Goal: Information Seeking & Learning: Learn about a topic

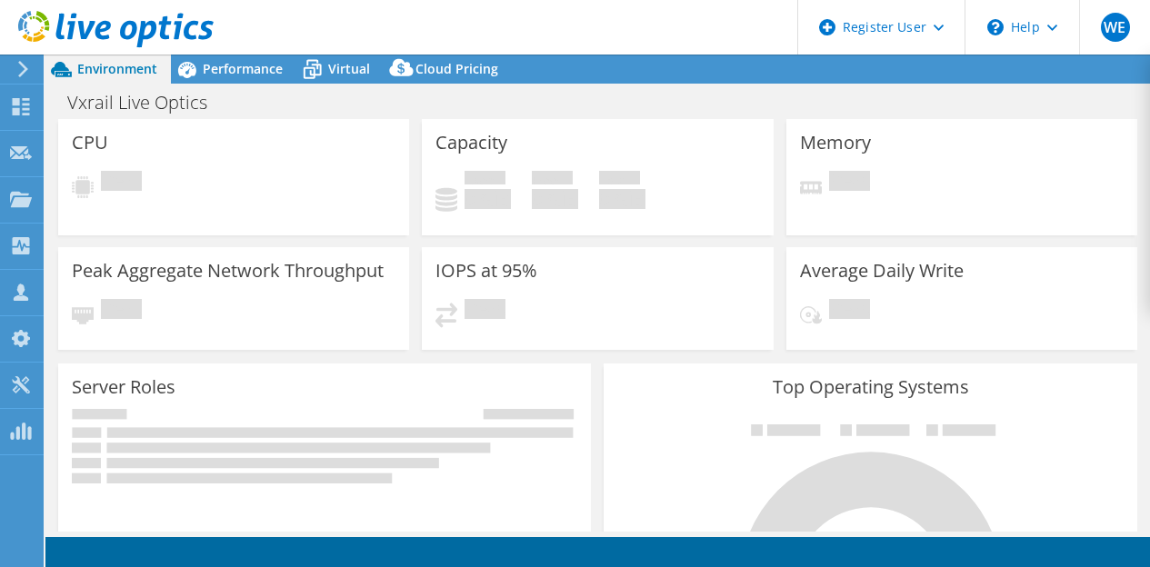
select select "EULondon"
select select "GBP"
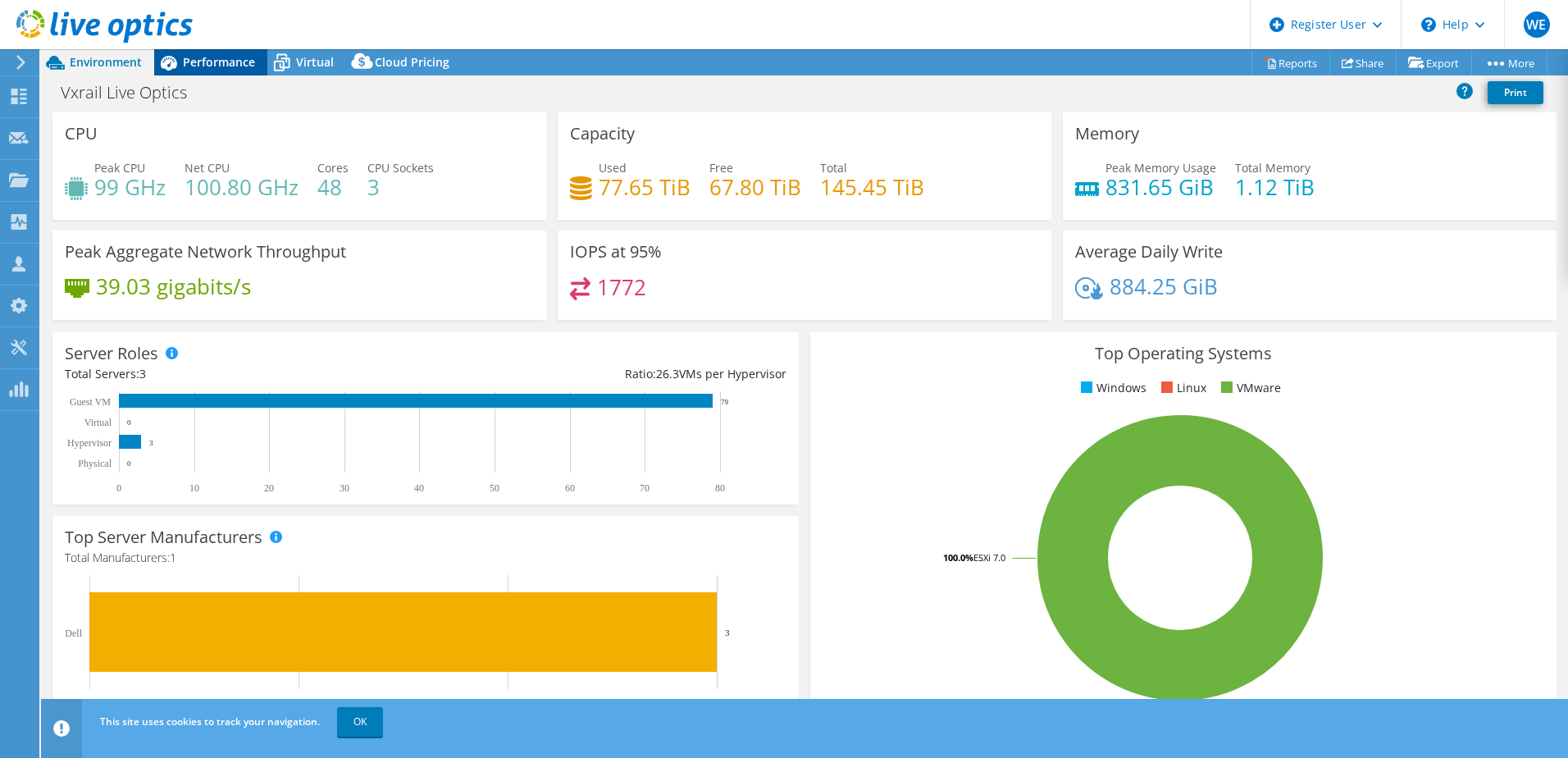
click at [219, 60] on span "Performance" at bounding box center [219, 61] width 72 height 15
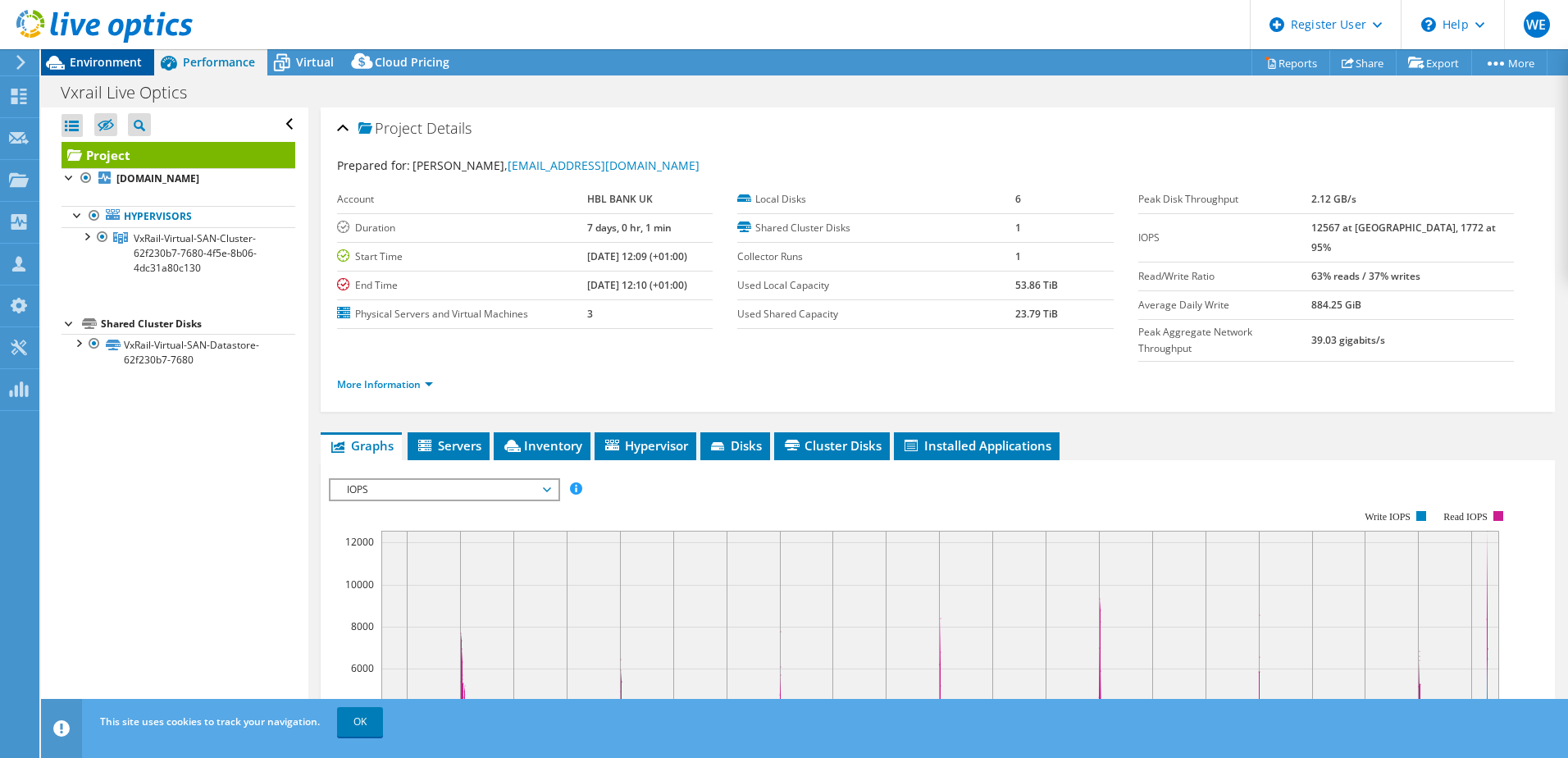
click at [122, 68] on span "Environment" at bounding box center [106, 61] width 72 height 15
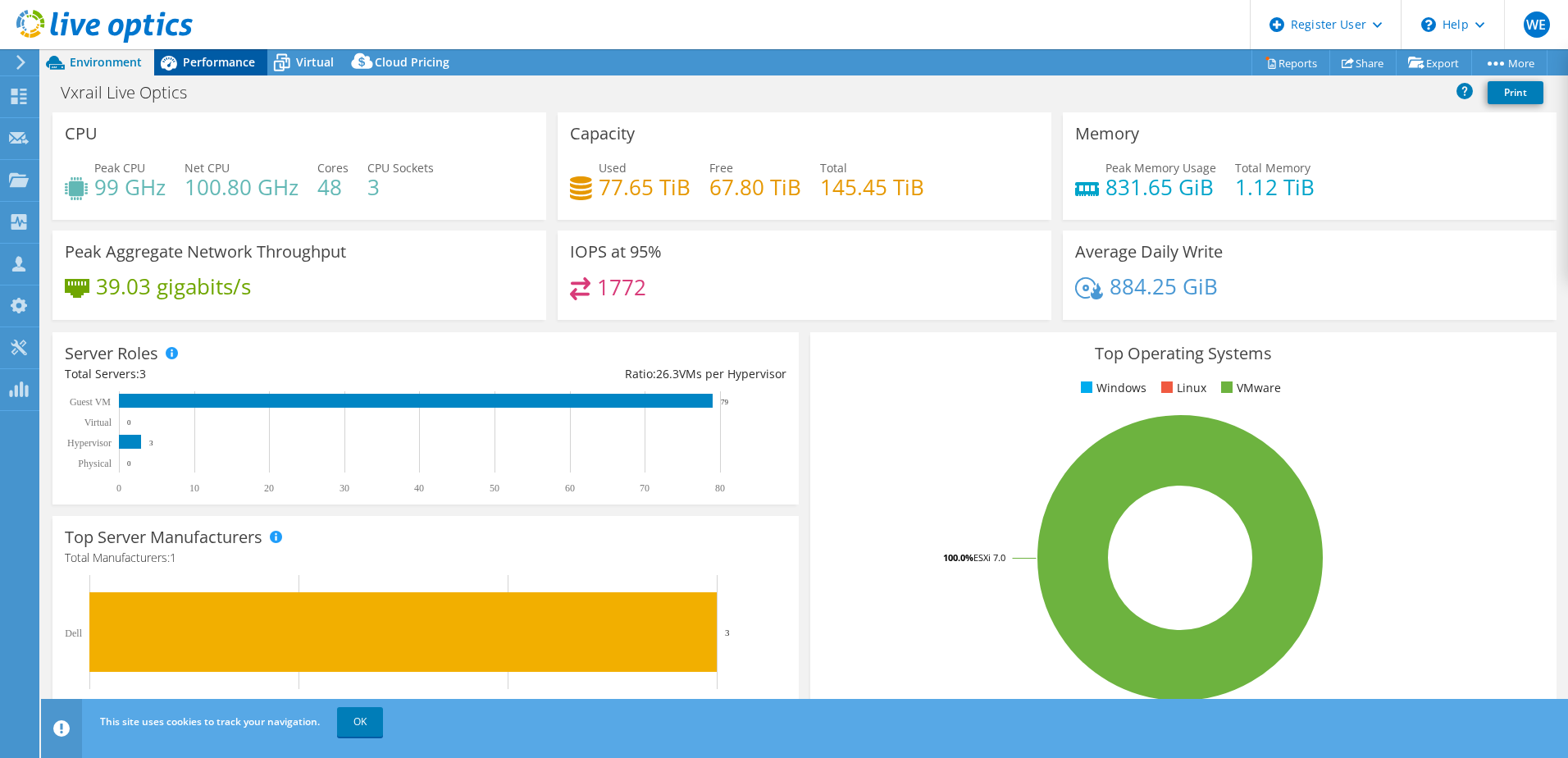
click at [193, 59] on span "Performance" at bounding box center [219, 61] width 72 height 15
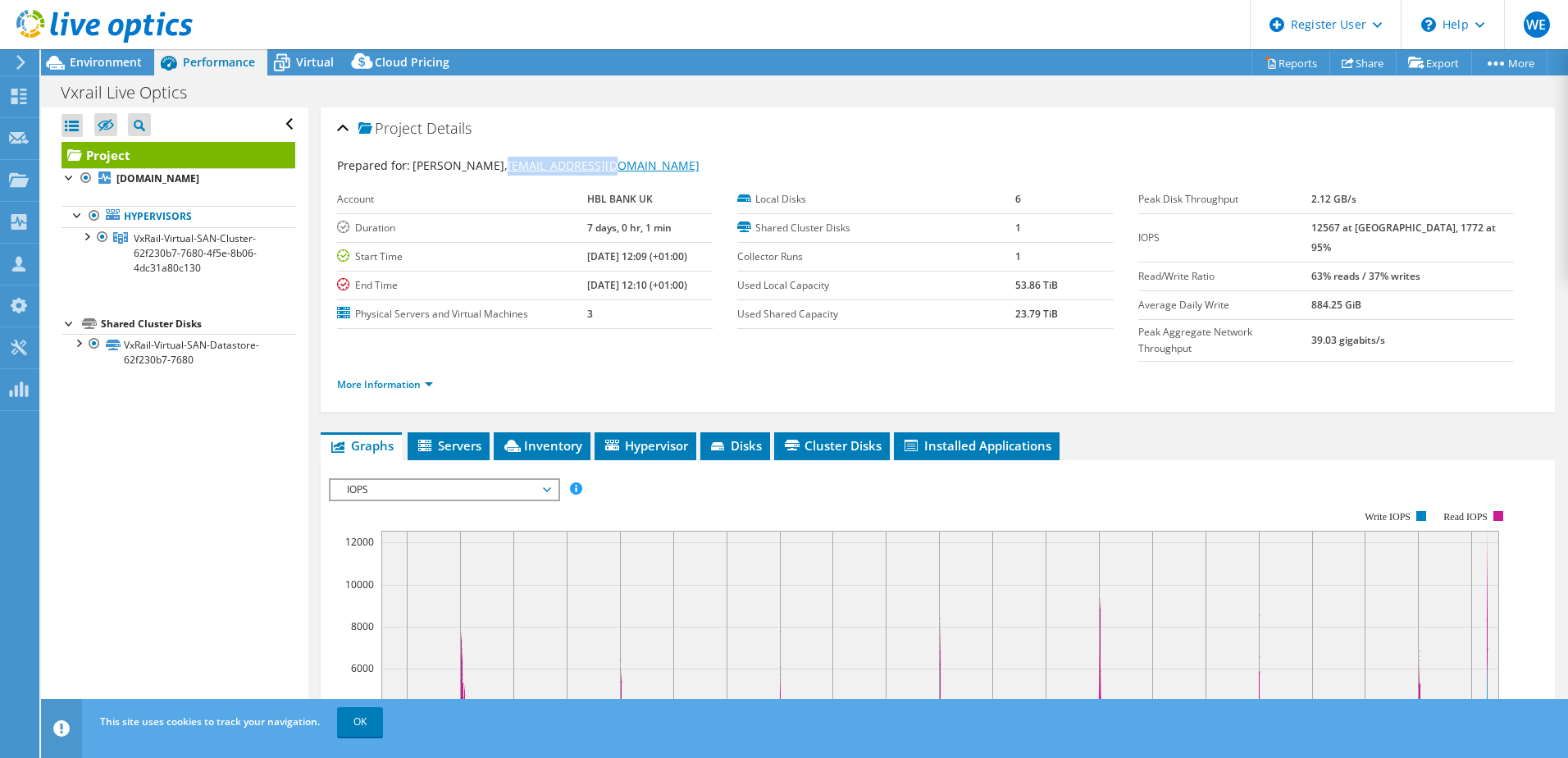
drag, startPoint x: 562, startPoint y: 169, endPoint x: 447, endPoint y: 172, distance: 115.0
click at [447, 172] on div "Prepared for: chi liu, chi.liu@hbluk.com" at bounding box center [937, 166] width 1201 height 19
drag, startPoint x: 447, startPoint y: 172, endPoint x: 458, endPoint y: 170, distance: 11.2
copy link "[EMAIL_ADDRESS][DOMAIN_NAME]"
click at [86, 66] on span "Environment" at bounding box center [106, 61] width 72 height 15
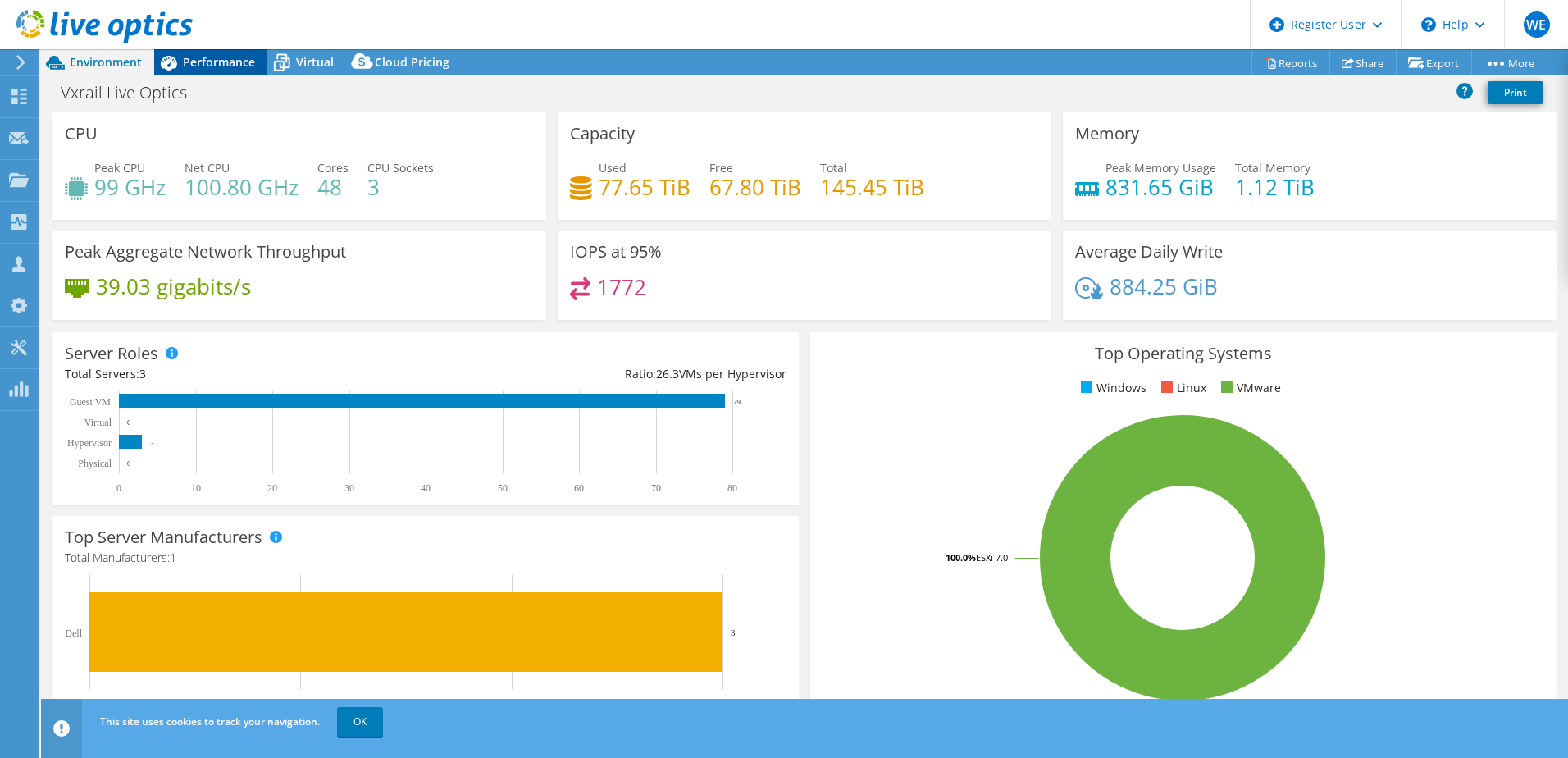
click at [210, 60] on span "Performance" at bounding box center [219, 61] width 72 height 15
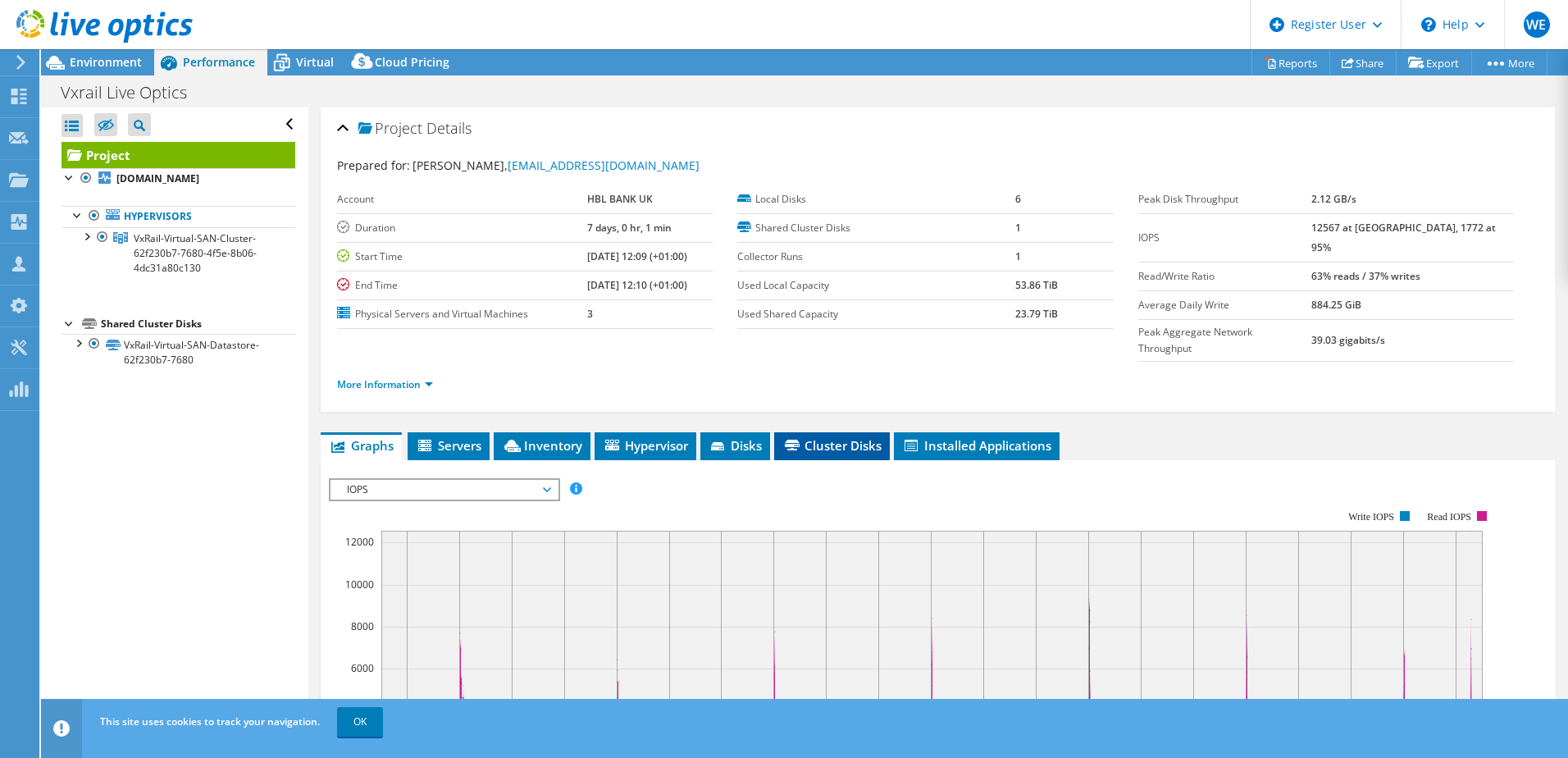
scroll to position [82, 0]
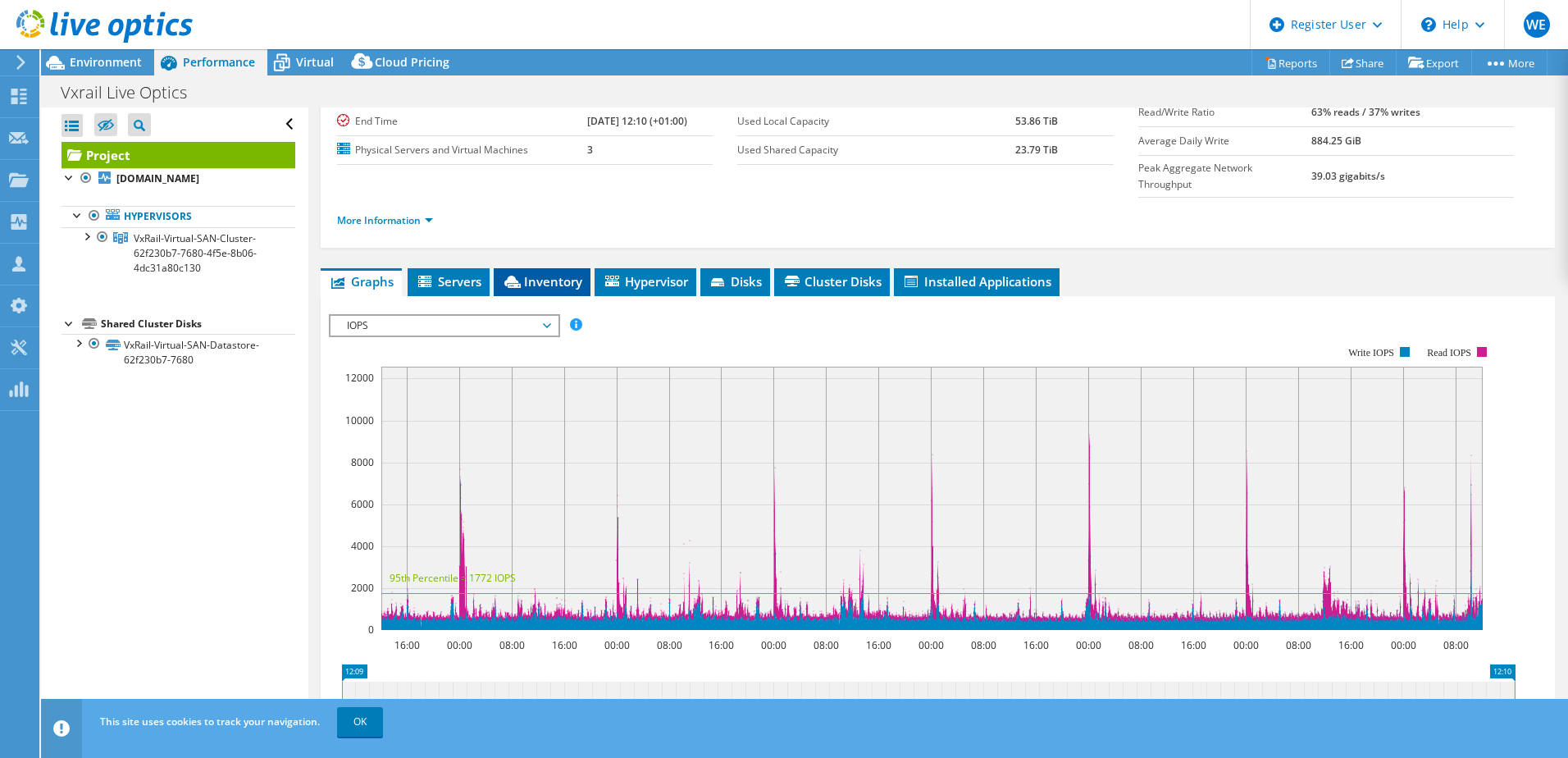
click at [553, 273] on span "Inventory" at bounding box center [541, 282] width 80 height 16
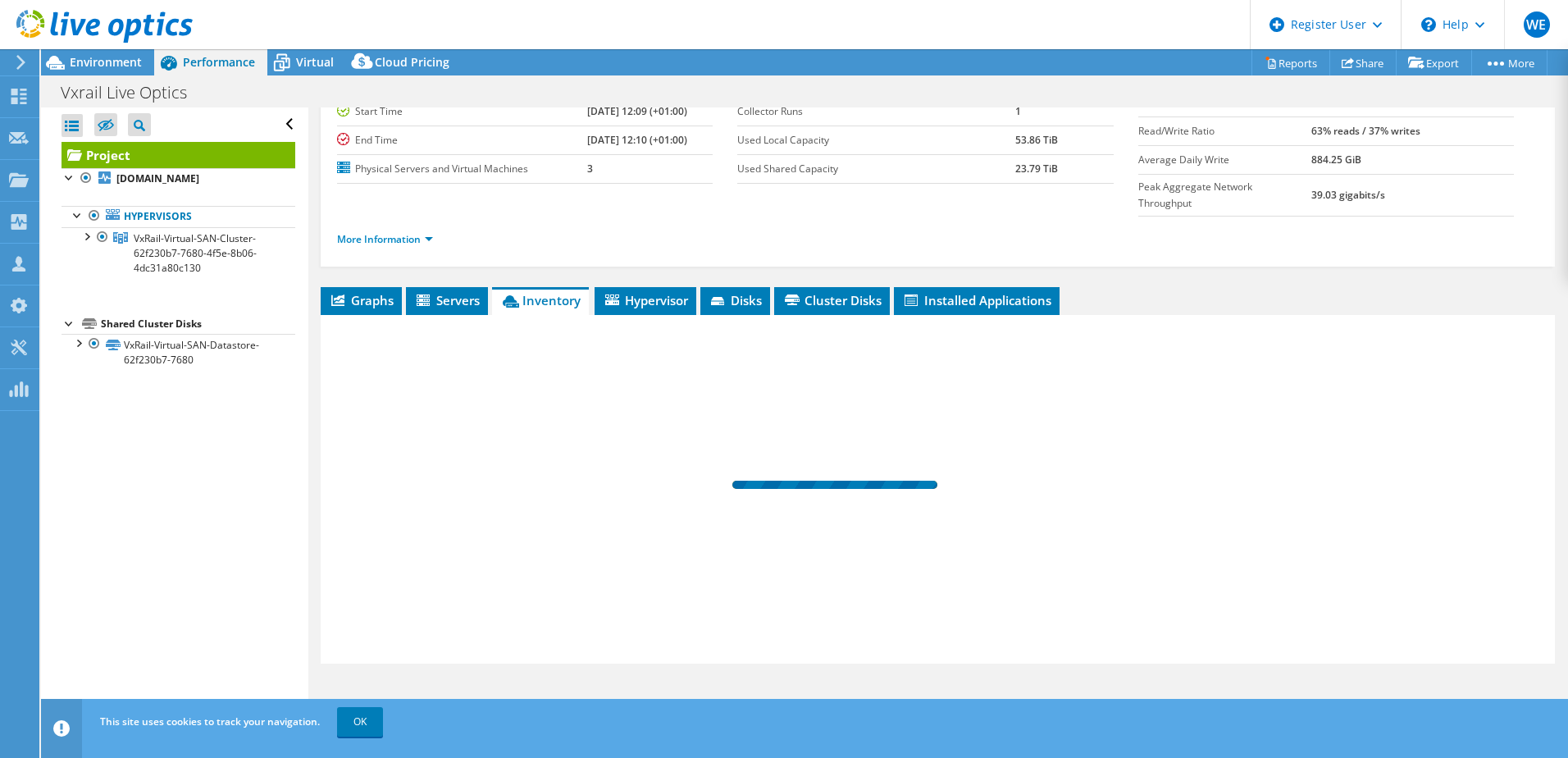
scroll to position [113, 0]
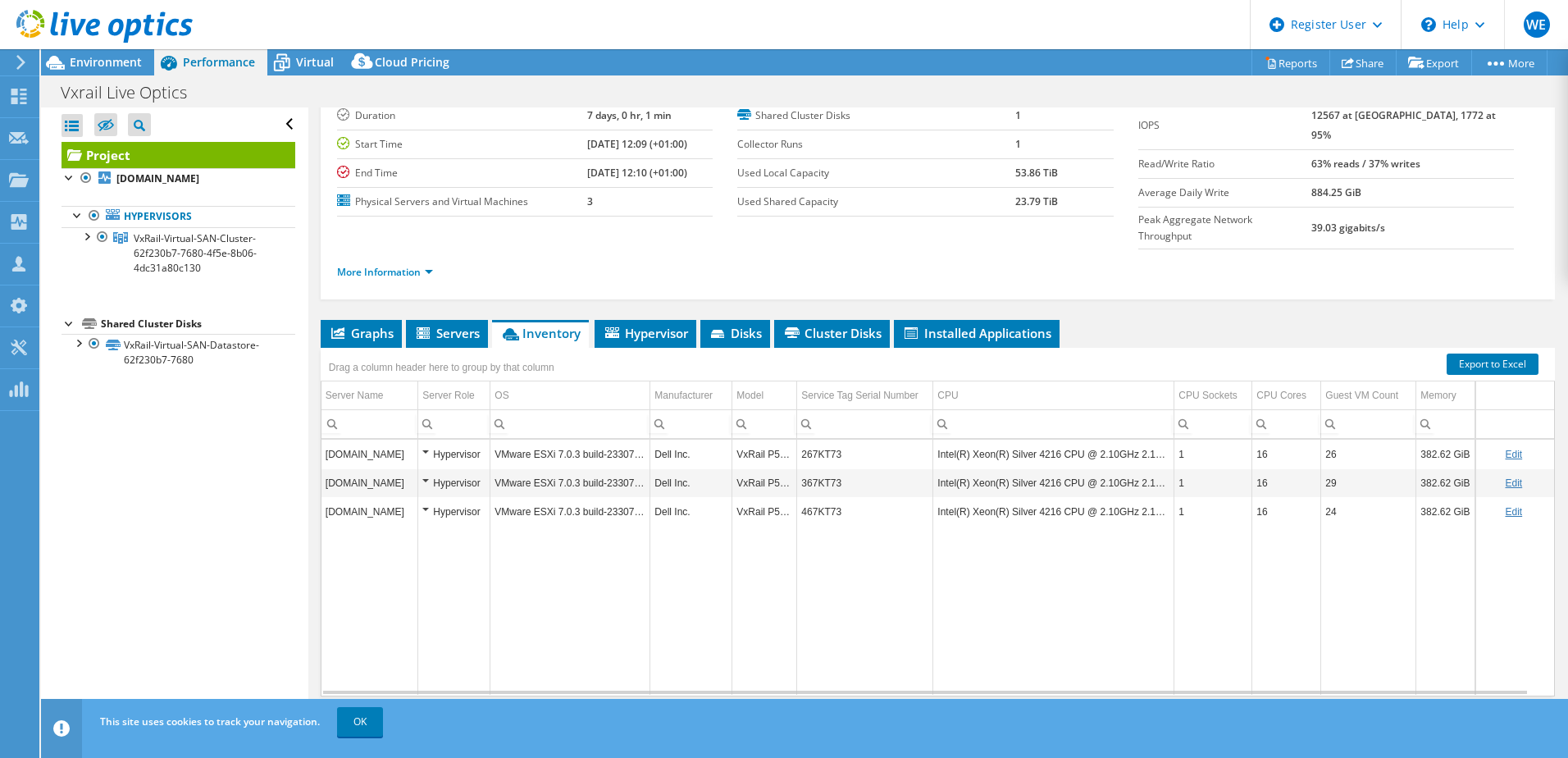
drag, startPoint x: 354, startPoint y: 296, endPoint x: 378, endPoint y: 307, distance: 26.4
click at [355, 325] on span "Graphs" at bounding box center [361, 333] width 65 height 16
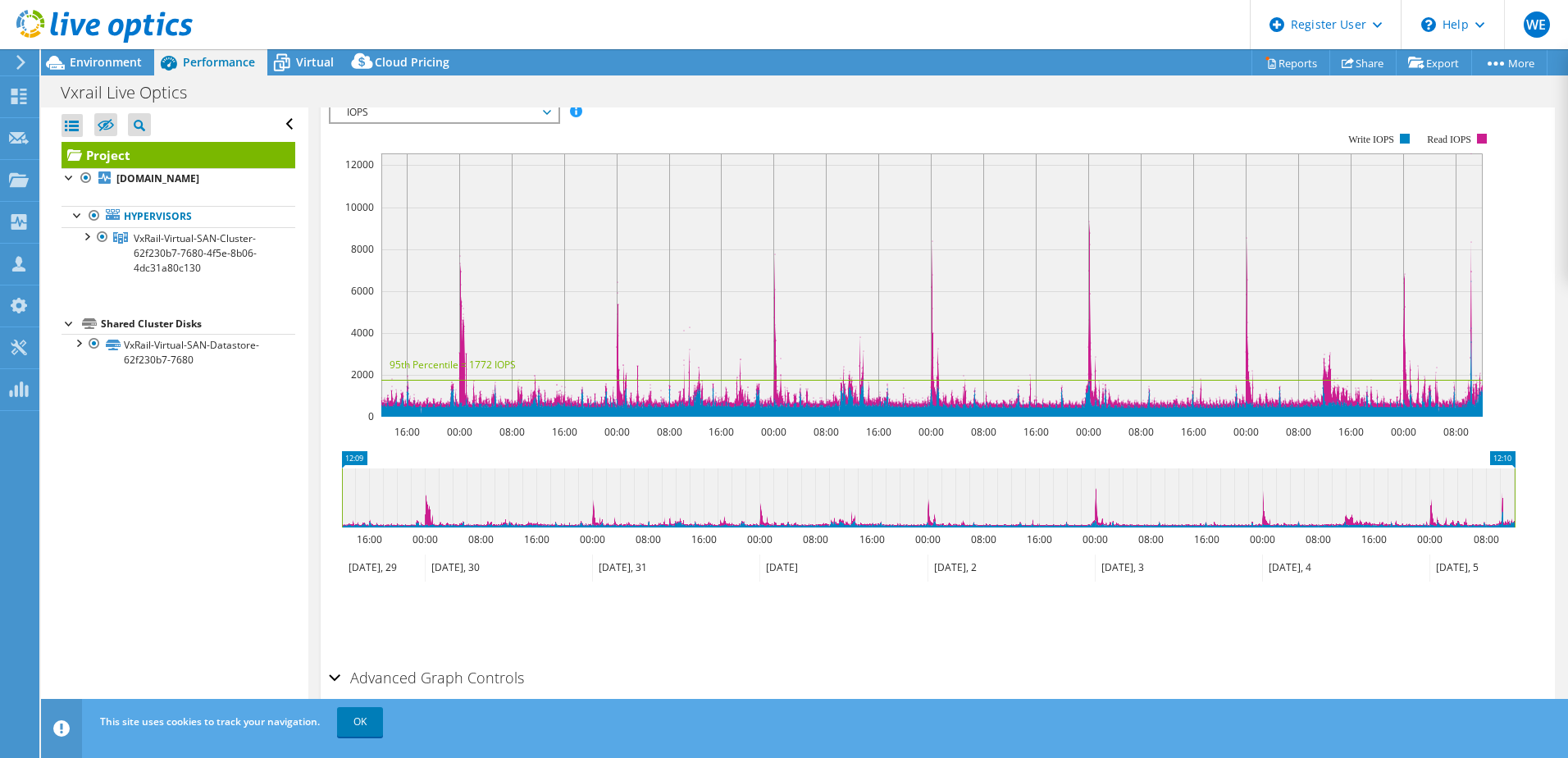
scroll to position [393, 0]
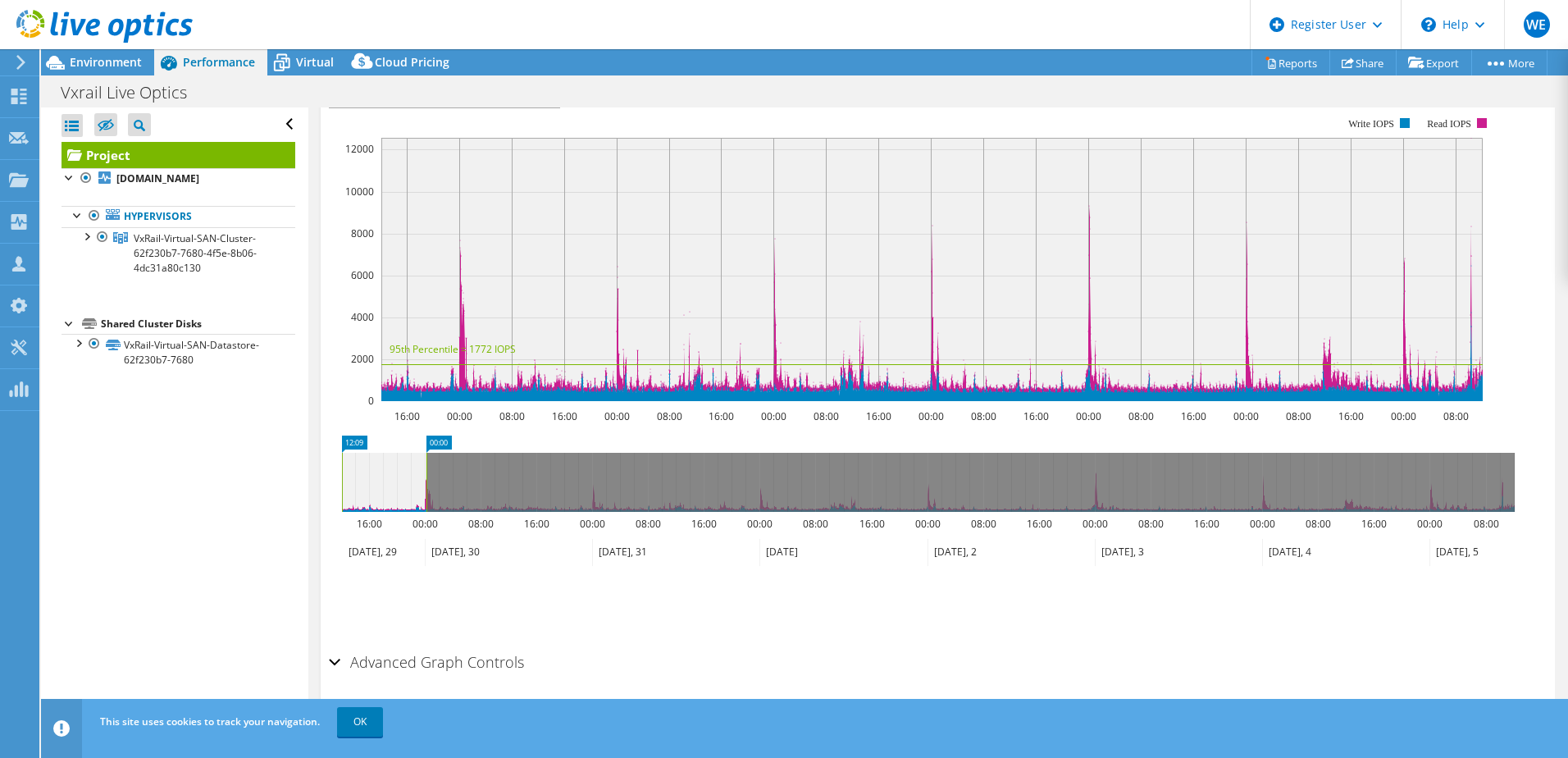
drag, startPoint x: 1517, startPoint y: 449, endPoint x: 430, endPoint y: 497, distance: 1088.1
click at [429, 497] on icon "12:09 00:00 16:00 00:00 08:00 16:00 00:00 08:00 16:00 00:00 08:00 16:00 00:00 0…" at bounding box center [927, 501] width 1199 height 131
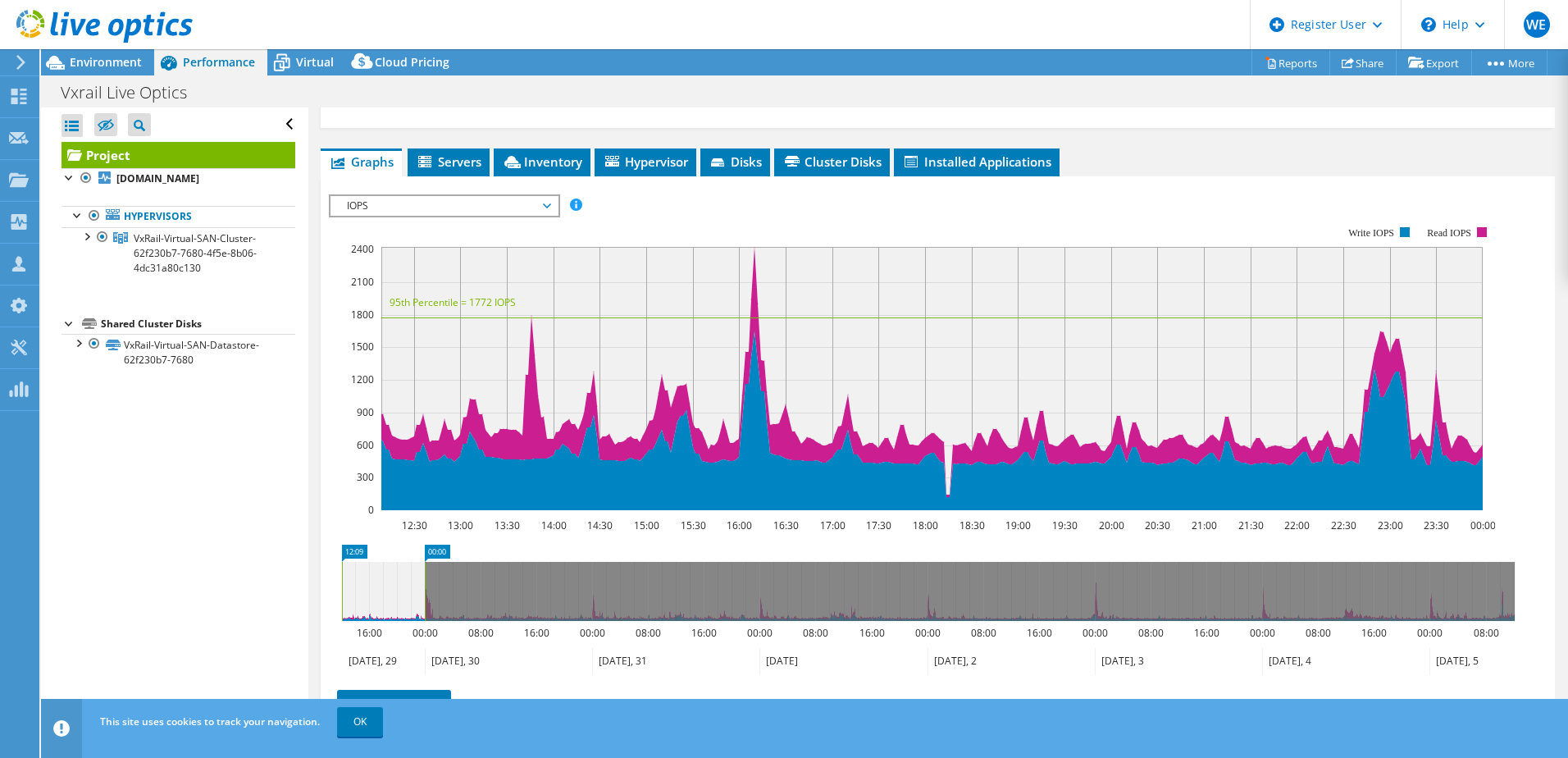
scroll to position [310, 0]
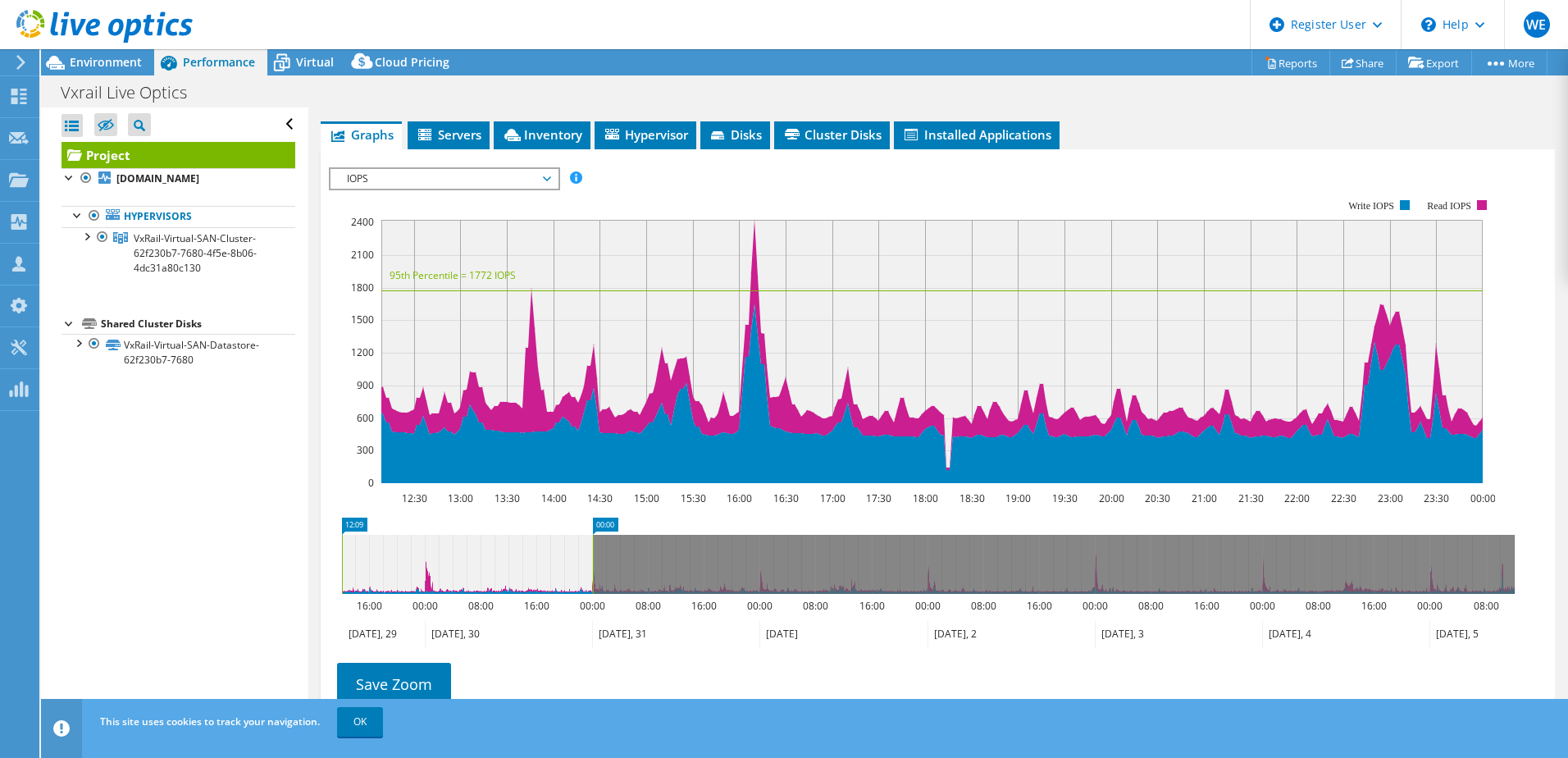
drag, startPoint x: 426, startPoint y: 531, endPoint x: 594, endPoint y: 535, distance: 168.0
click at [594, 511] on rect at bounding box center [592, 564] width 6 height 59
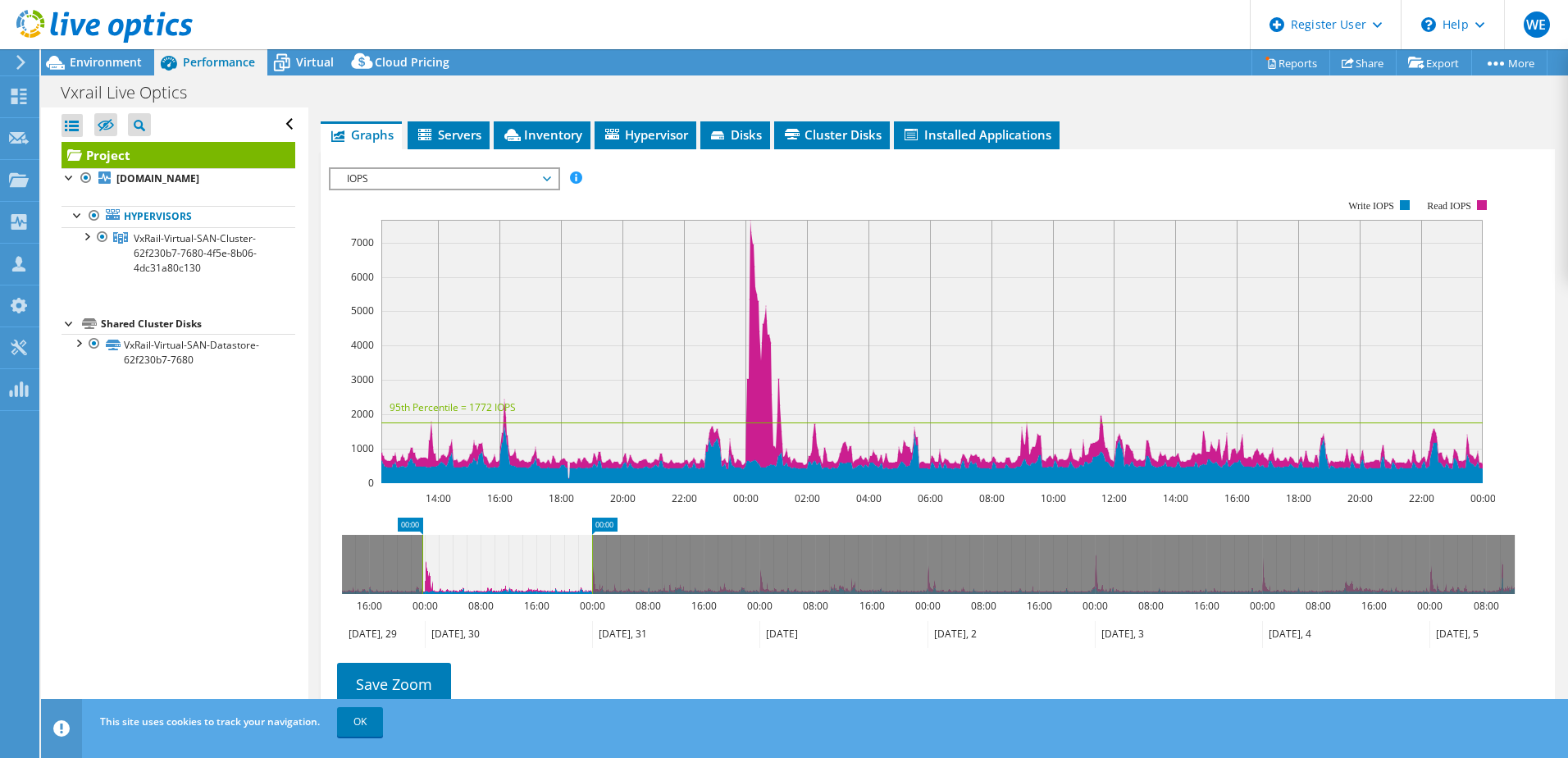
drag, startPoint x: 343, startPoint y: 530, endPoint x: 423, endPoint y: 531, distance: 80.0
click at [423, 511] on rect at bounding box center [421, 564] width 6 height 59
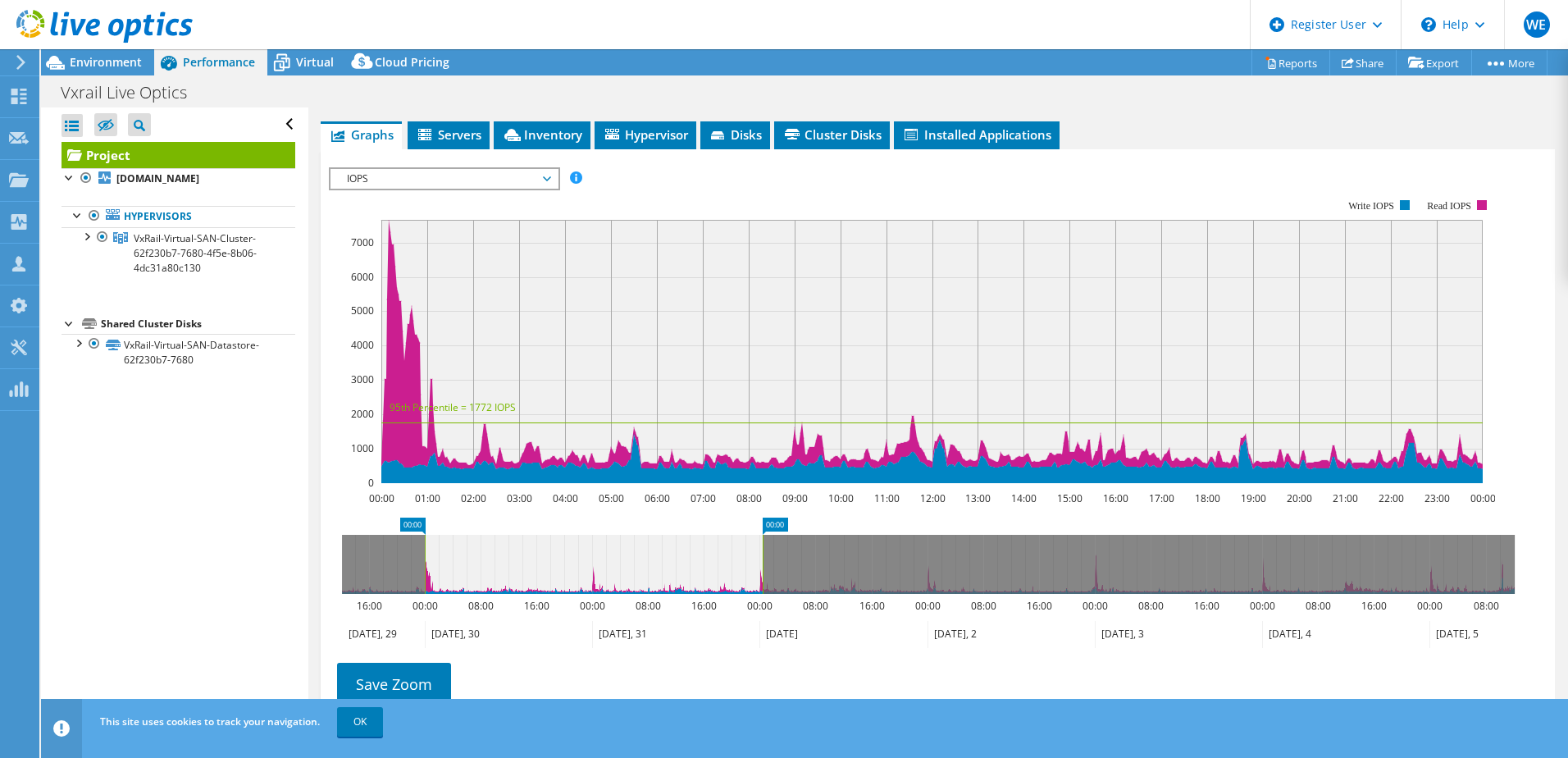
drag, startPoint x: 589, startPoint y: 522, endPoint x: 761, endPoint y: 521, distance: 172.0
click at [761, 511] on rect at bounding box center [762, 564] width 6 height 59
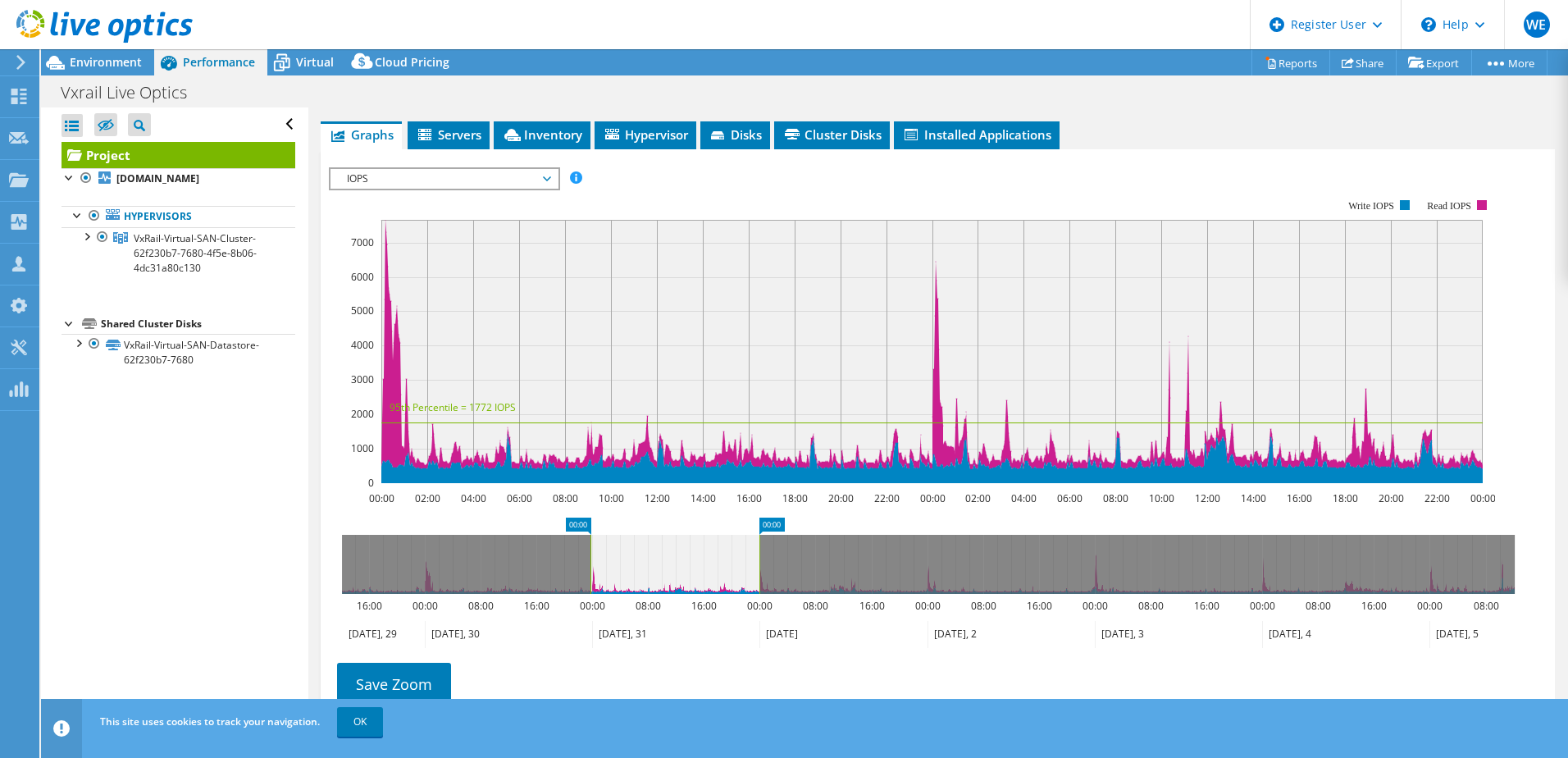
drag, startPoint x: 425, startPoint y: 528, endPoint x: 590, endPoint y: 522, distance: 165.1
click at [590, 511] on rect at bounding box center [590, 564] width 6 height 59
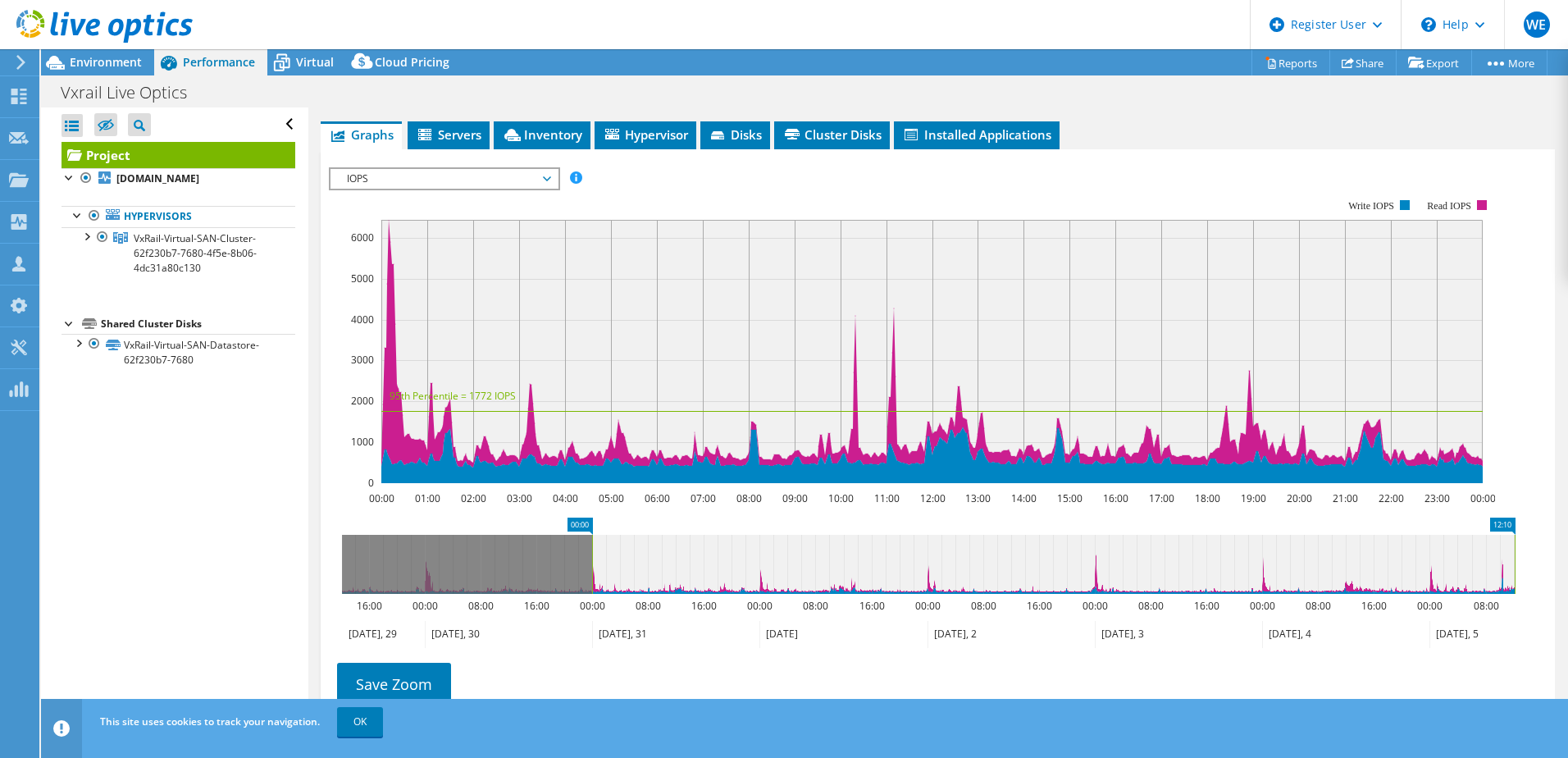
drag, startPoint x: 759, startPoint y: 522, endPoint x: 665, endPoint y: 560, distance: 101.4
click at [1037, 464] on article "Project Details Prepared for: chi liu, chi.liu@hbluk.com Account HBL BANK UK Du…" at bounding box center [938, 416] width 1259 height 618
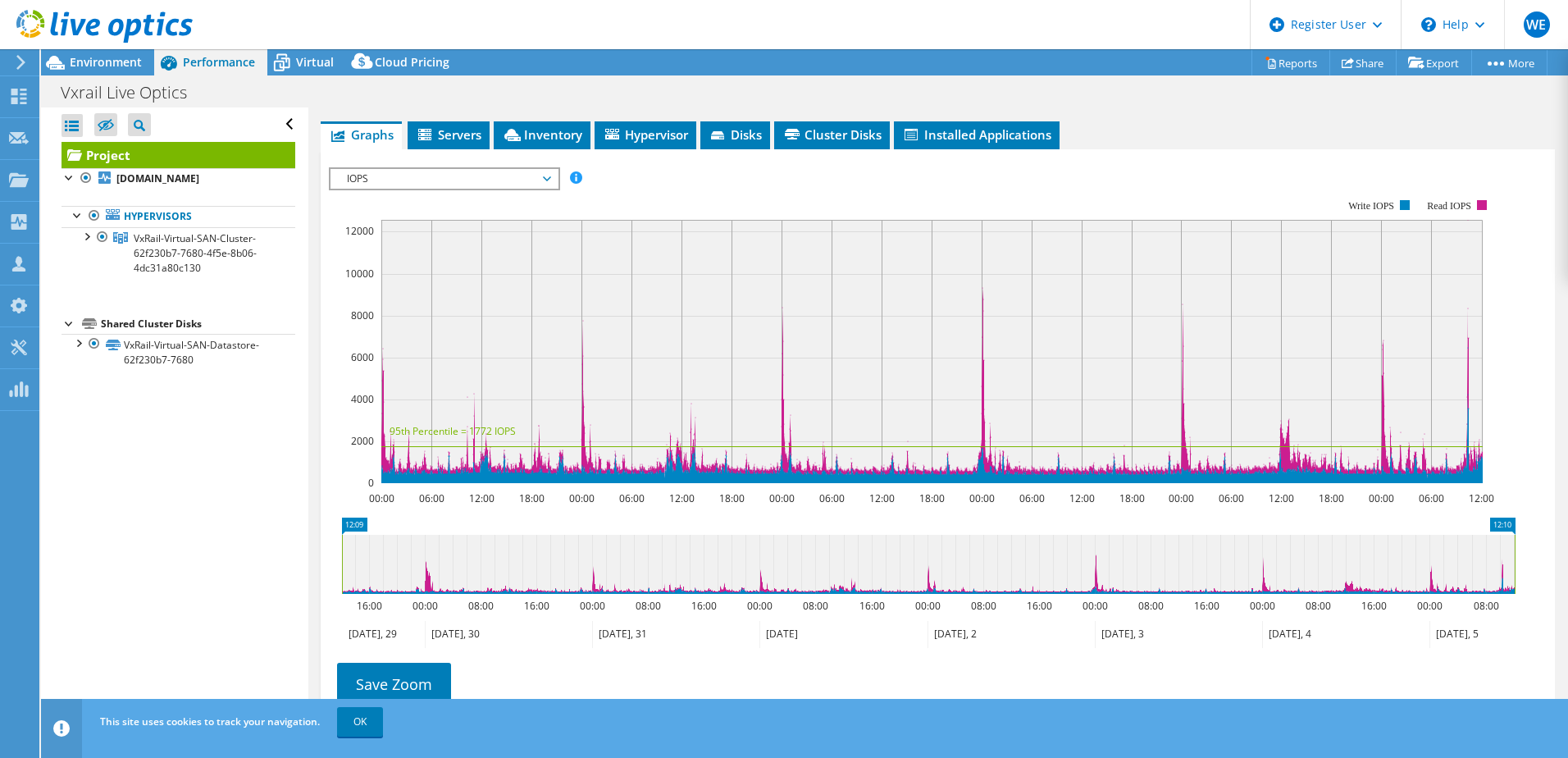
drag, startPoint x: 592, startPoint y: 527, endPoint x: 197, endPoint y: 541, distance: 395.2
click at [197, 511] on div "Open All Close All Hide Excluded Nodes Project Tree Filter" at bounding box center [804, 416] width 1526 height 618
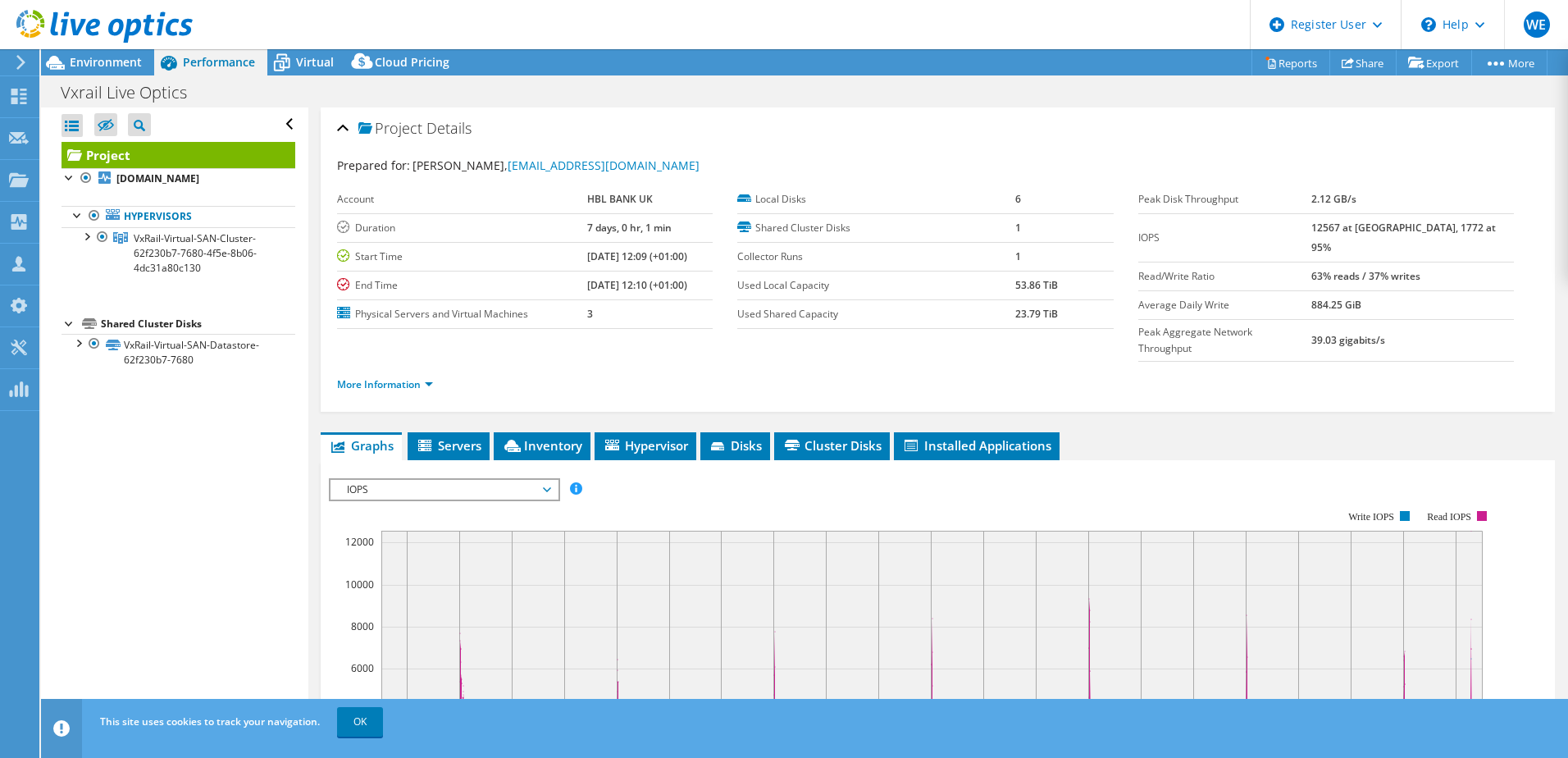
scroll to position [164, 0]
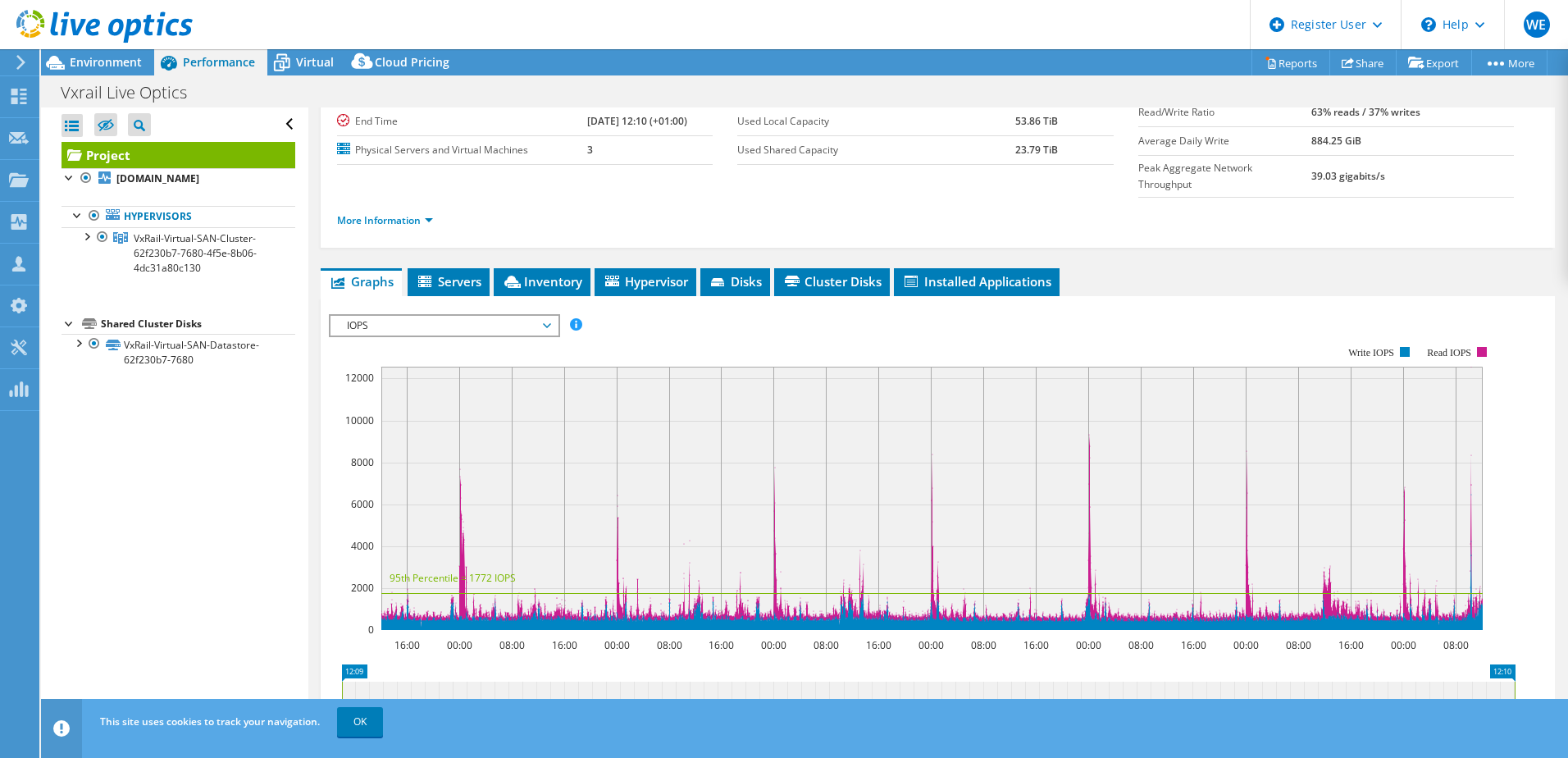
click at [456, 316] on span "IOPS" at bounding box center [444, 326] width 211 height 20
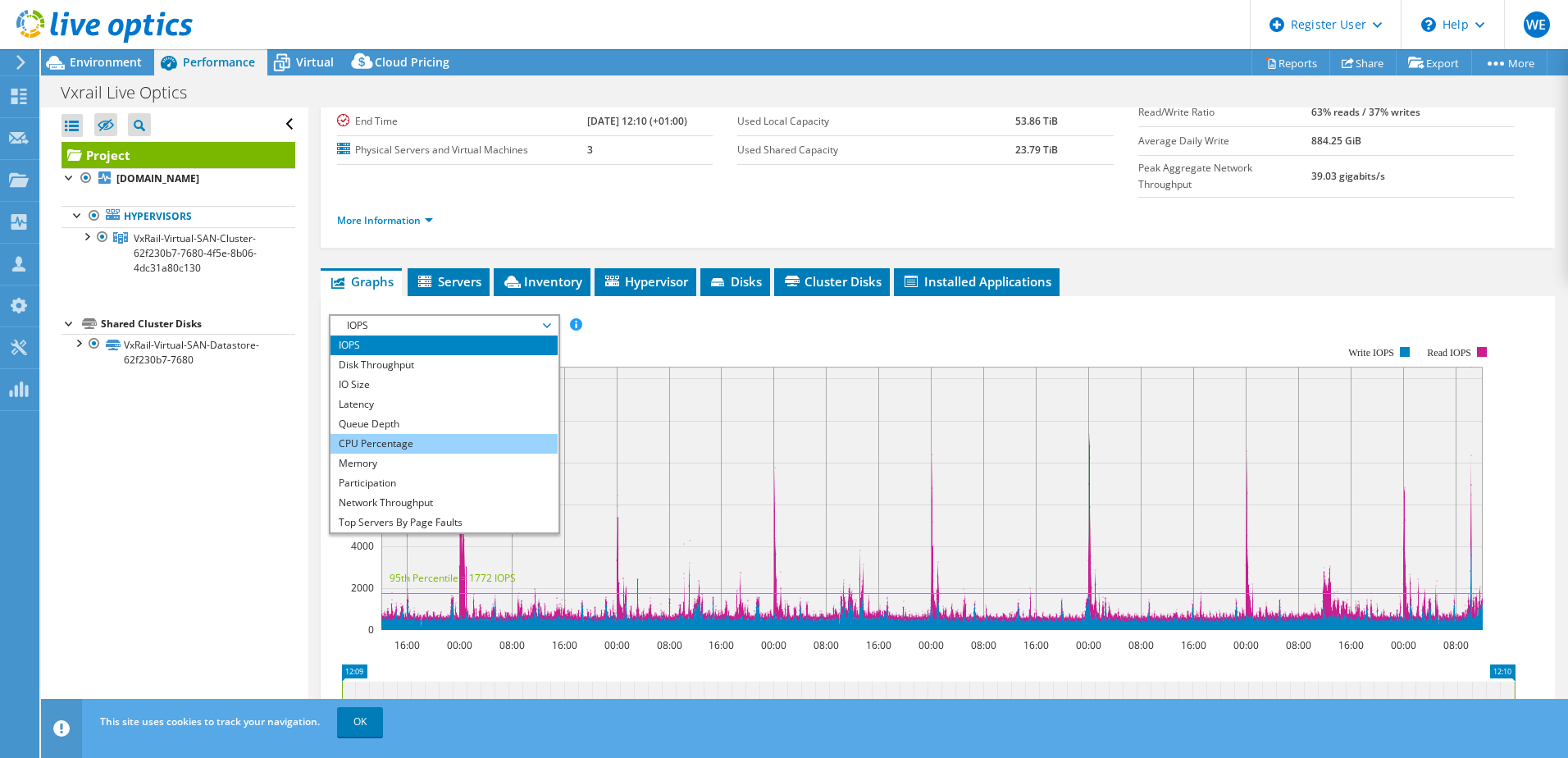
click at [414, 434] on li "CPU Percentage" at bounding box center [444, 444] width 227 height 20
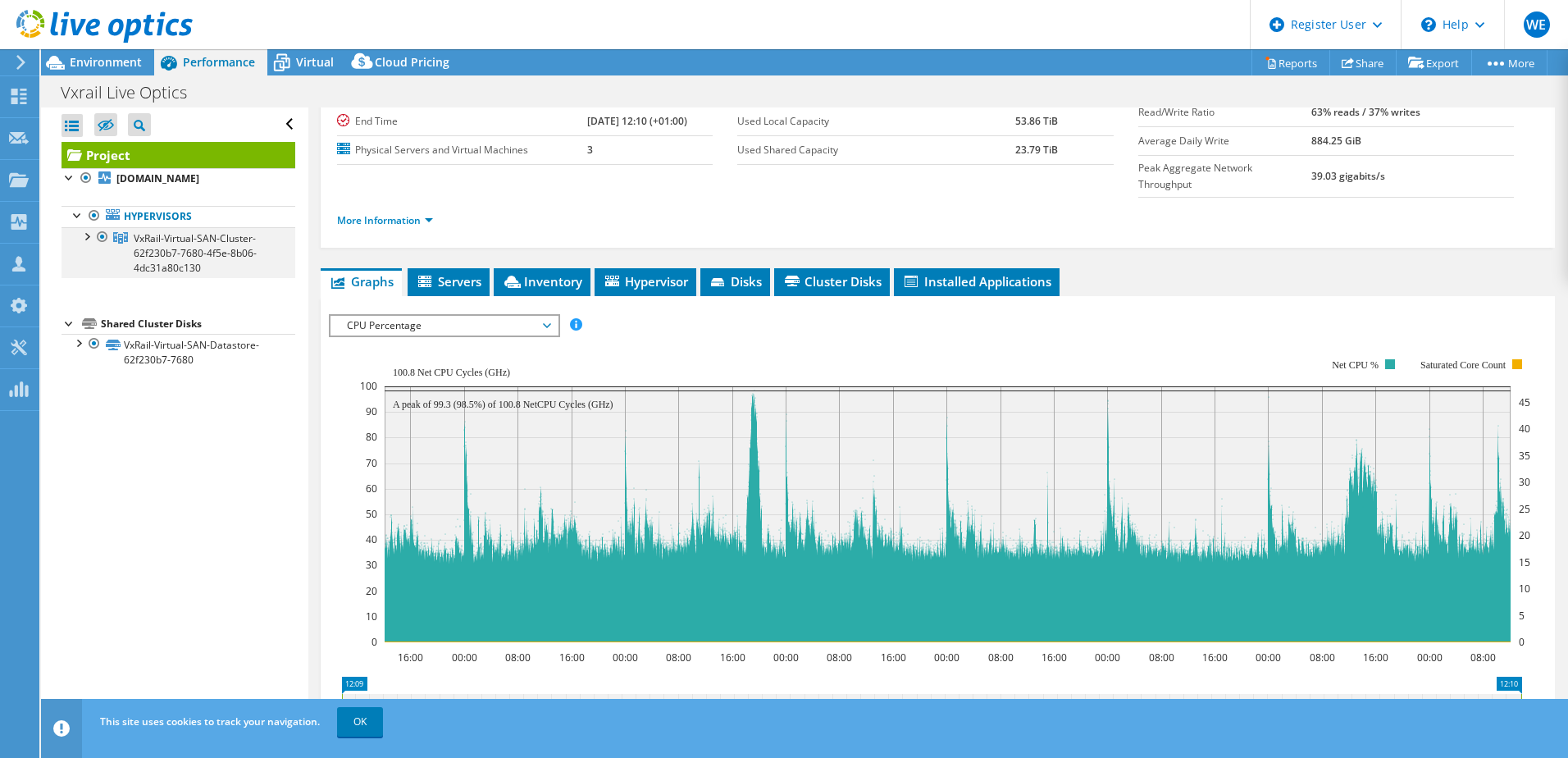
click at [86, 236] on div at bounding box center [86, 236] width 16 height 16
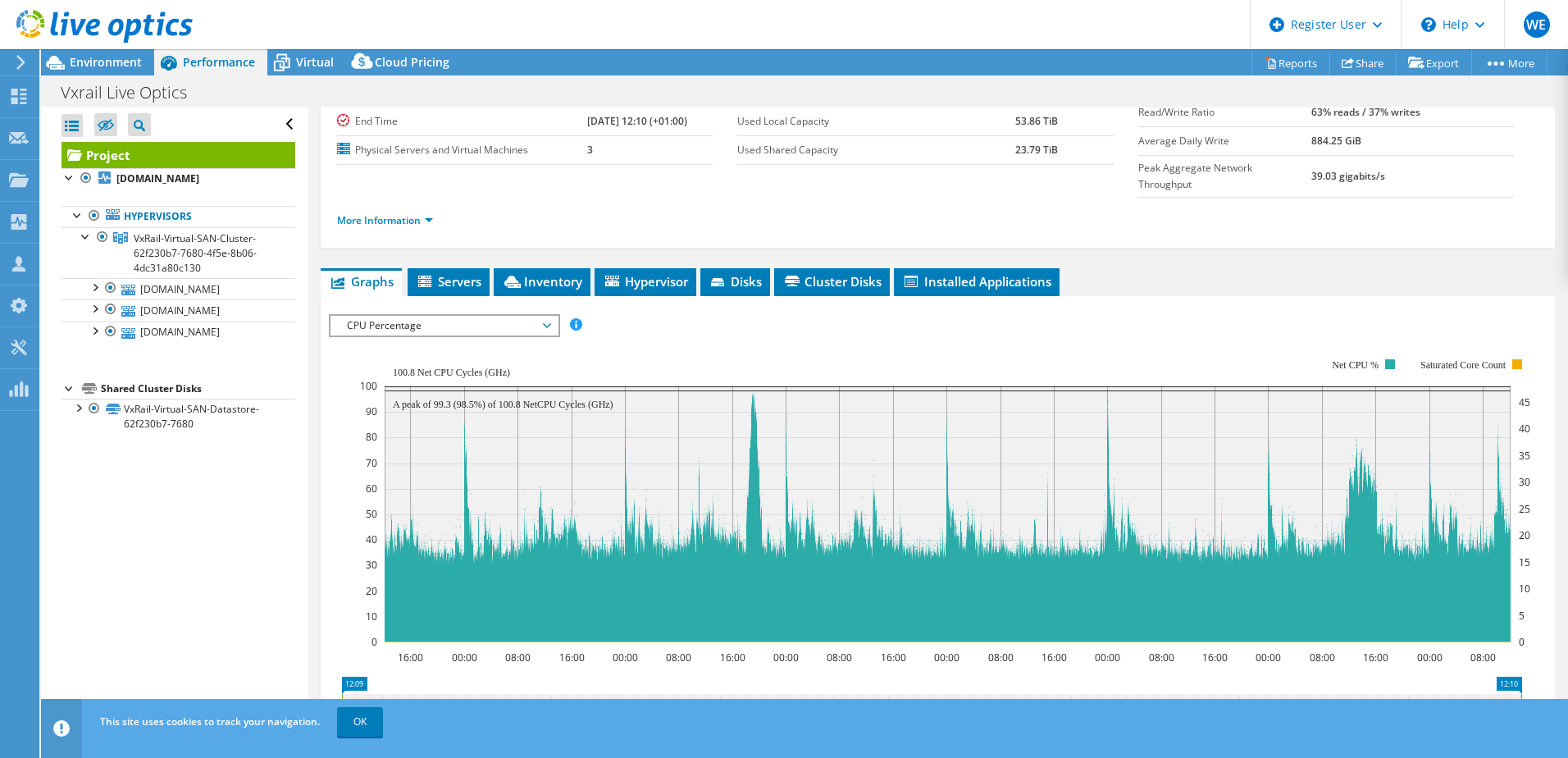
scroll to position [246, 0]
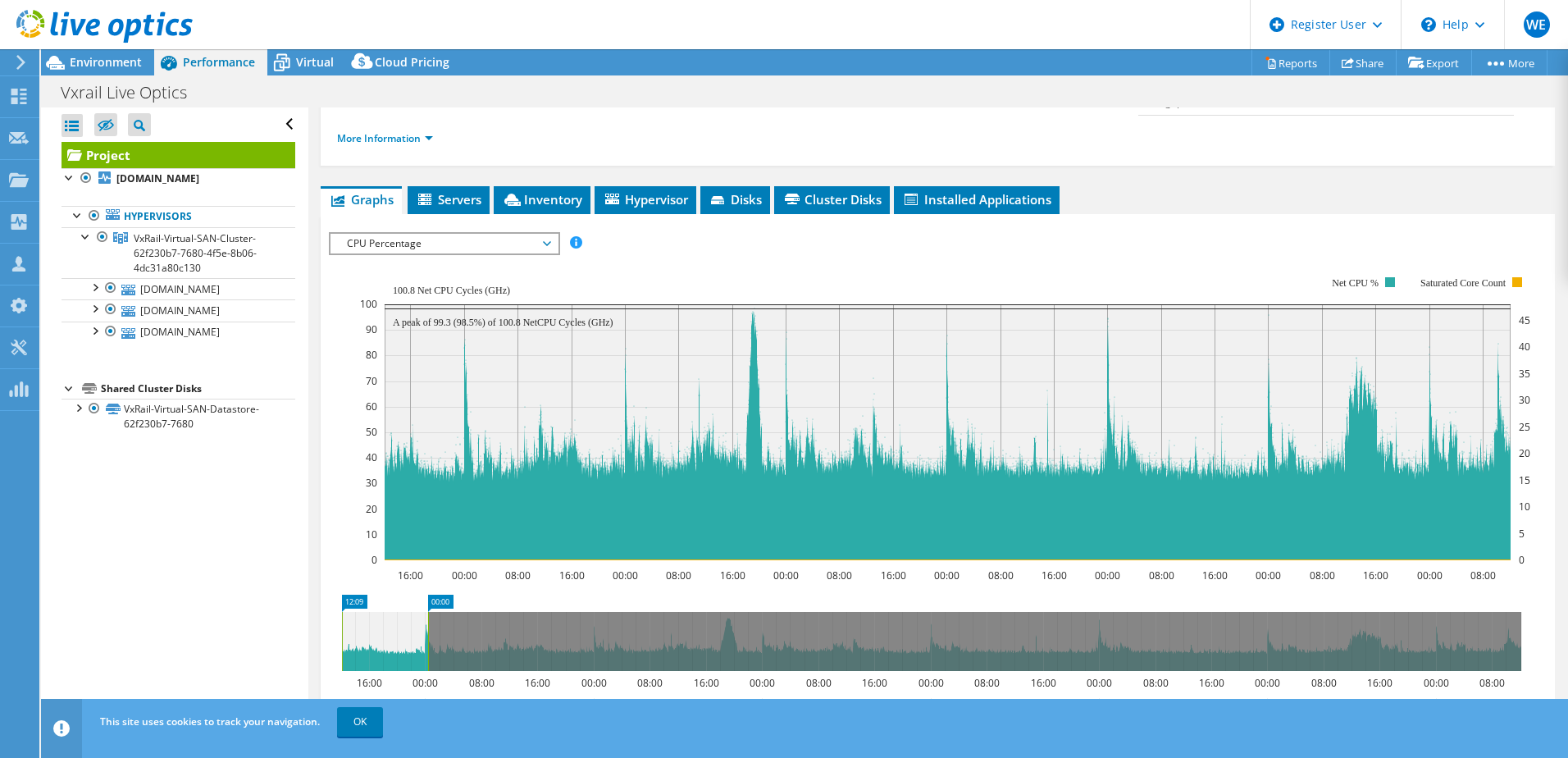
drag, startPoint x: 1519, startPoint y: 604, endPoint x: 427, endPoint y: 626, distance: 1092.2
click at [427, 511] on rect at bounding box center [428, 641] width 6 height 59
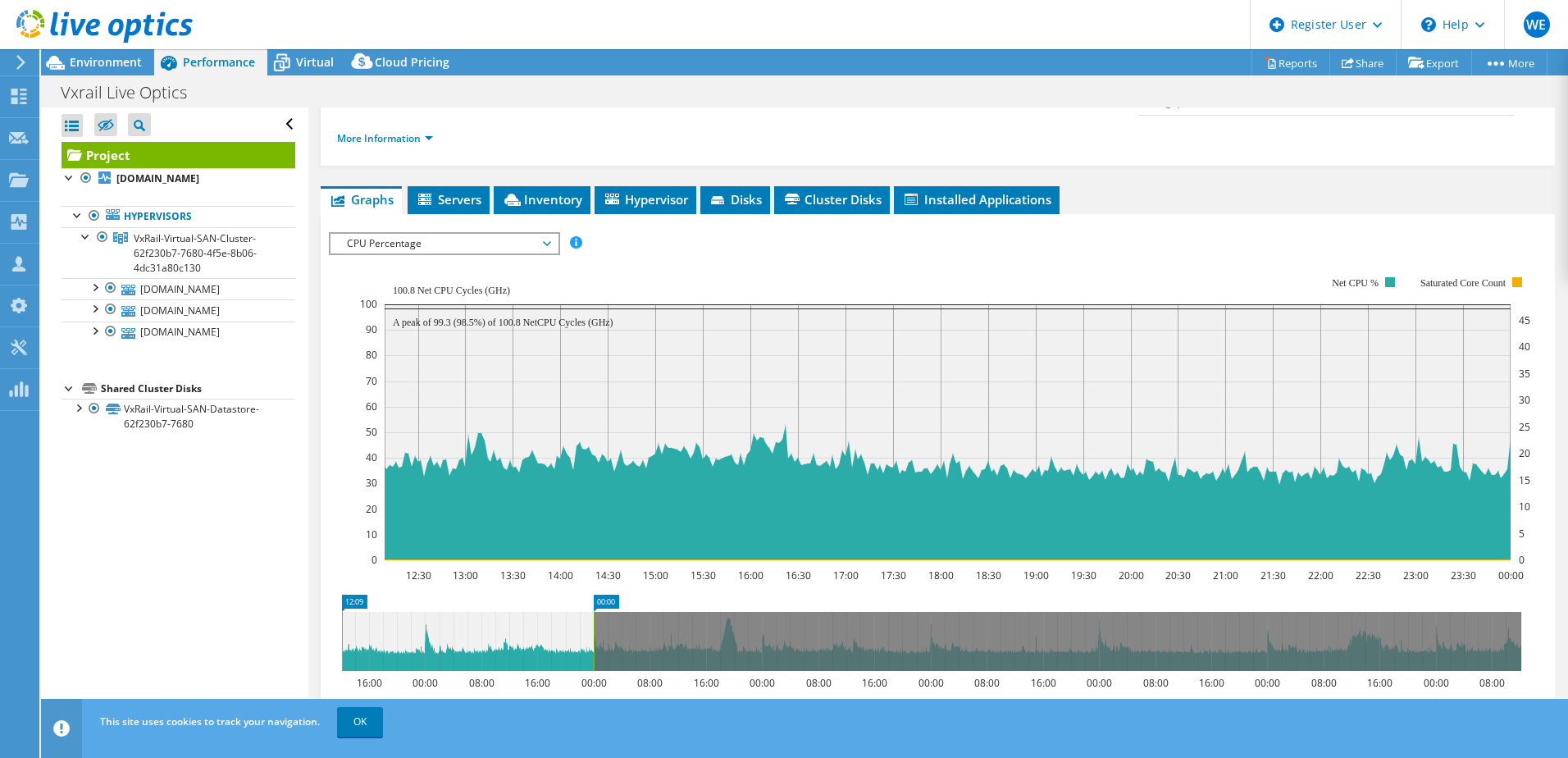
drag, startPoint x: 423, startPoint y: 598, endPoint x: 592, endPoint y: 625, distance: 171.1
click at [592, 511] on rect at bounding box center [593, 641] width 6 height 59
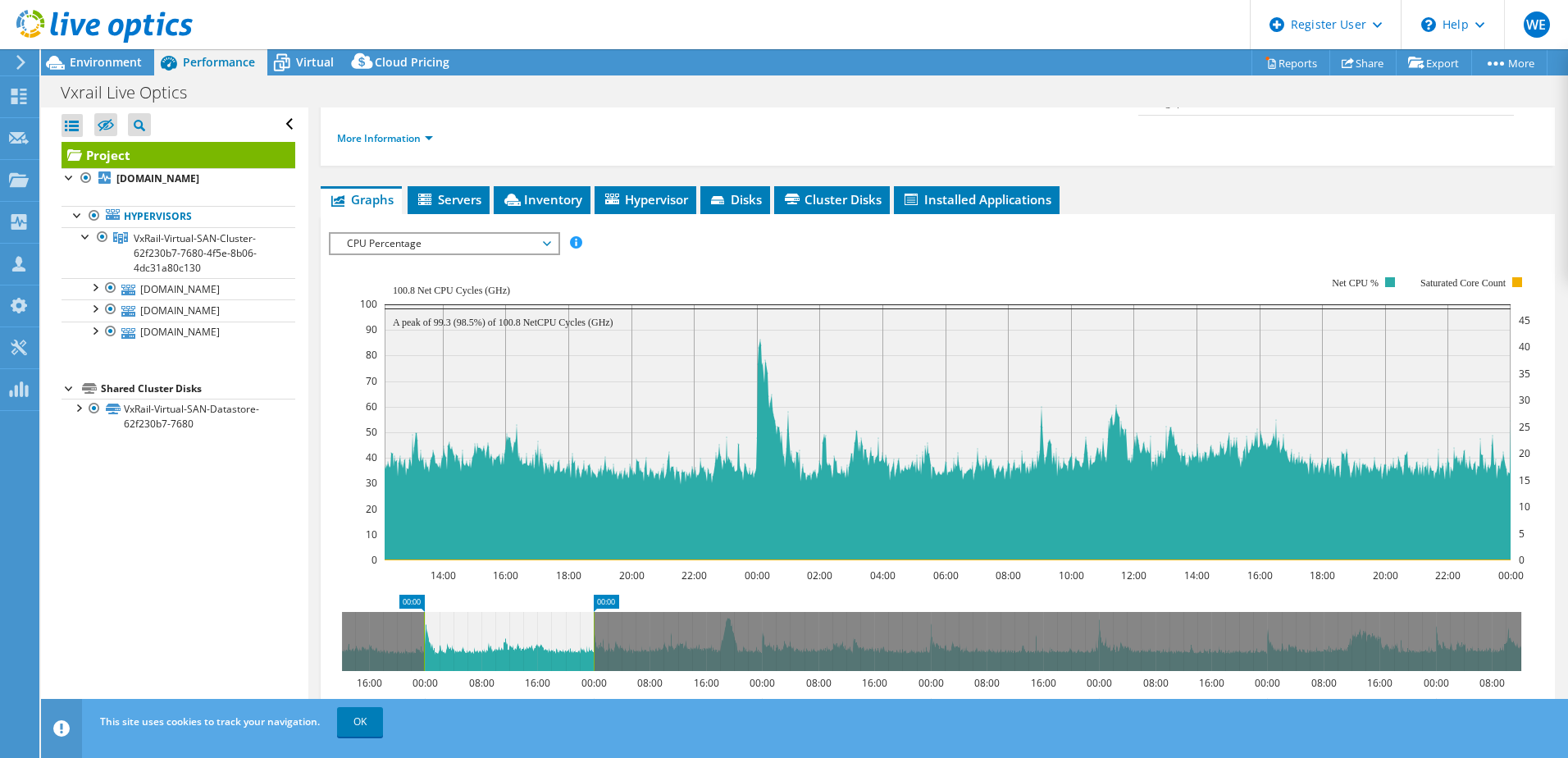
drag, startPoint x: 339, startPoint y: 607, endPoint x: 421, endPoint y: 607, distance: 82.0
click at [421, 511] on rect at bounding box center [423, 641] width 6 height 59
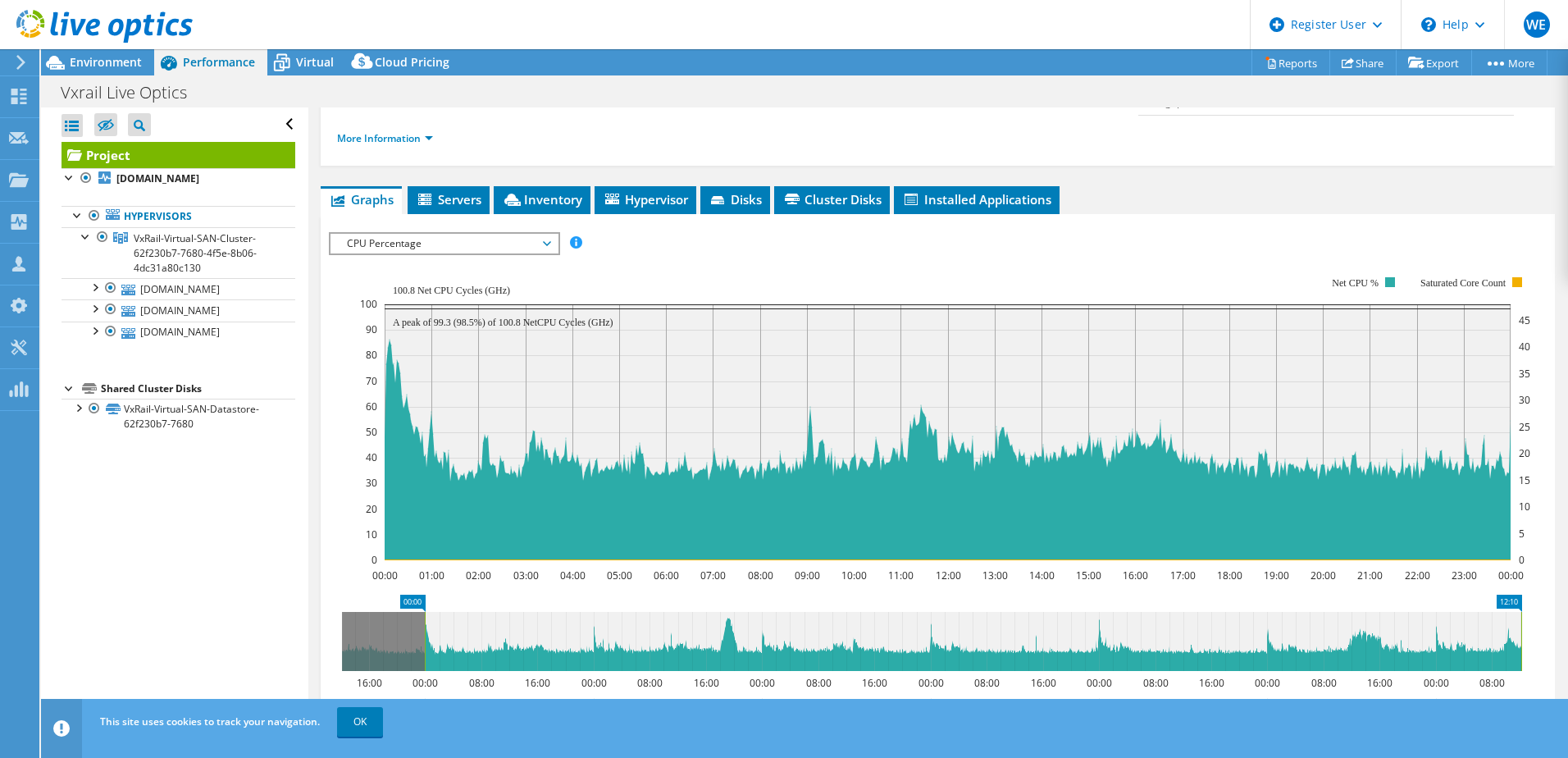
drag, startPoint x: 595, startPoint y: 593, endPoint x: 1529, endPoint y: 610, distance: 934.2
click at [1037, 511] on icon "00:00 12:10 16:00 00:00 08:00 16:00 00:00 08:00 16:00 00:00 08:00 16:00 00:00 0…" at bounding box center [931, 660] width 1205 height 131
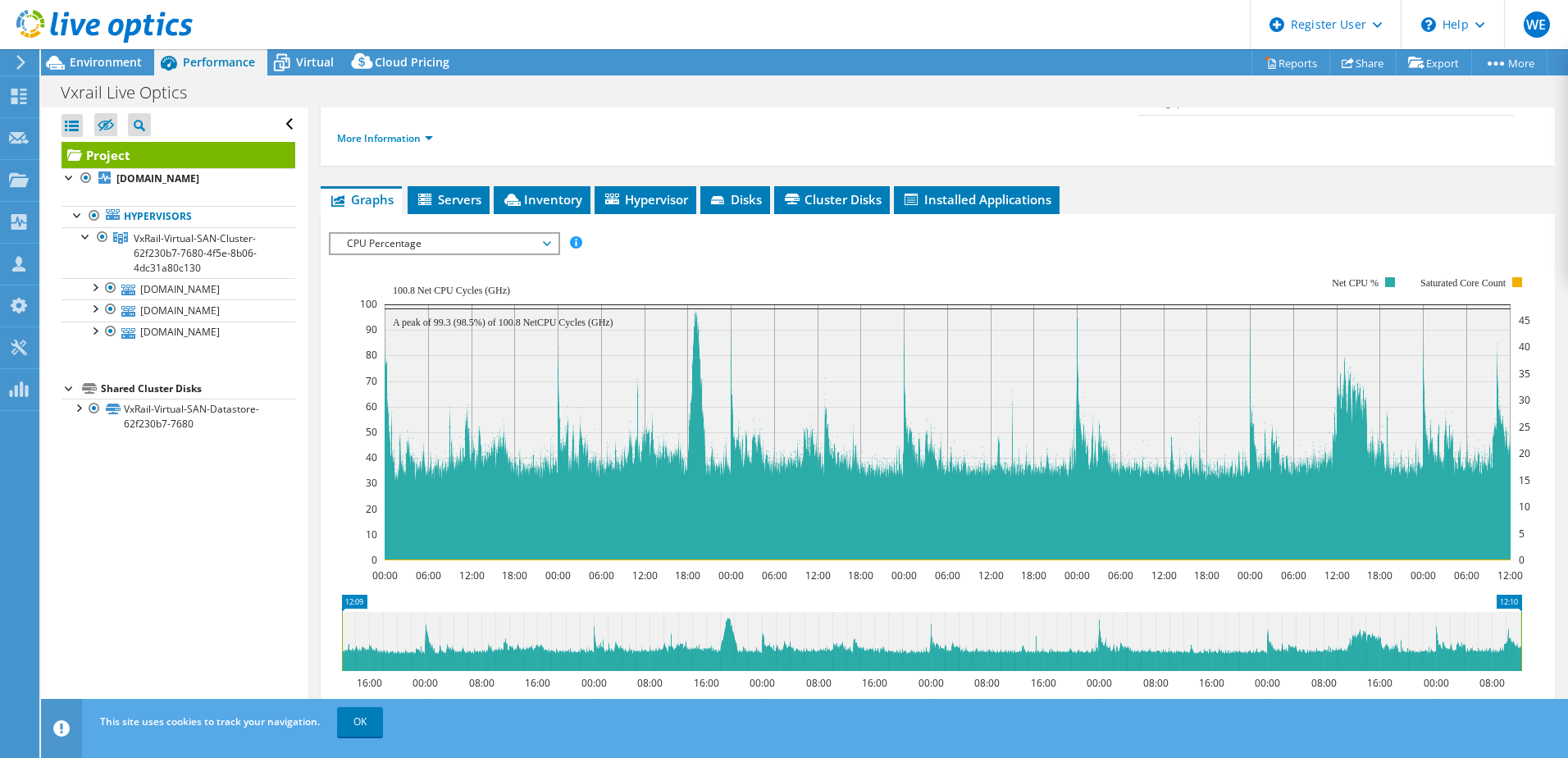
drag, startPoint x: 422, startPoint y: 598, endPoint x: 271, endPoint y: 594, distance: 151.1
click at [271, 511] on div "Open All Close All Hide Excluded Nodes Project Tree Filter" at bounding box center [804, 416] width 1526 height 618
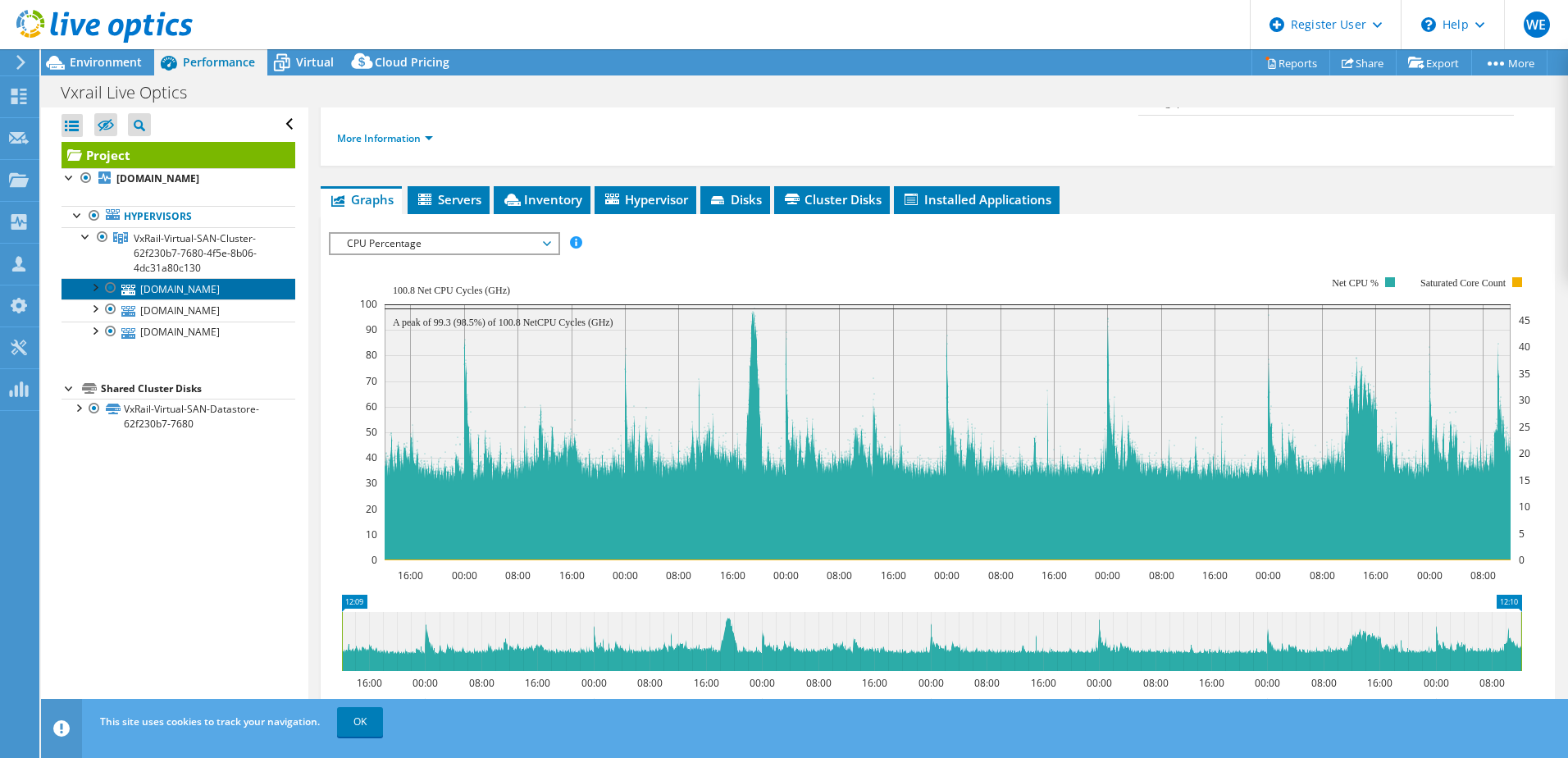
click at [171, 290] on link "[DOMAIN_NAME]" at bounding box center [178, 289] width 234 height 22
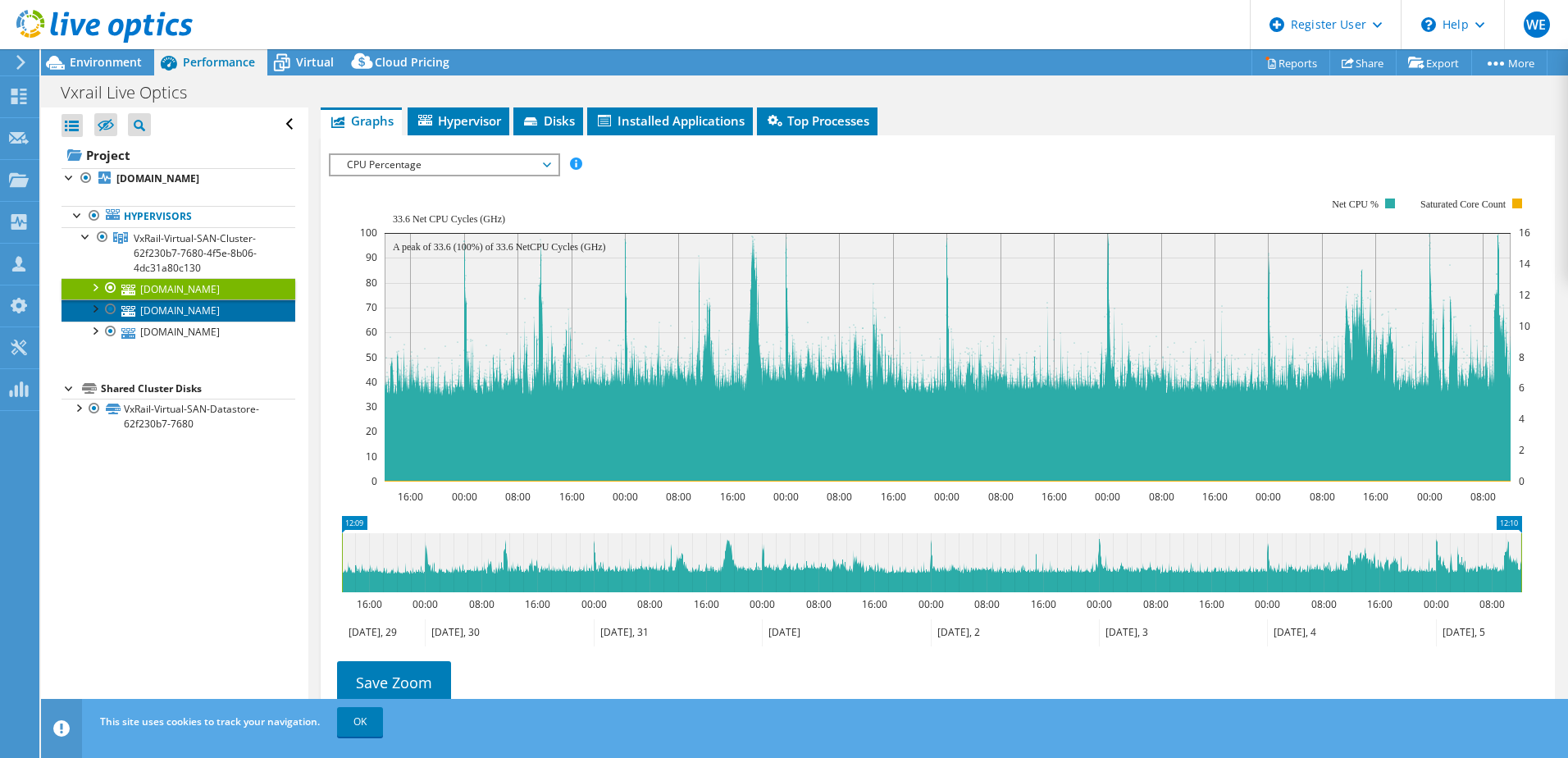
click at [169, 310] on link "[DOMAIN_NAME]" at bounding box center [178, 310] width 234 height 22
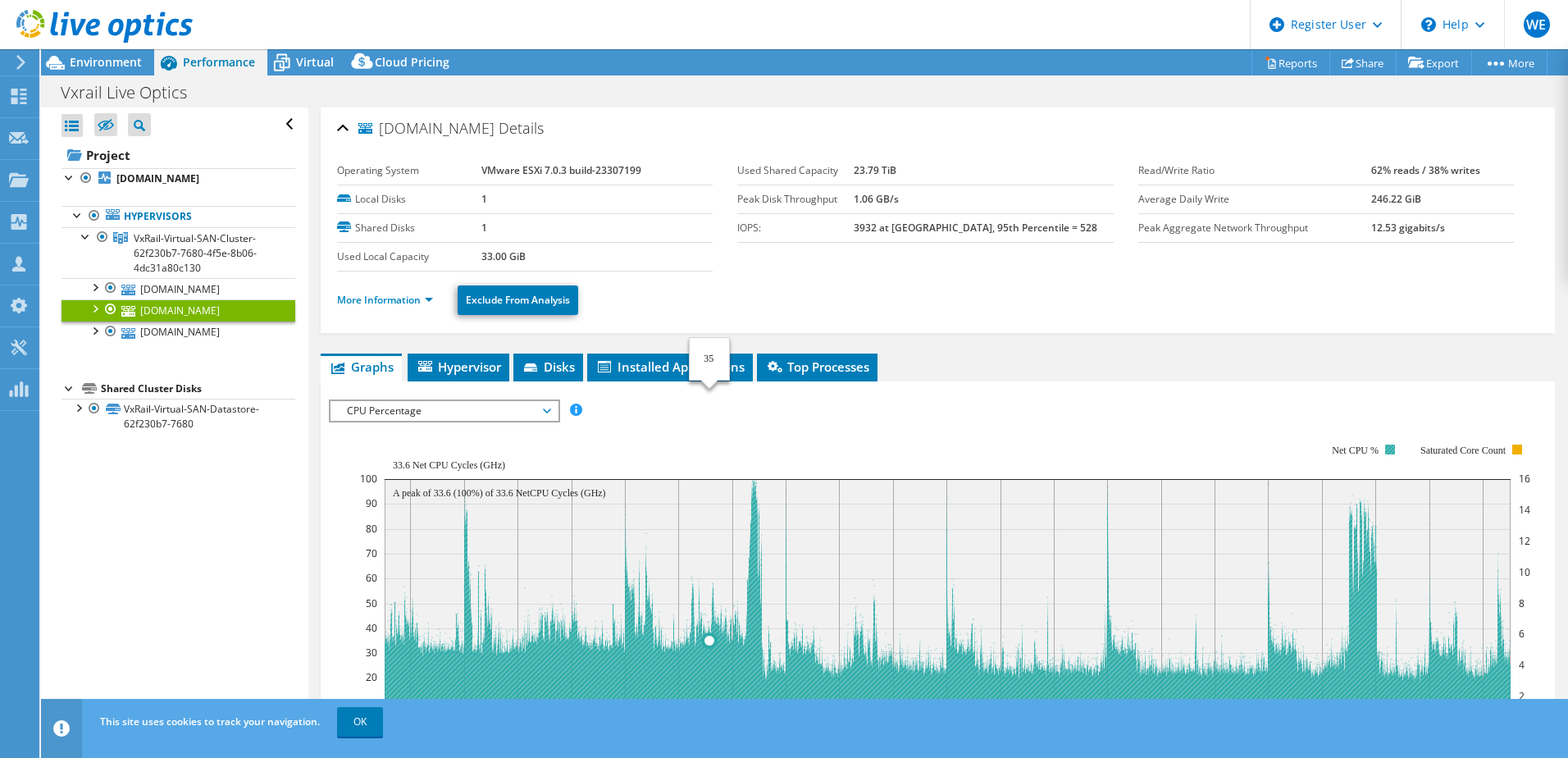
select select "EULondon"
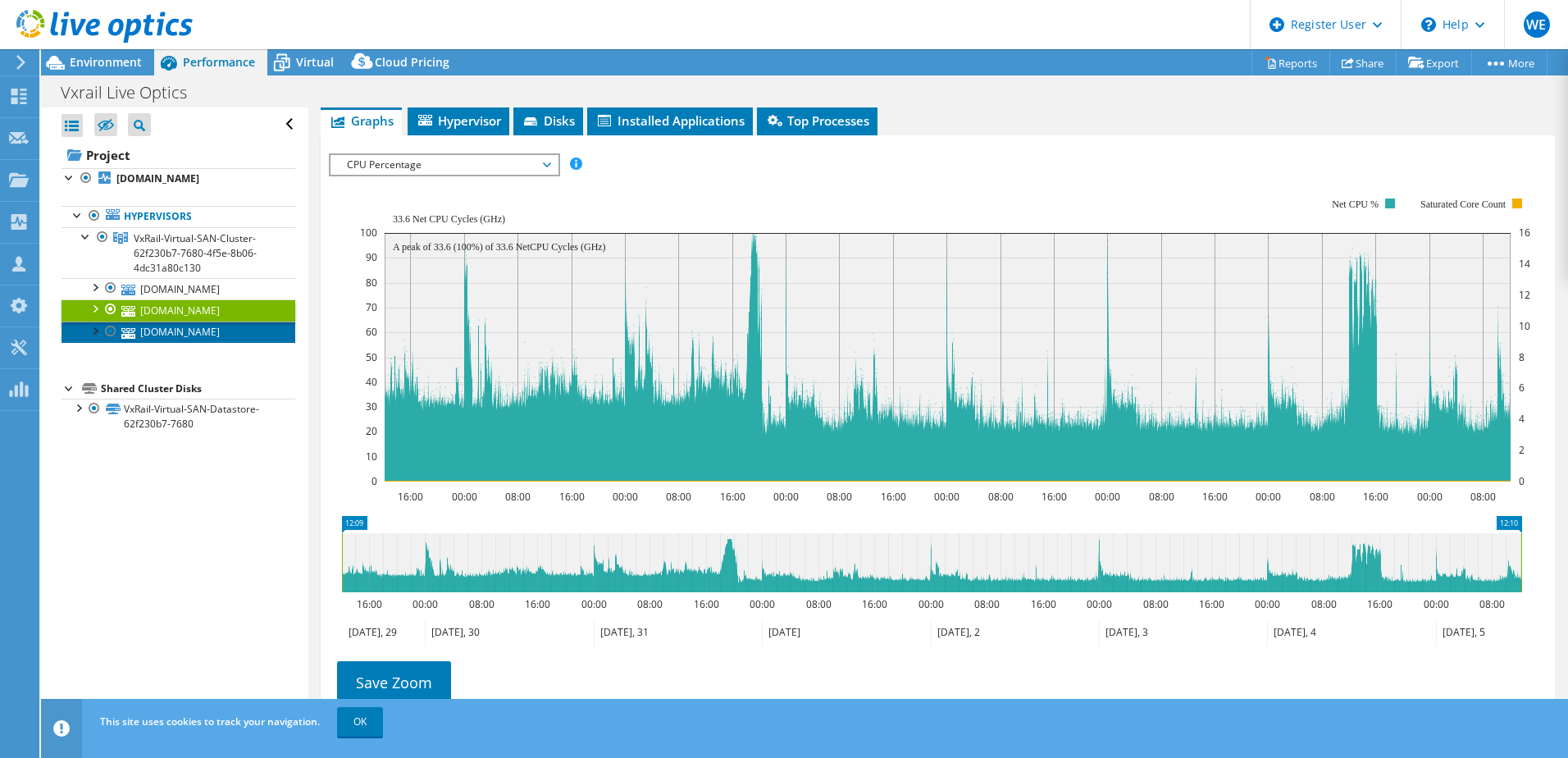
click at [170, 328] on link "[DOMAIN_NAME]" at bounding box center [178, 332] width 234 height 22
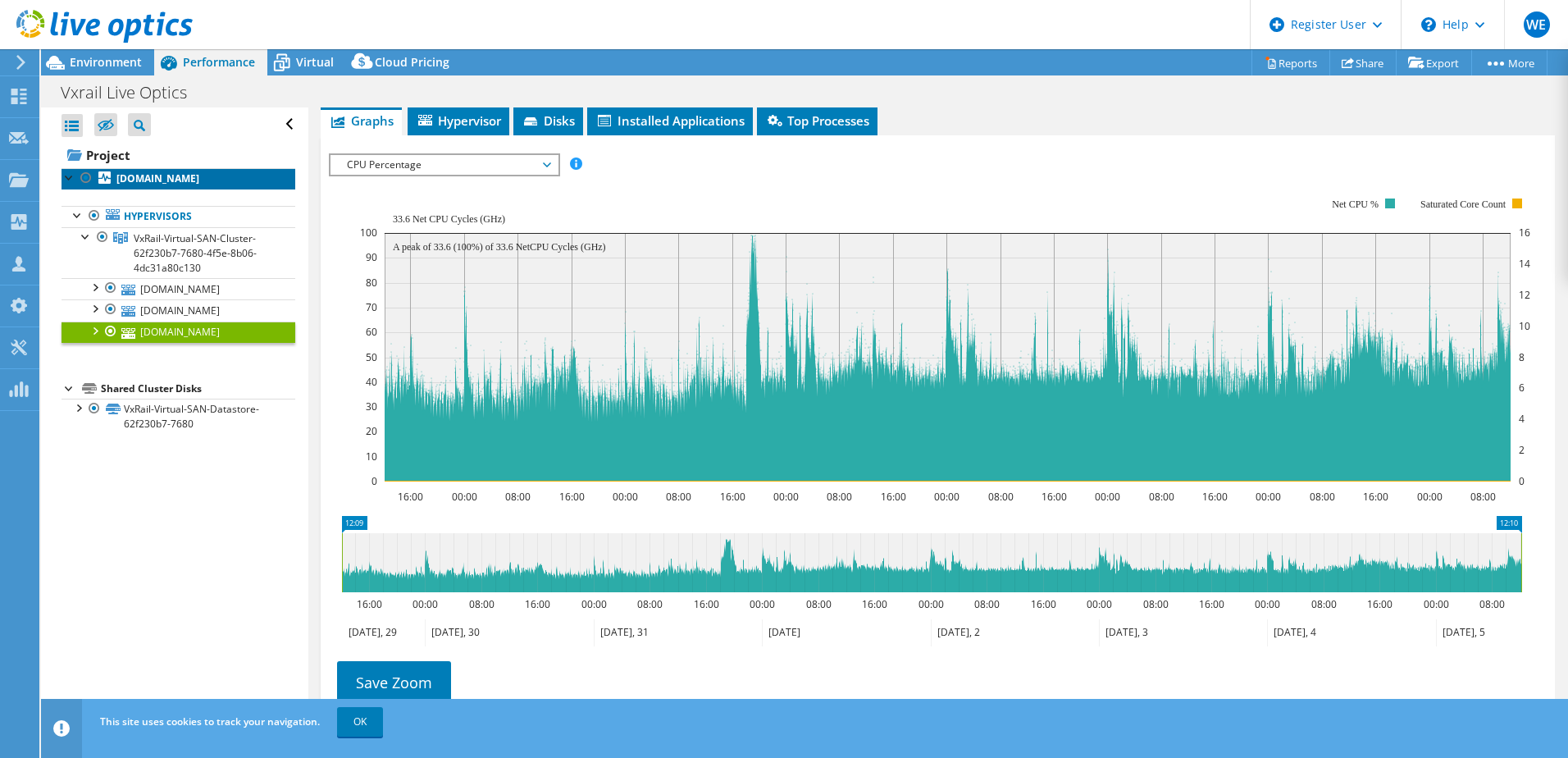
click at [160, 175] on b "[DOMAIN_NAME]" at bounding box center [158, 178] width 83 height 14
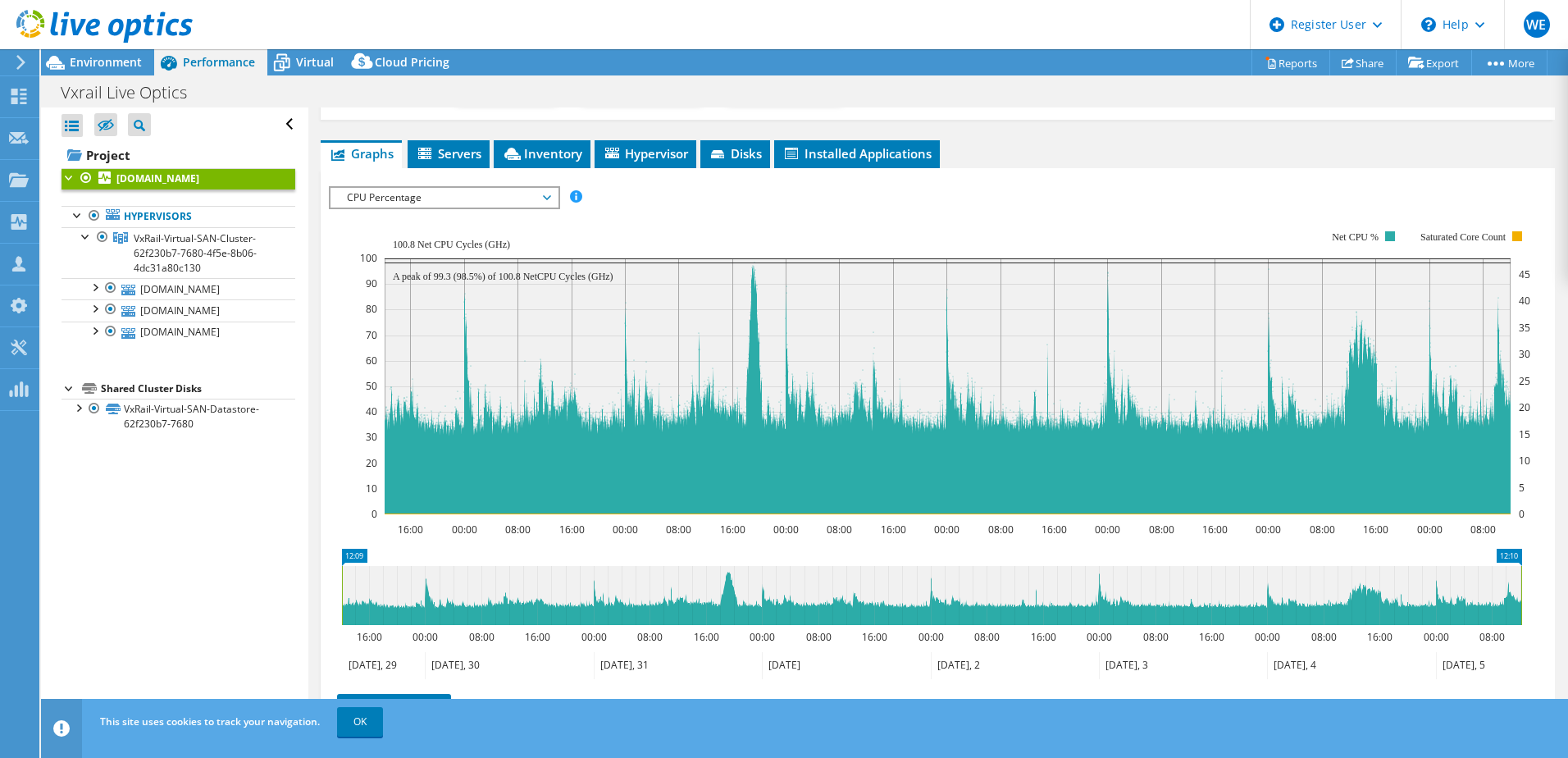
click at [435, 196] on span "CPU Percentage" at bounding box center [444, 198] width 211 height 20
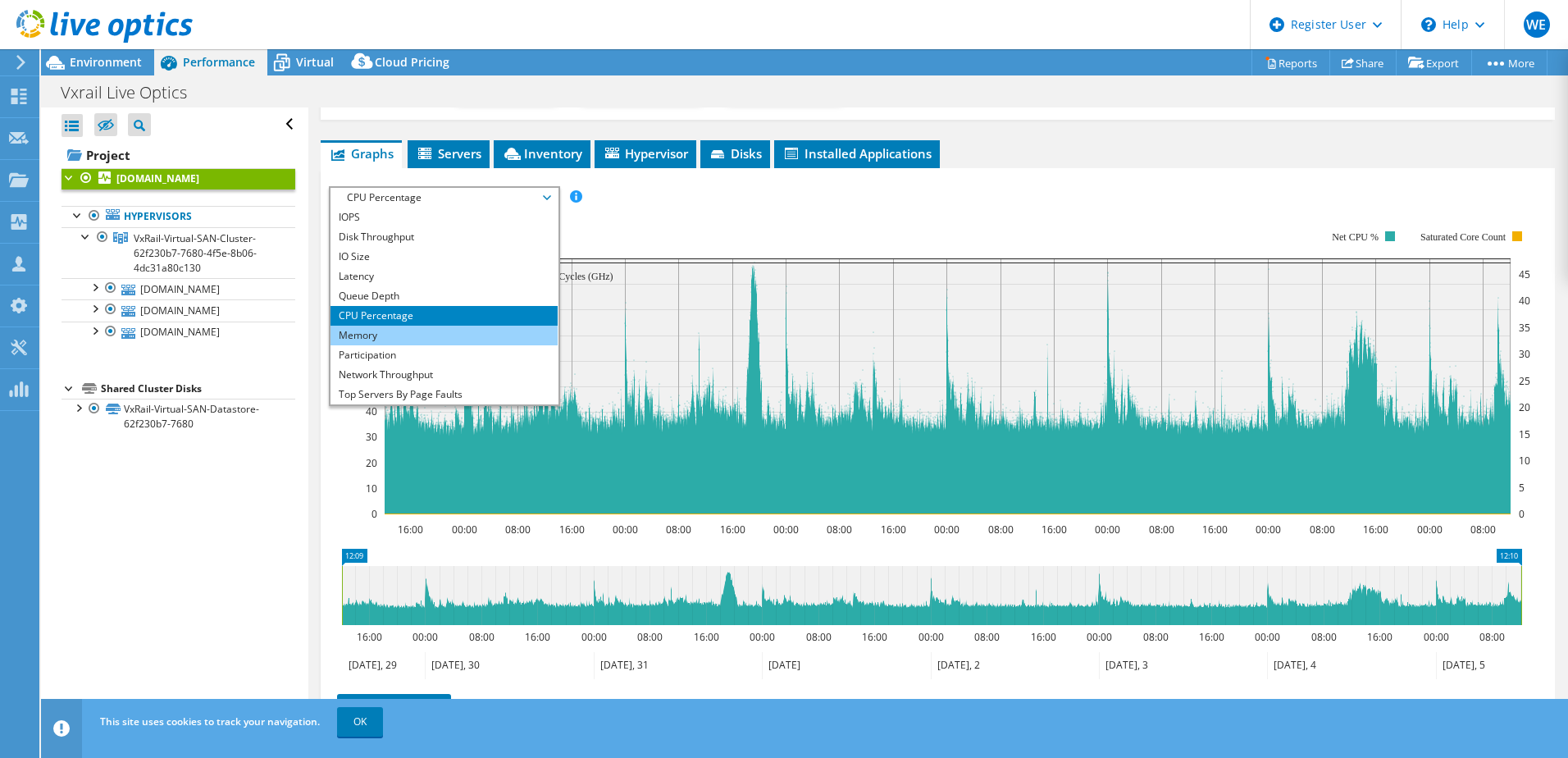
click at [393, 326] on li "Memory" at bounding box center [444, 336] width 227 height 20
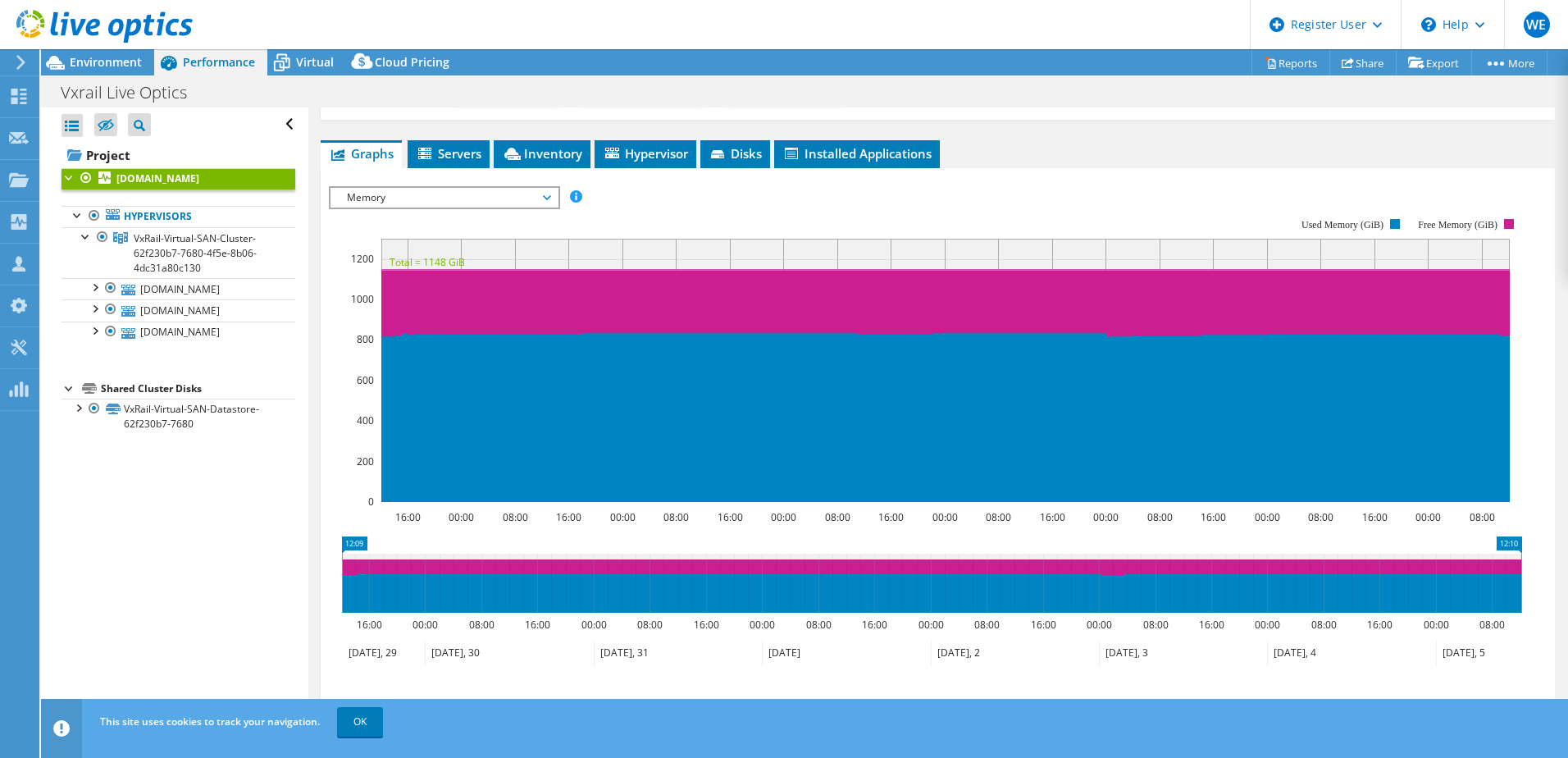
click at [425, 196] on span "Memory" at bounding box center [444, 198] width 211 height 20
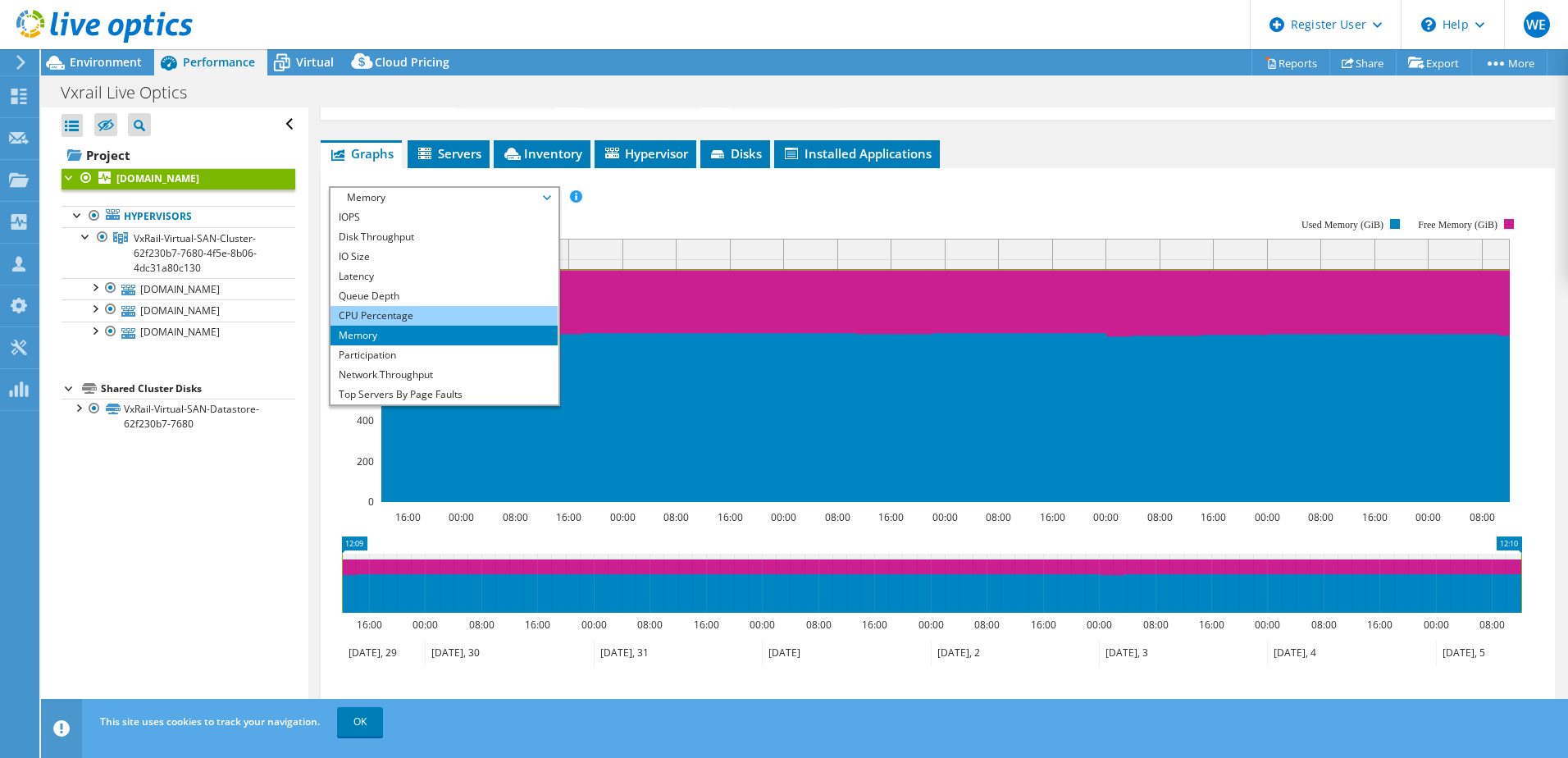
scroll to position [59, 0]
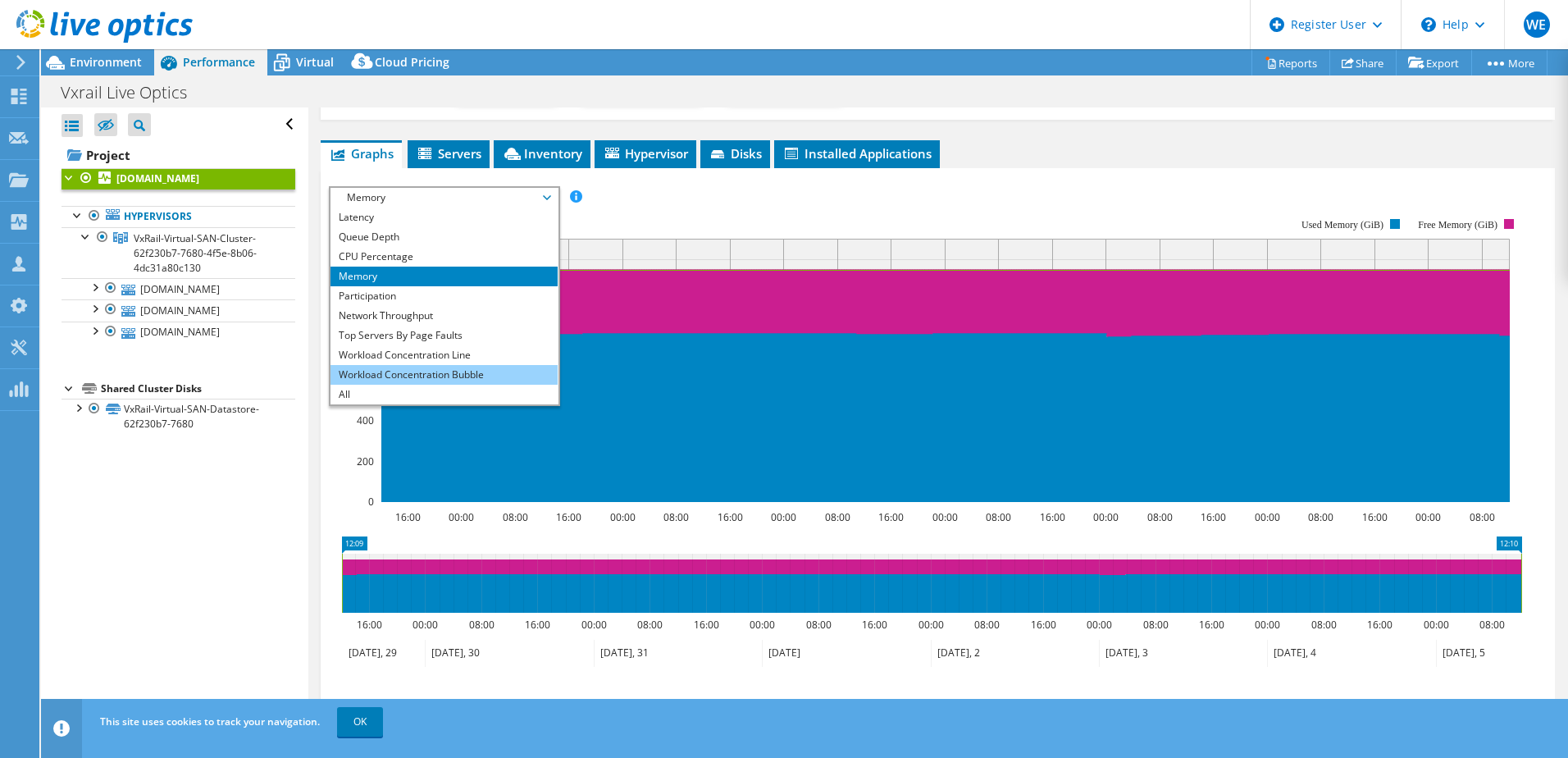
click at [464, 369] on li "Workload Concentration Bubble" at bounding box center [444, 374] width 227 height 20
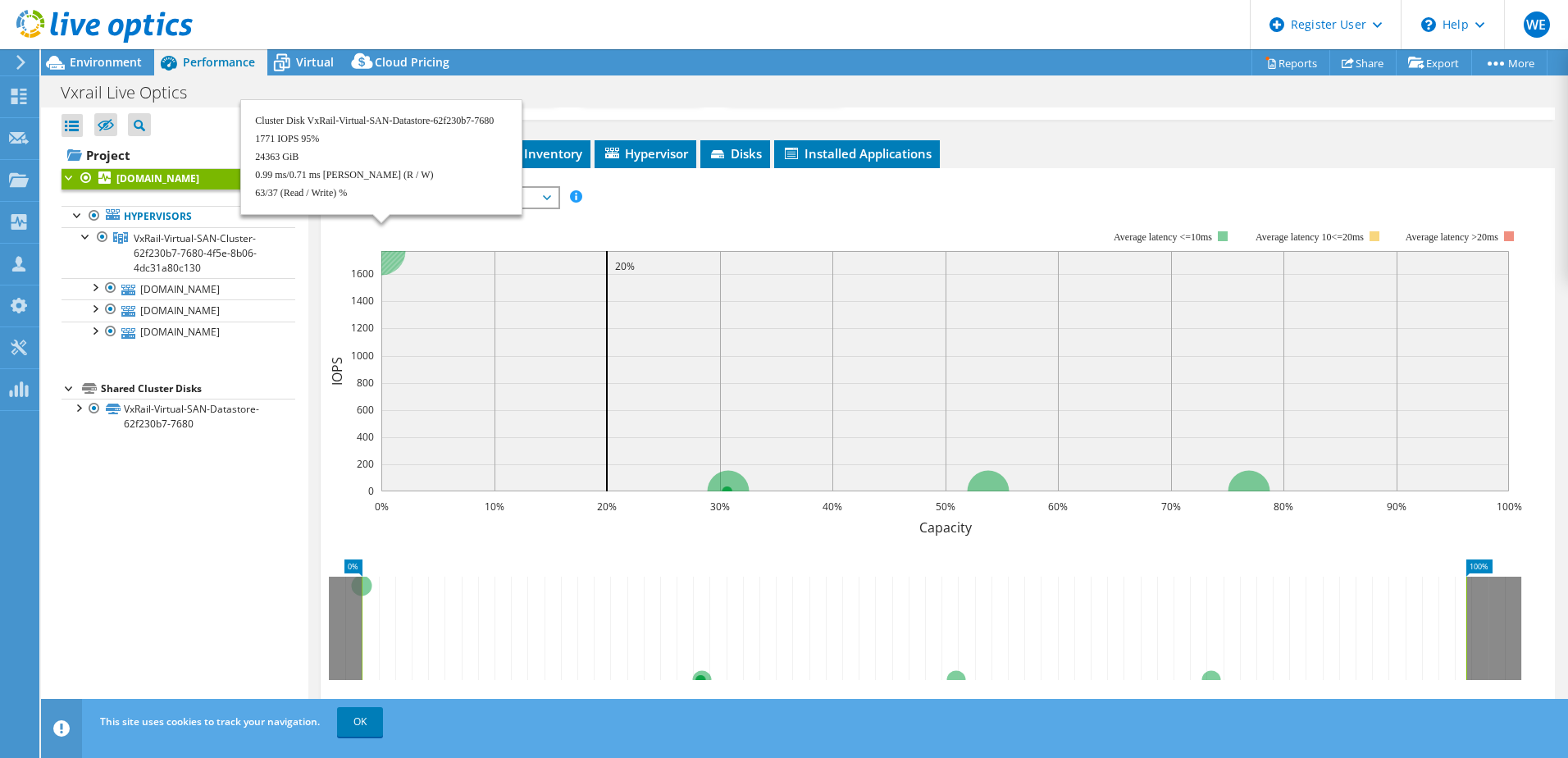
click at [396, 257] on circle at bounding box center [381, 251] width 49 height 49
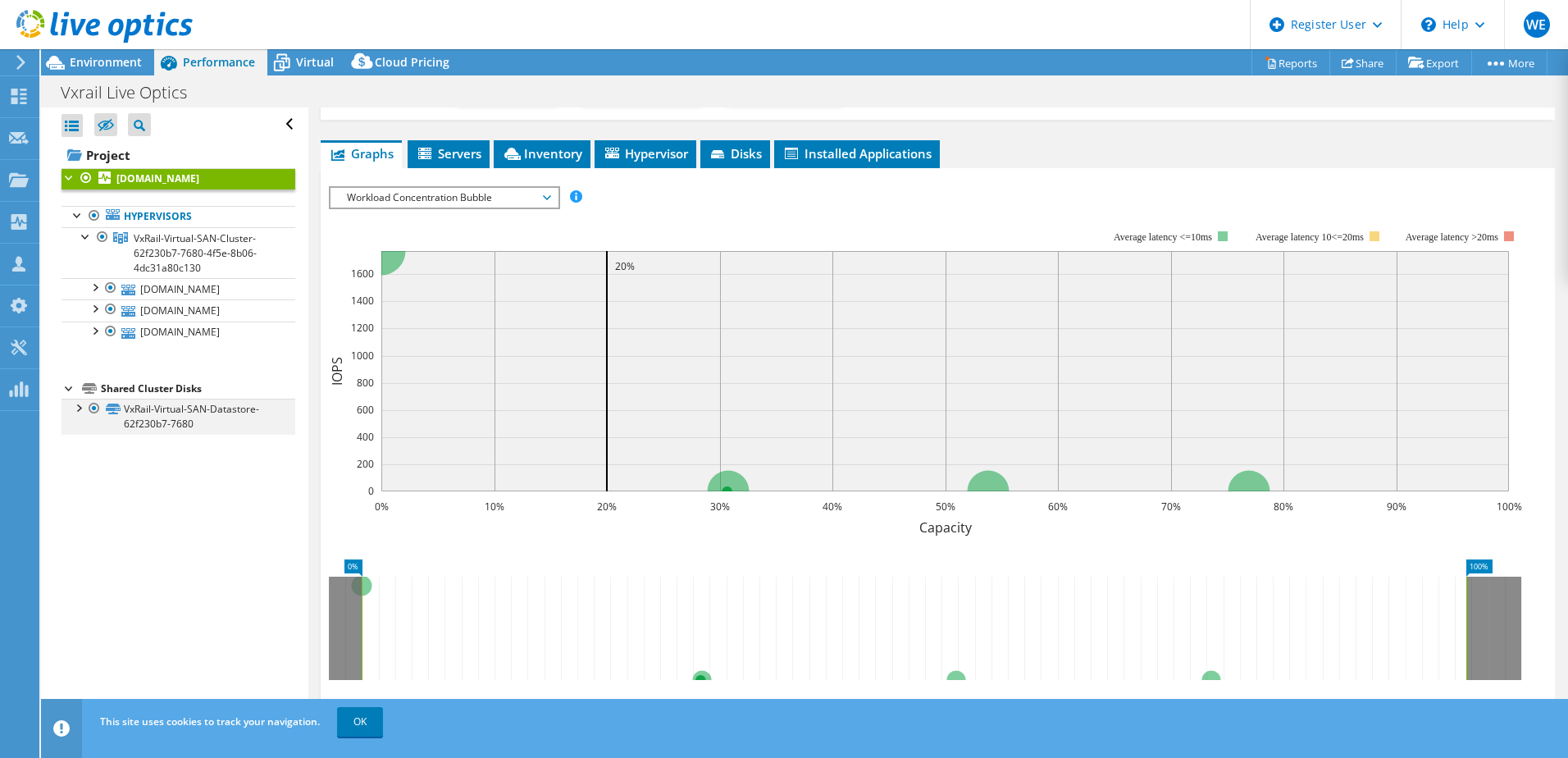
click at [78, 409] on div at bounding box center [78, 407] width 16 height 16
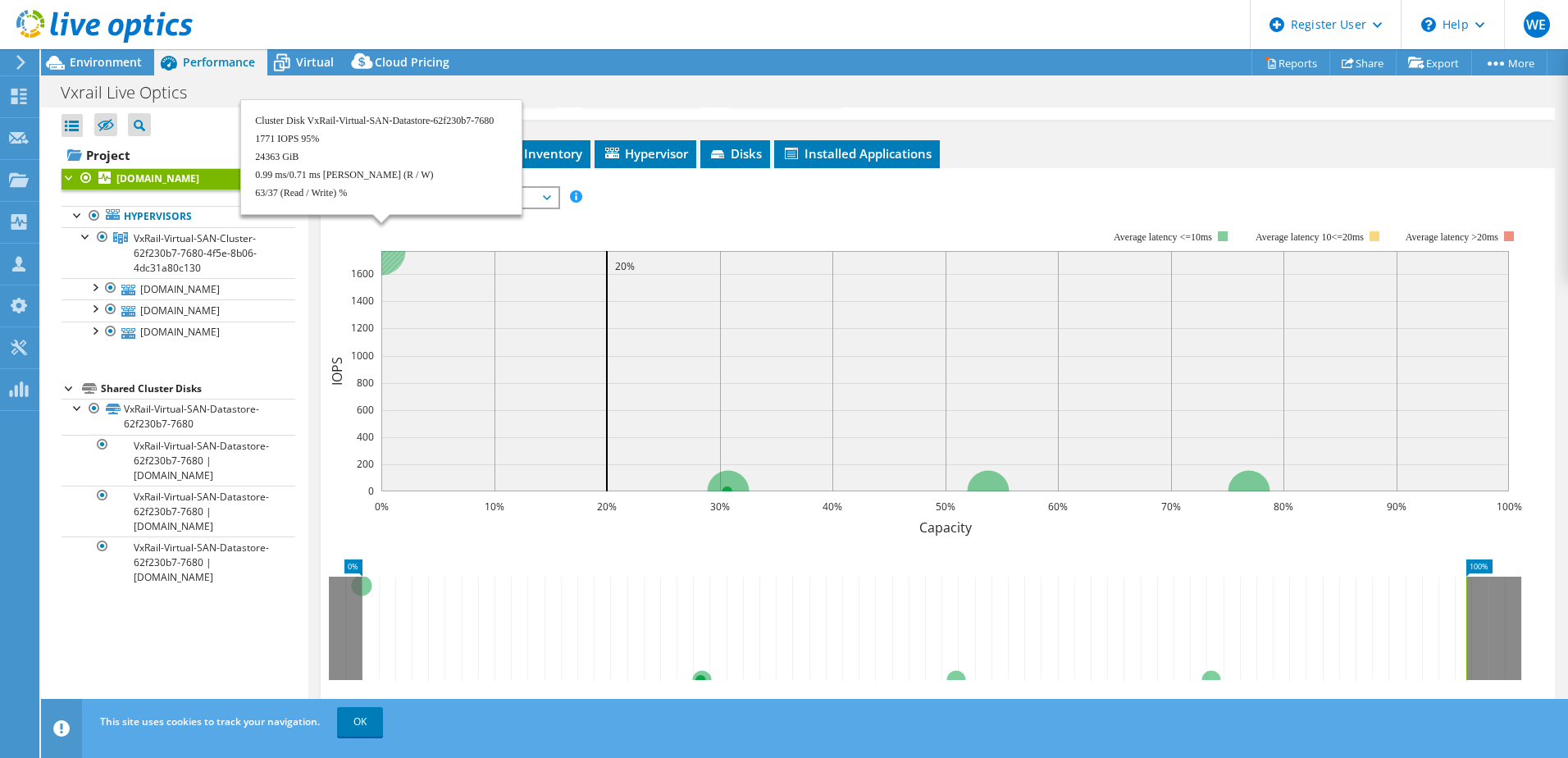
click at [392, 250] on circle at bounding box center [381, 251] width 49 height 49
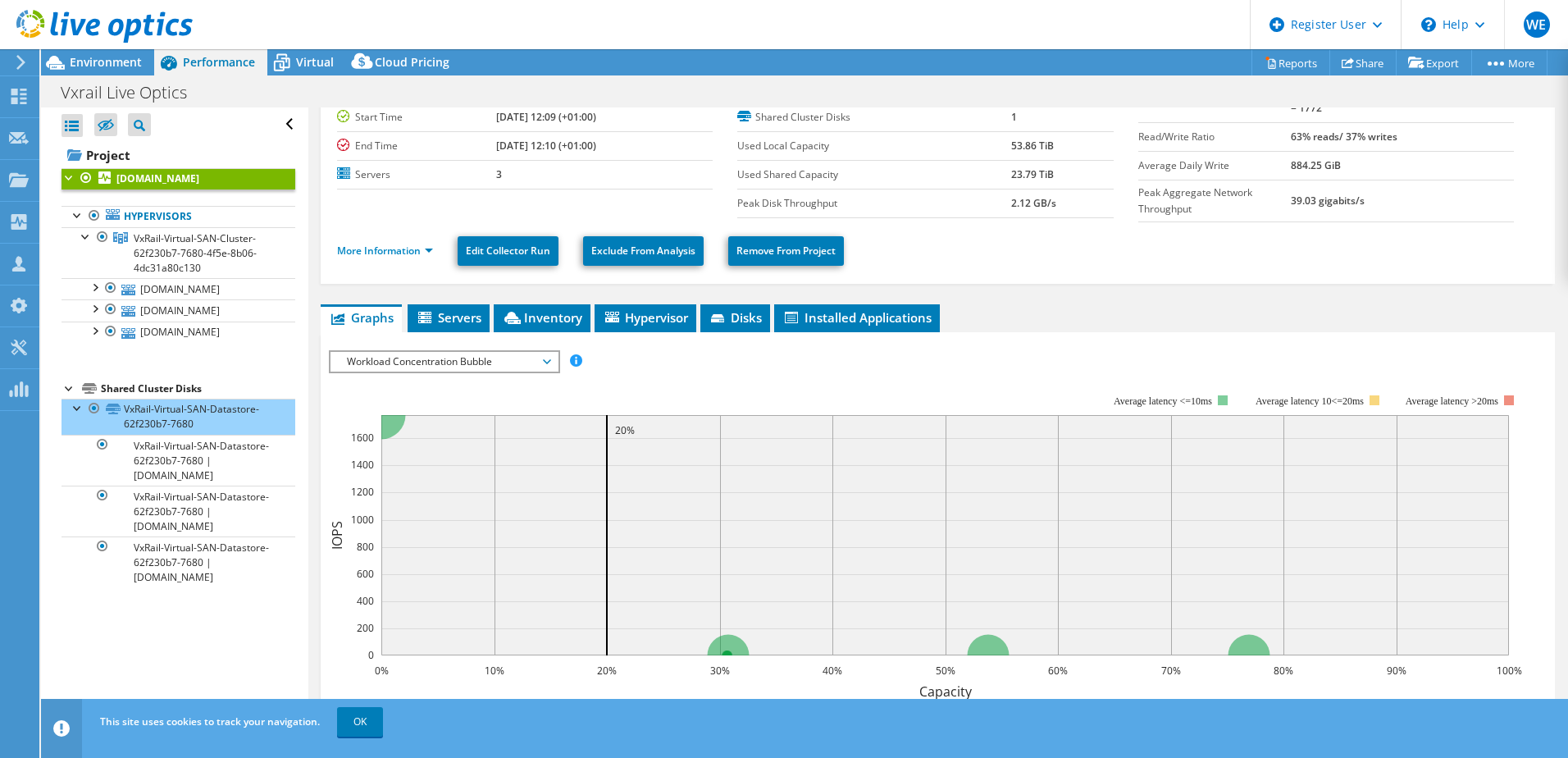
scroll to position [0, 0]
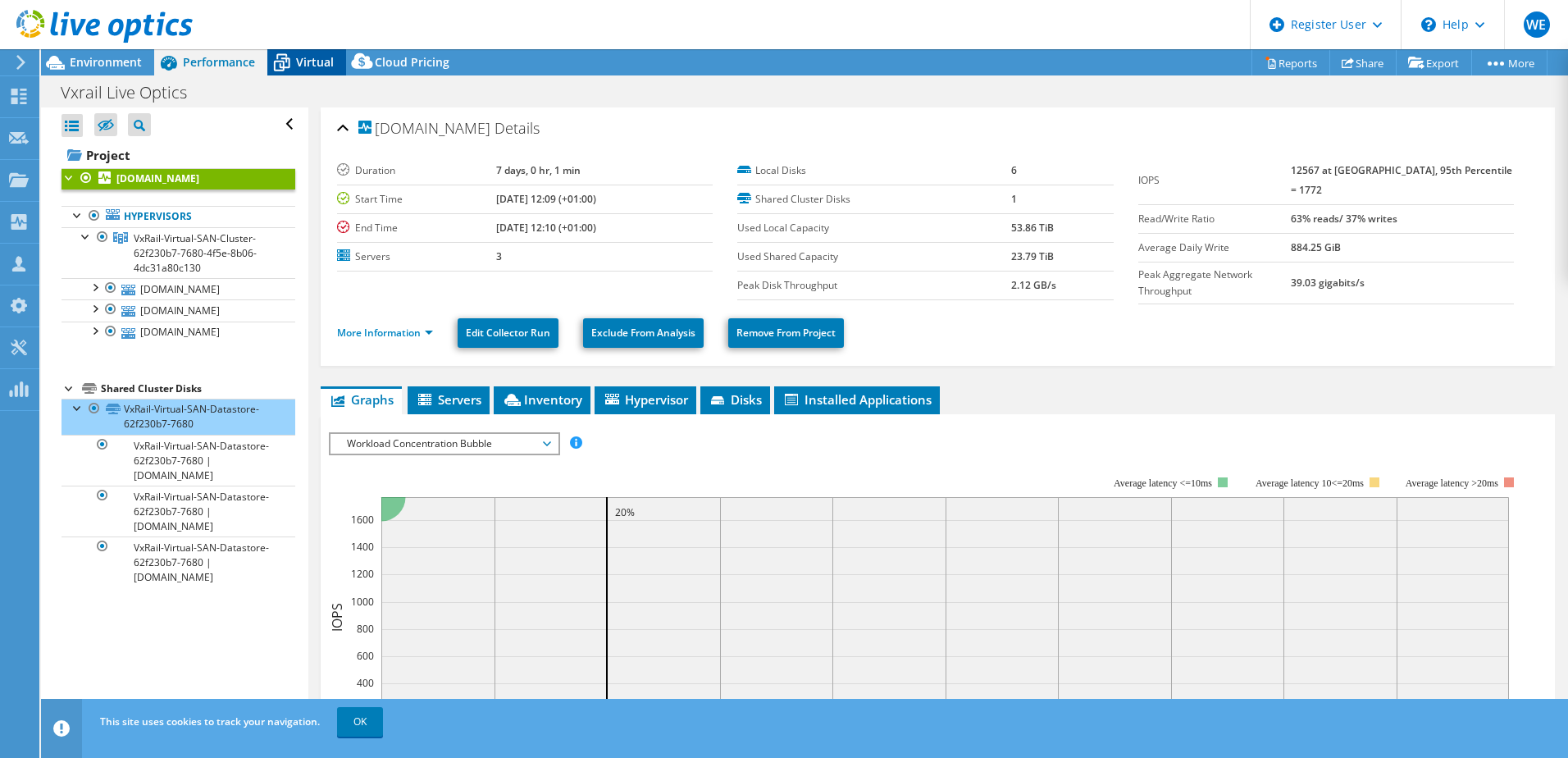
click at [314, 61] on span "Virtual" at bounding box center [315, 61] width 38 height 15
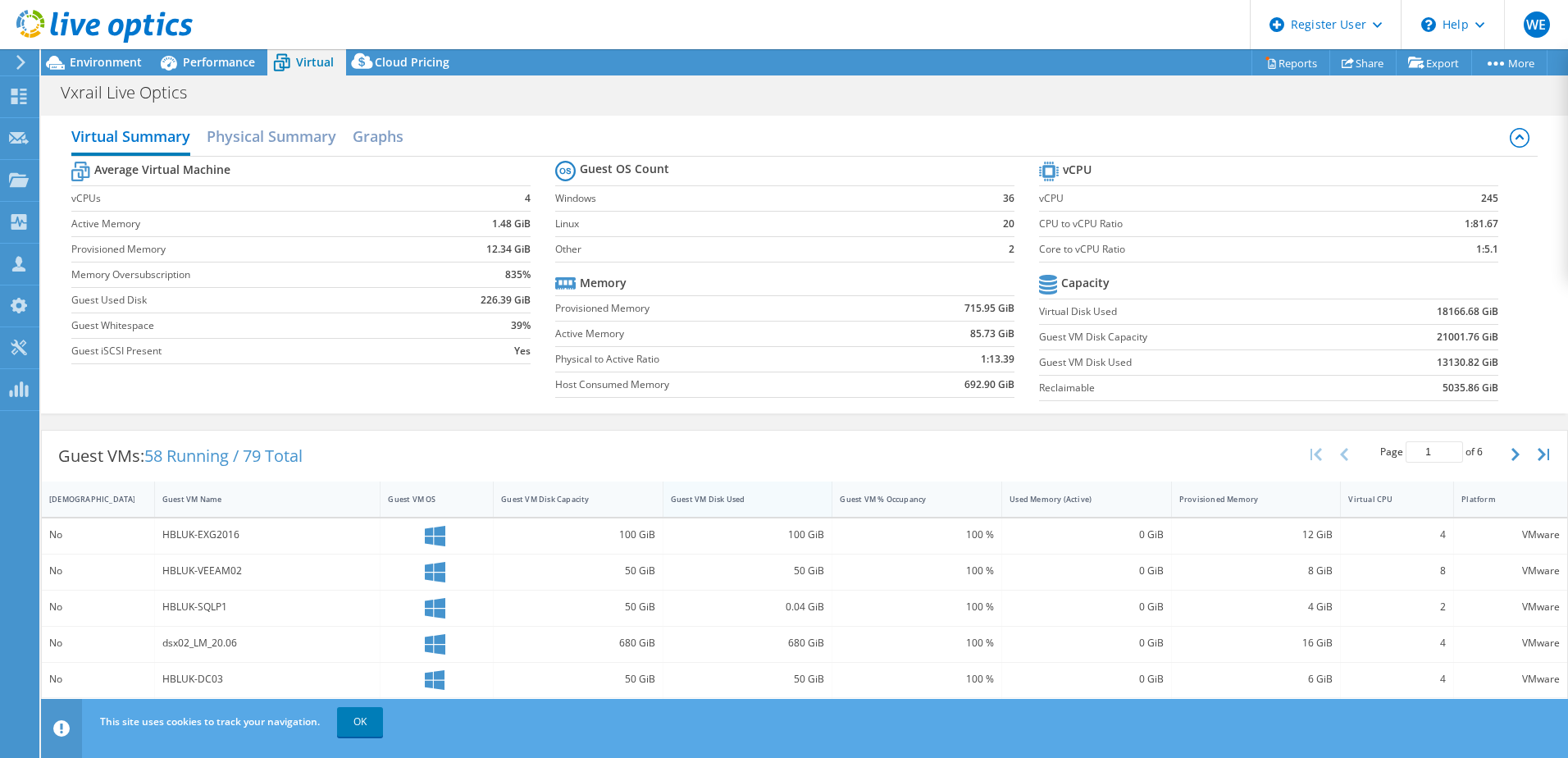
click at [696, 499] on div "Guest VM Disk Used" at bounding box center [737, 499] width 134 height 11
click at [616, 495] on div "Guest VM Disk Capacity" at bounding box center [567, 499] width 134 height 11
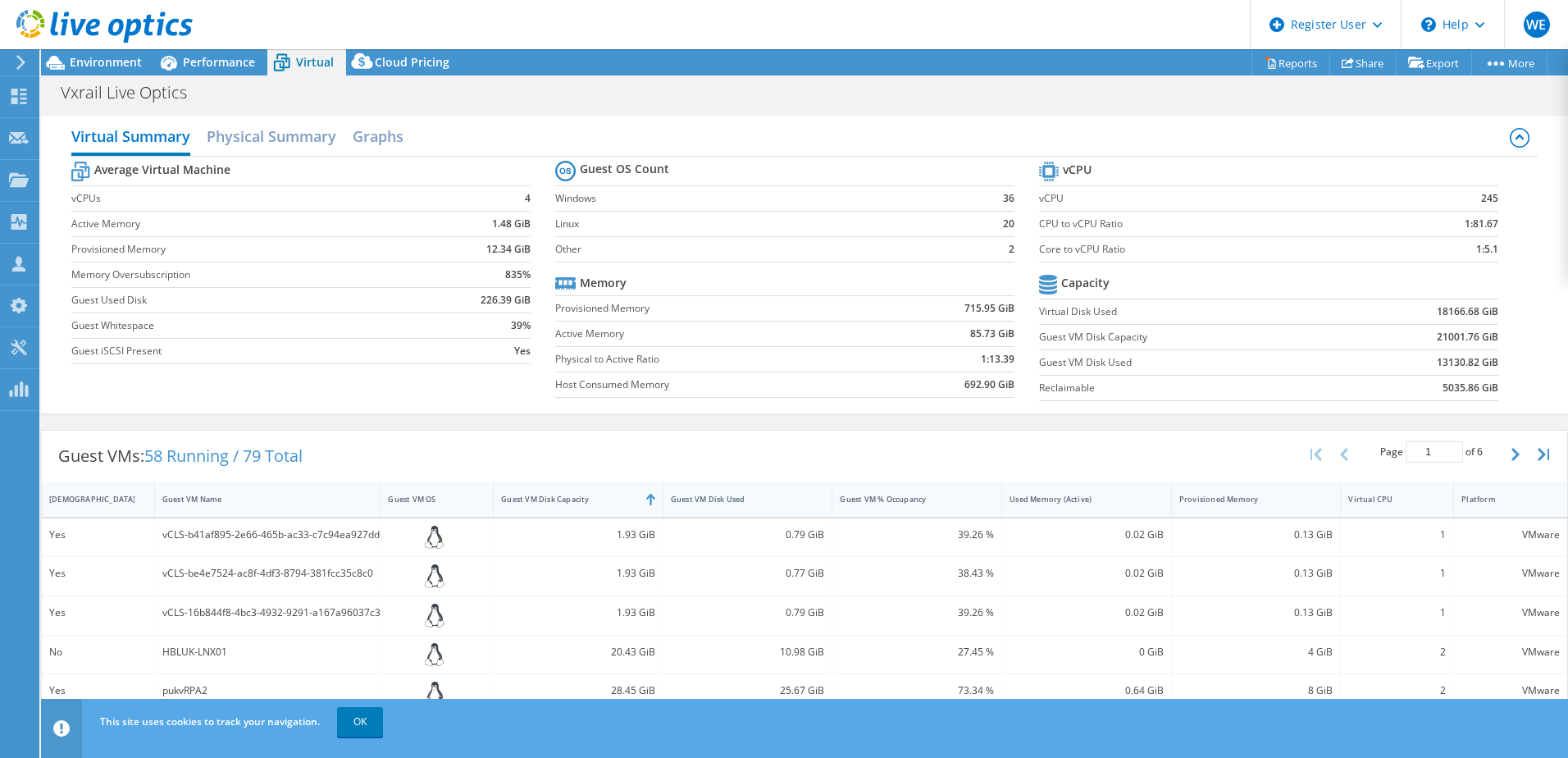
click at [713, 502] on div "Guest VM Disk Used" at bounding box center [737, 499] width 134 height 11
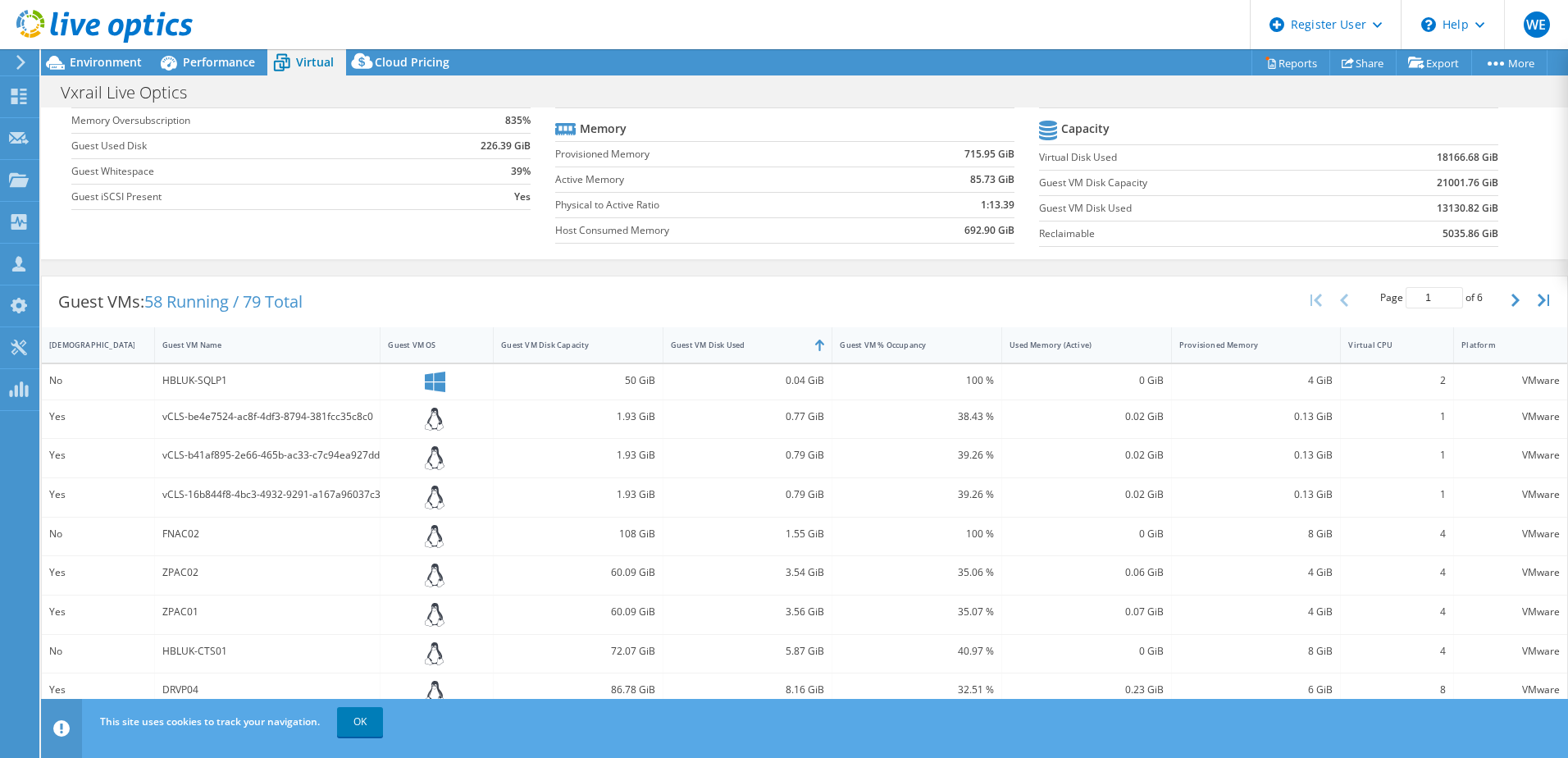
scroll to position [164, 0]
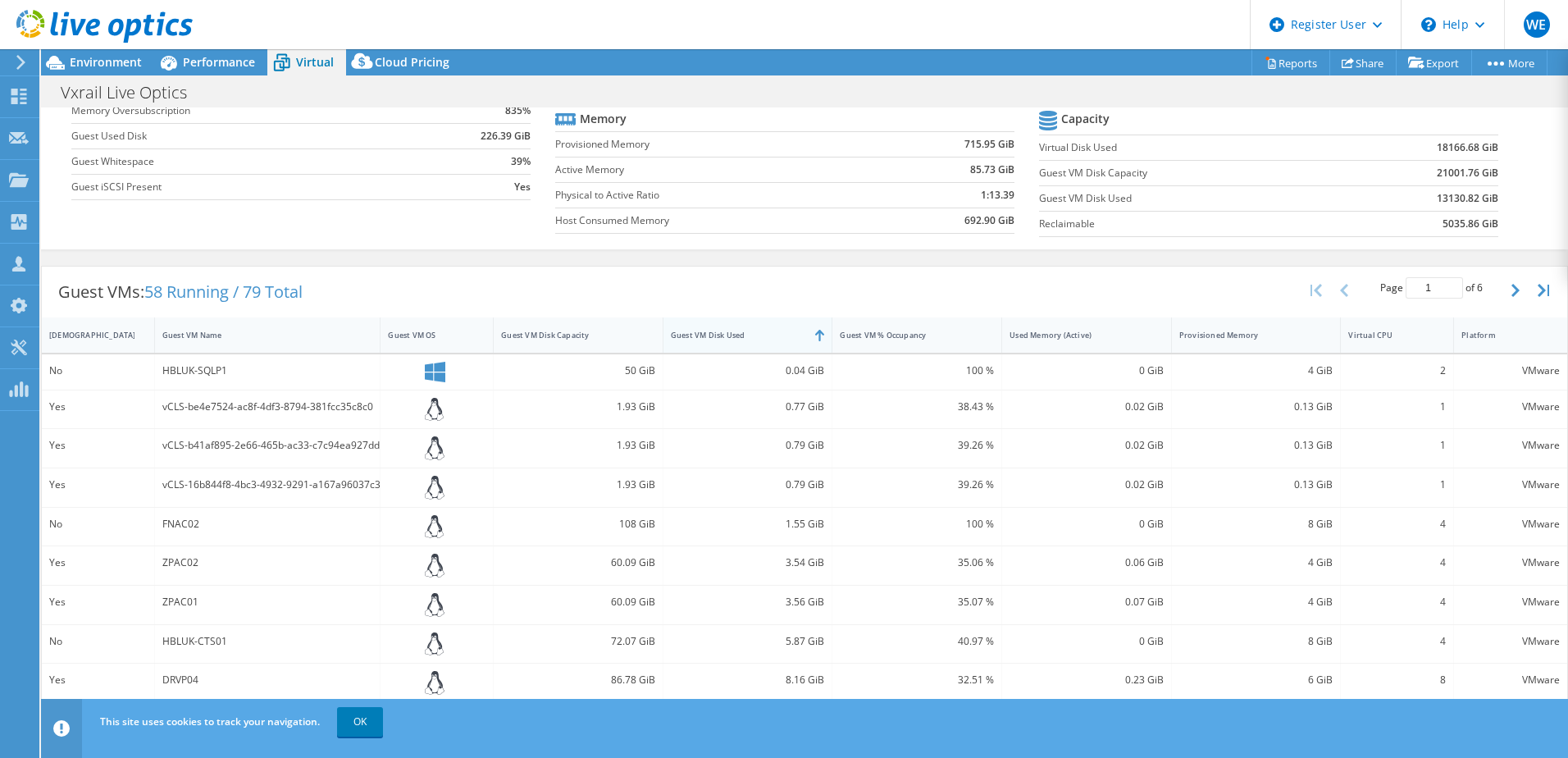
click at [773, 335] on div "Guest VM Disk Used" at bounding box center [737, 335] width 134 height 11
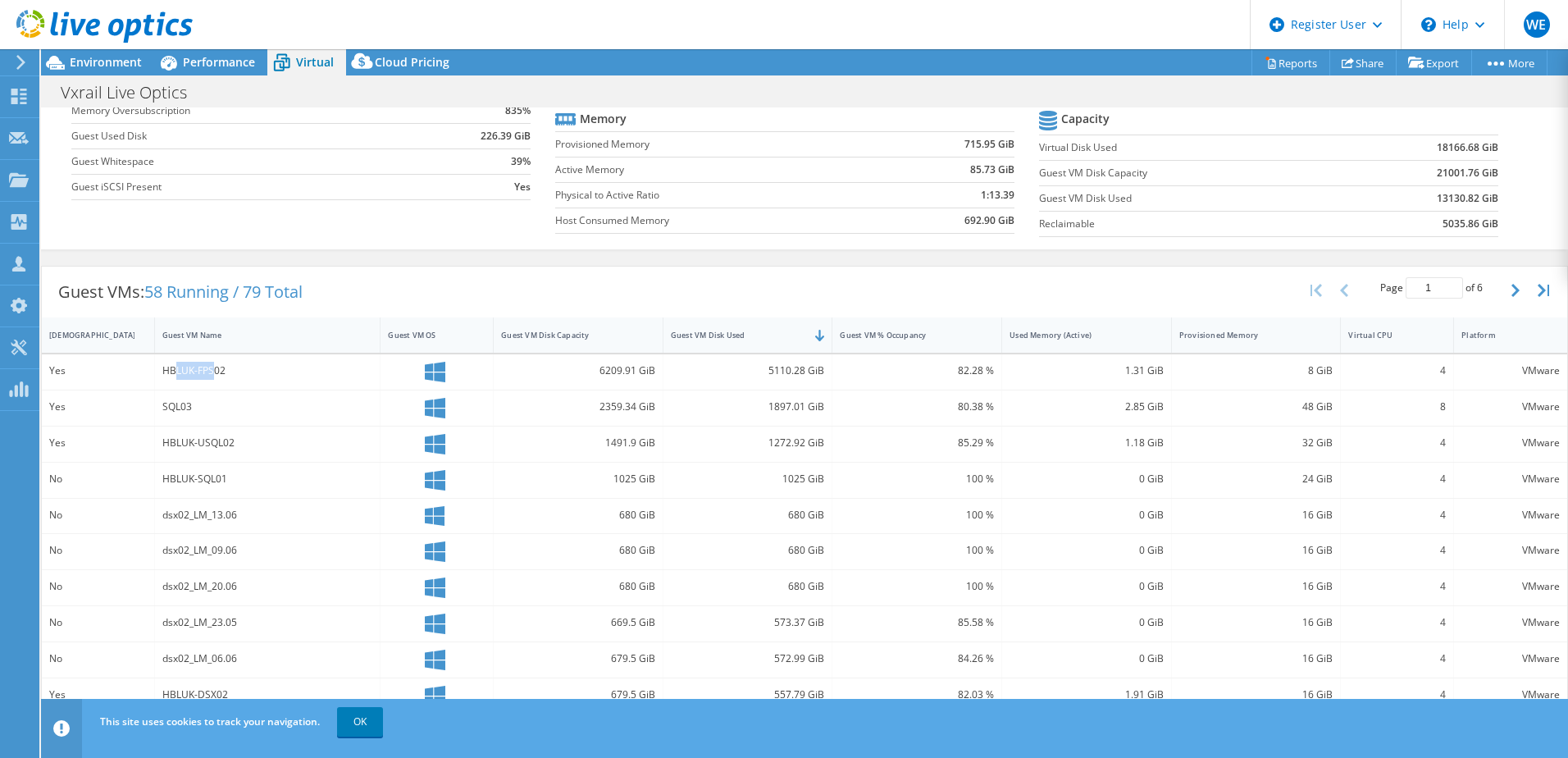
drag, startPoint x: 215, startPoint y: 370, endPoint x: 176, endPoint y: 370, distance: 39.0
click at [176, 370] on div "HBLUK-FPS02" at bounding box center [268, 371] width 211 height 18
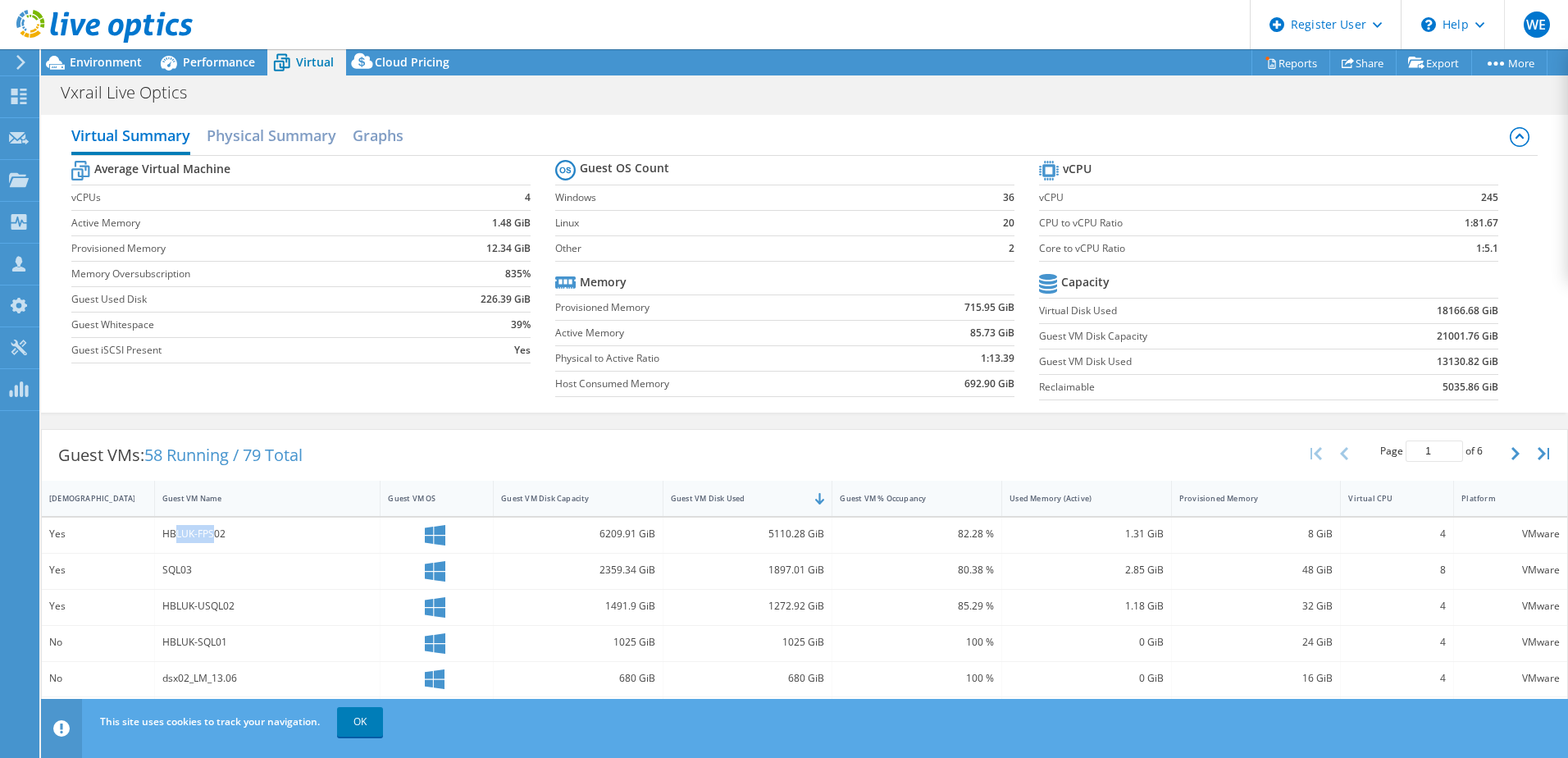
scroll to position [0, 0]
click at [401, 61] on span "Cloud Pricing" at bounding box center [411, 61] width 75 height 15
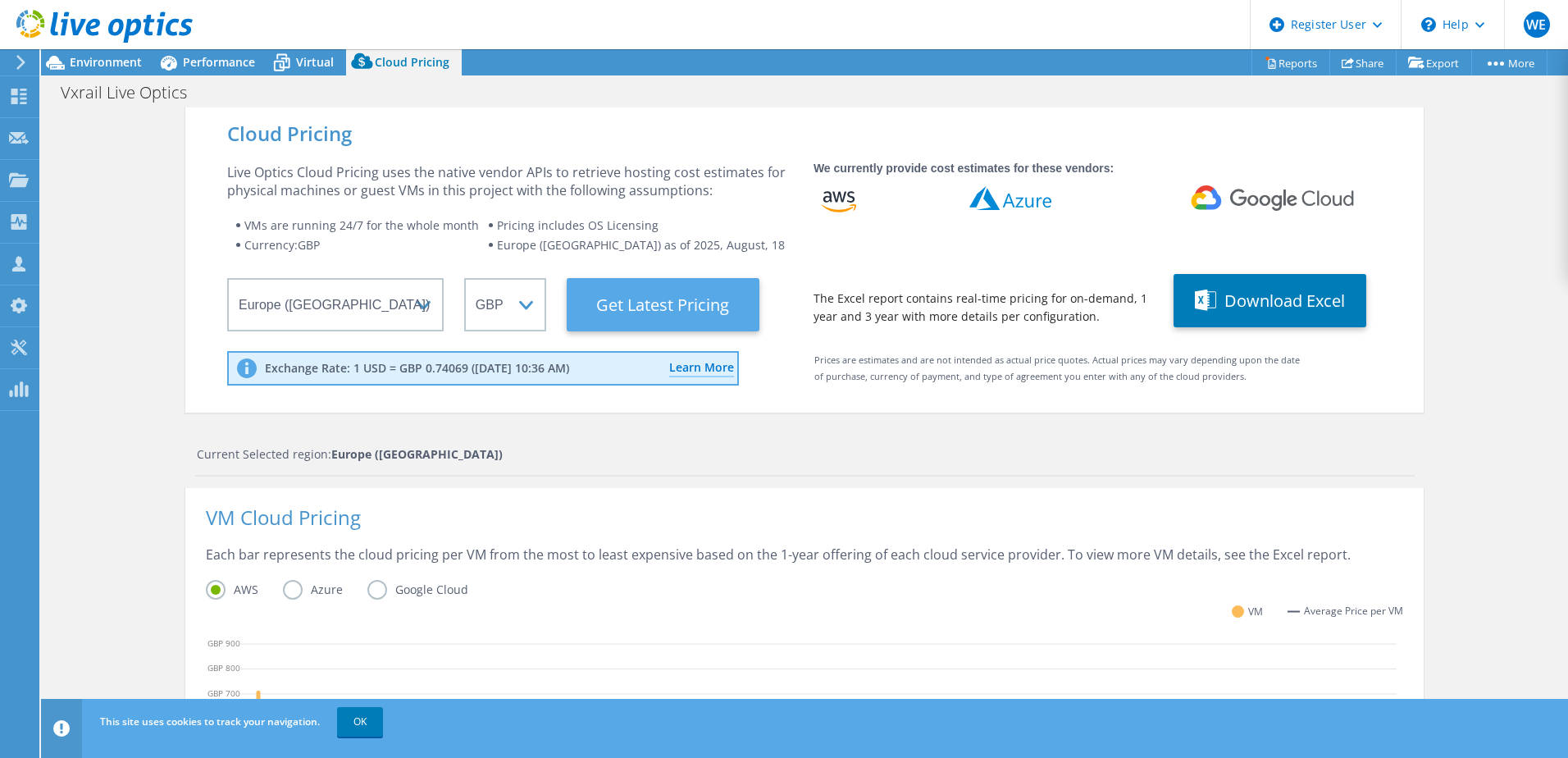
click at [688, 309] on Latest "Get Latest Pricing" at bounding box center [663, 304] width 193 height 53
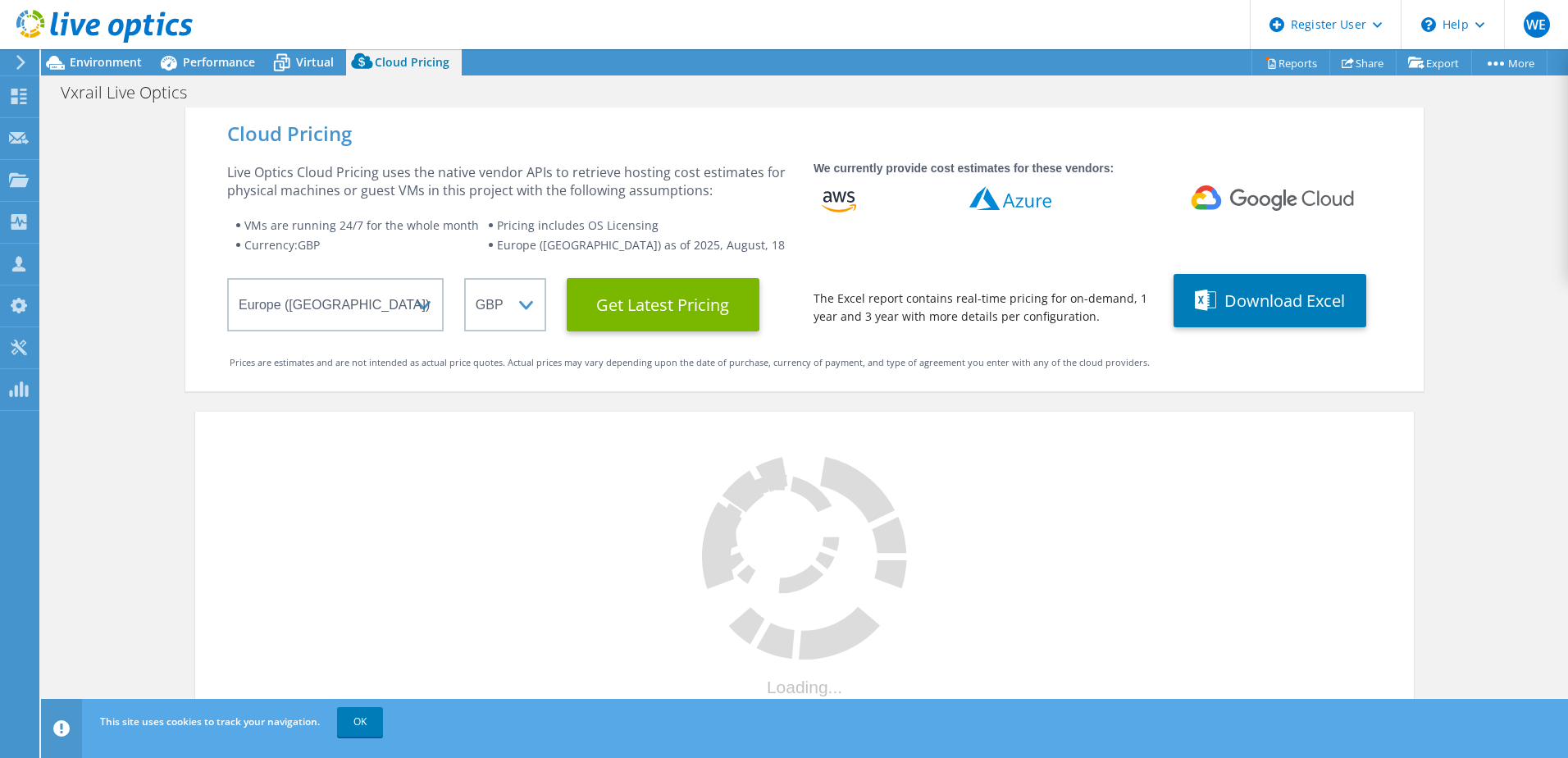
scroll to position [82, 0]
select select "GBP"
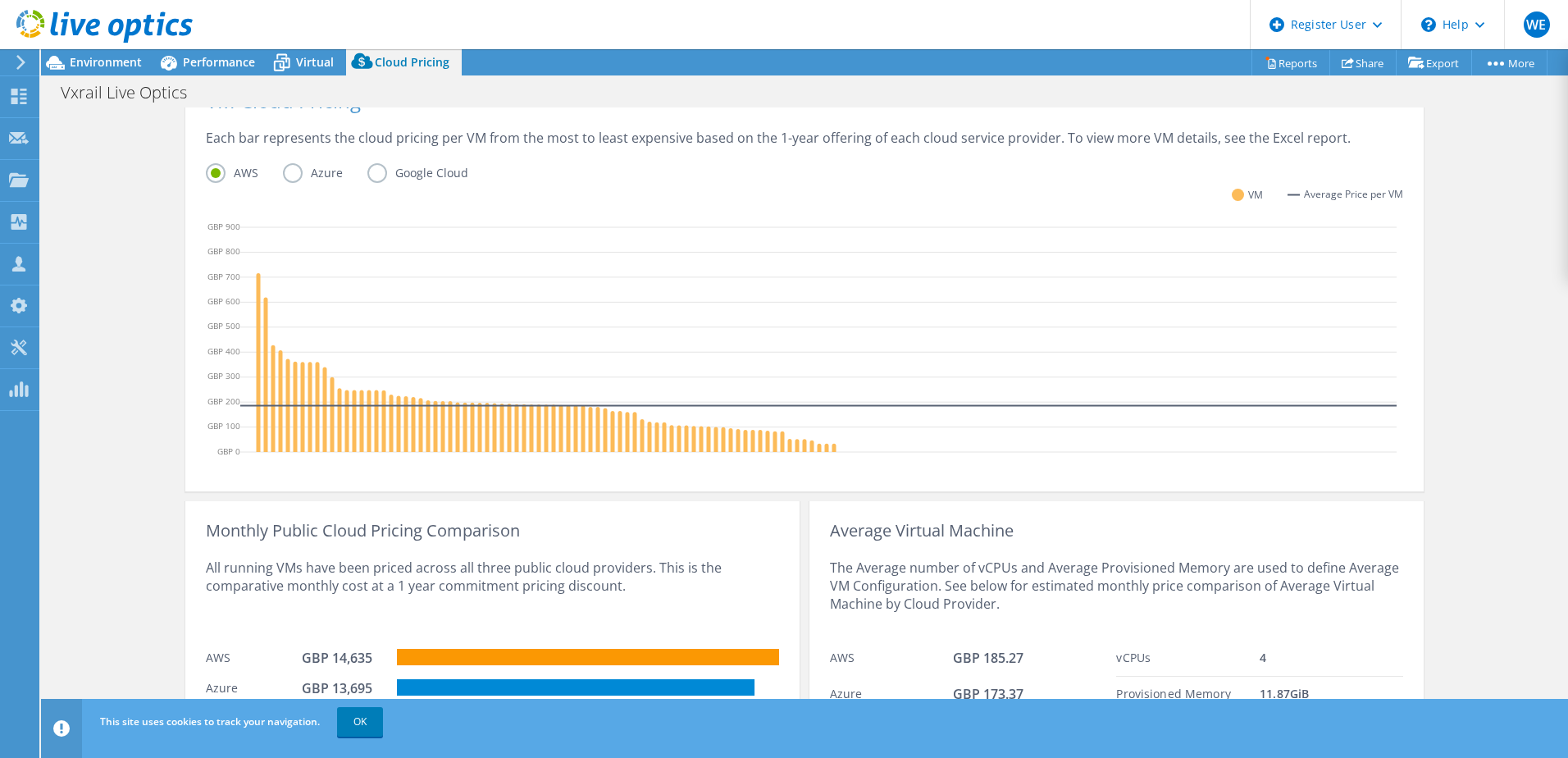
scroll to position [253, 0]
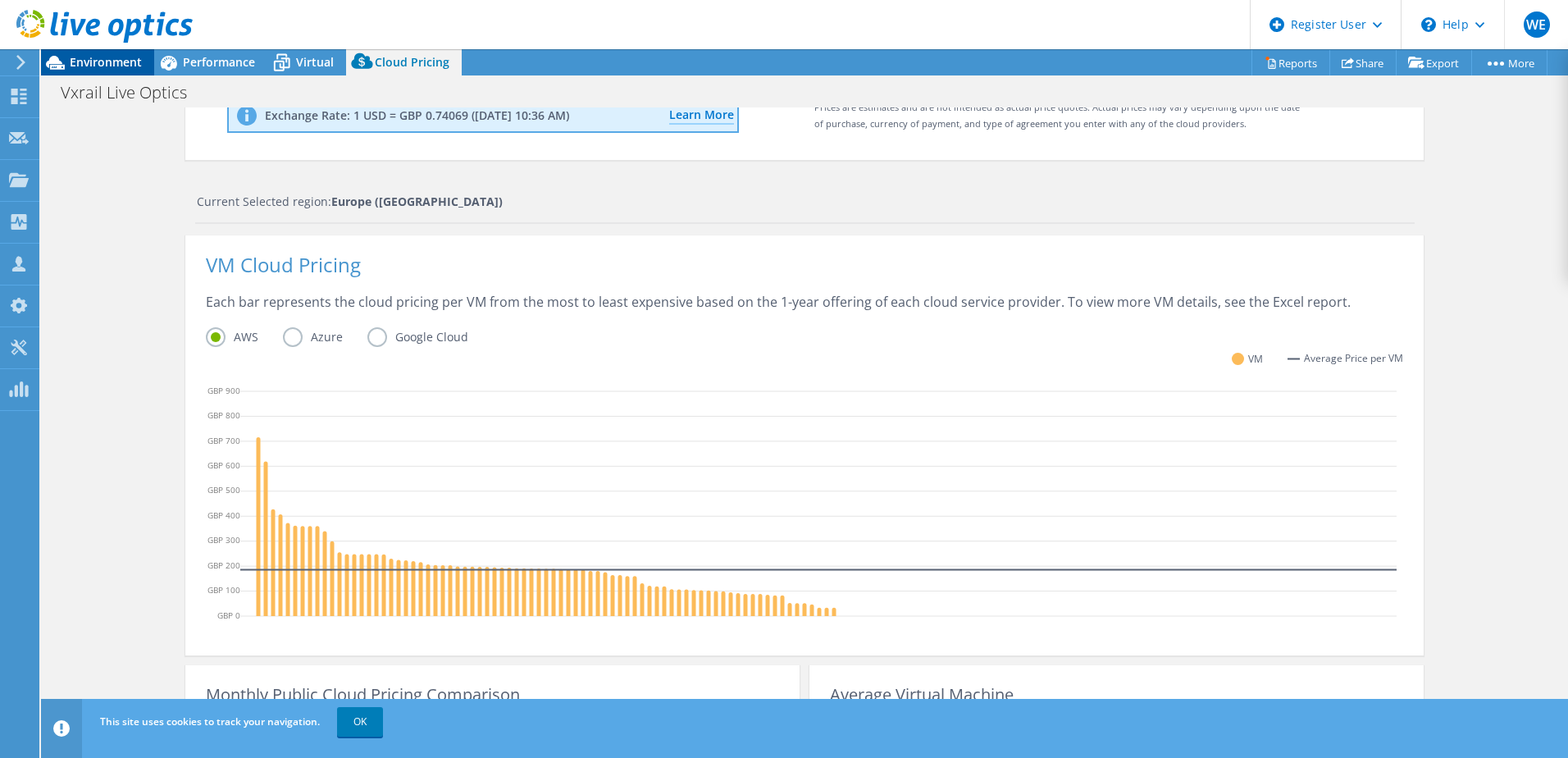
click at [113, 55] on span "Environment" at bounding box center [106, 61] width 72 height 15
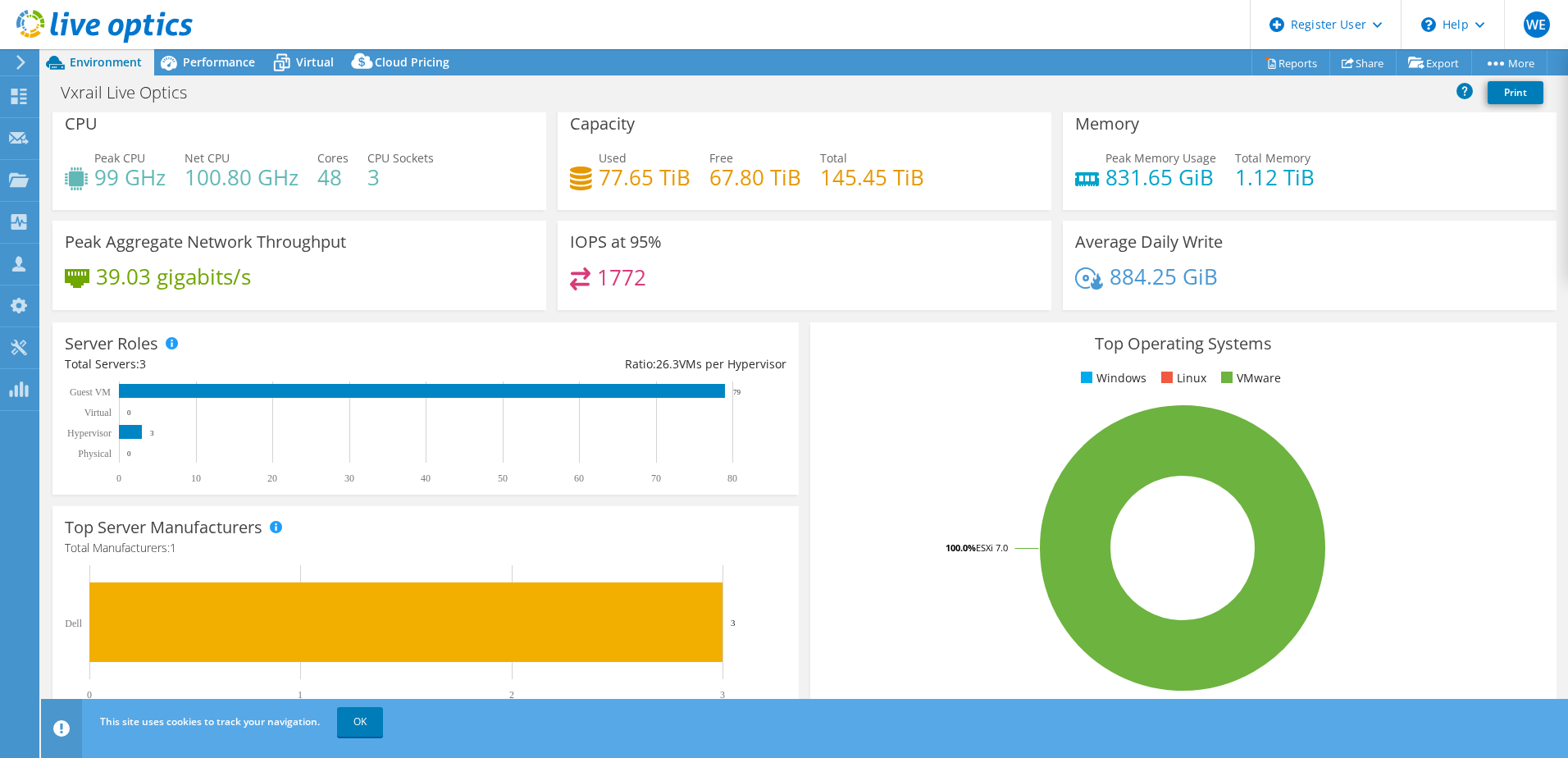
scroll to position [0, 0]
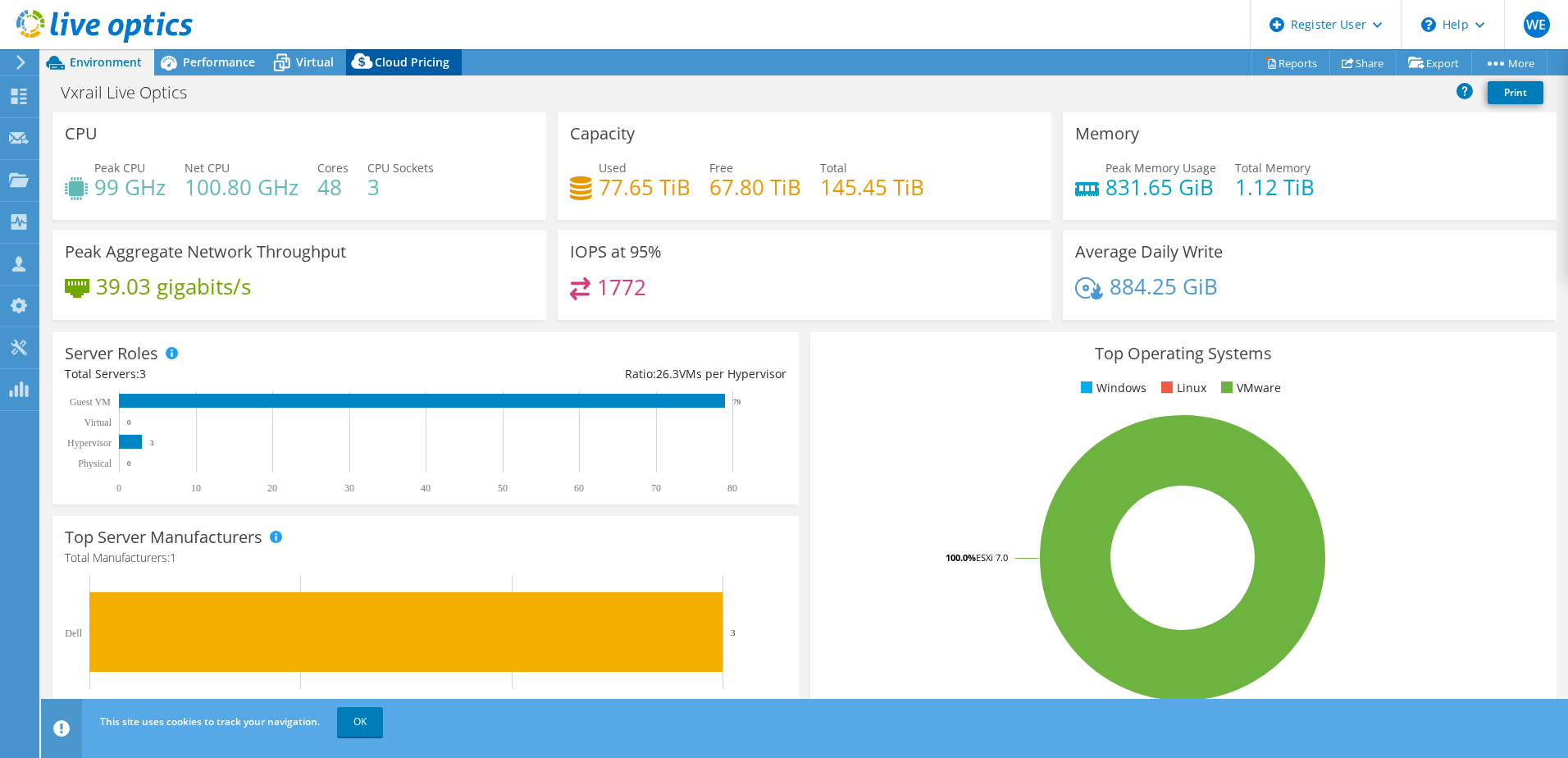
click at [420, 58] on span "Cloud Pricing" at bounding box center [411, 61] width 75 height 15
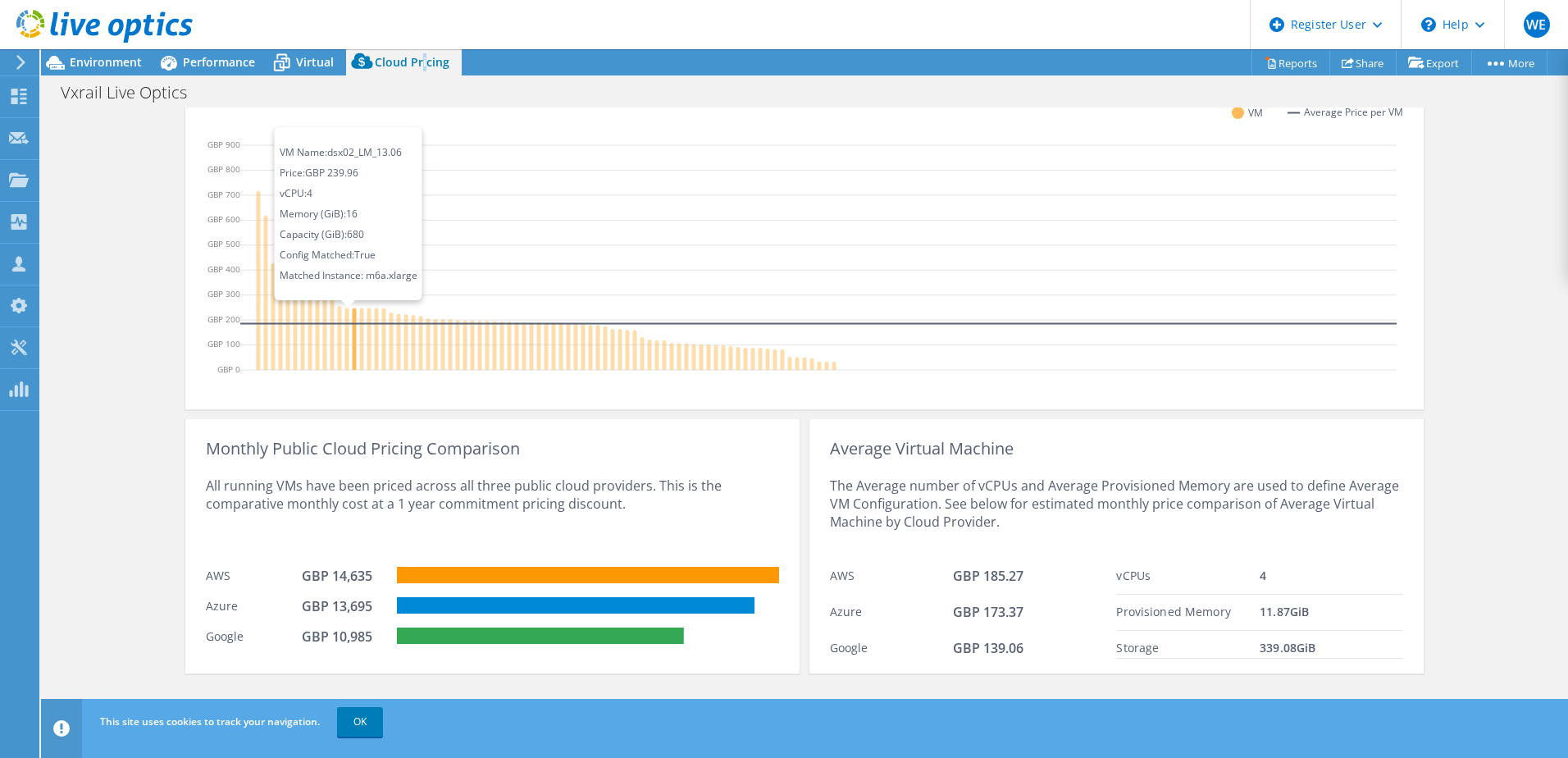
scroll to position [417, 0]
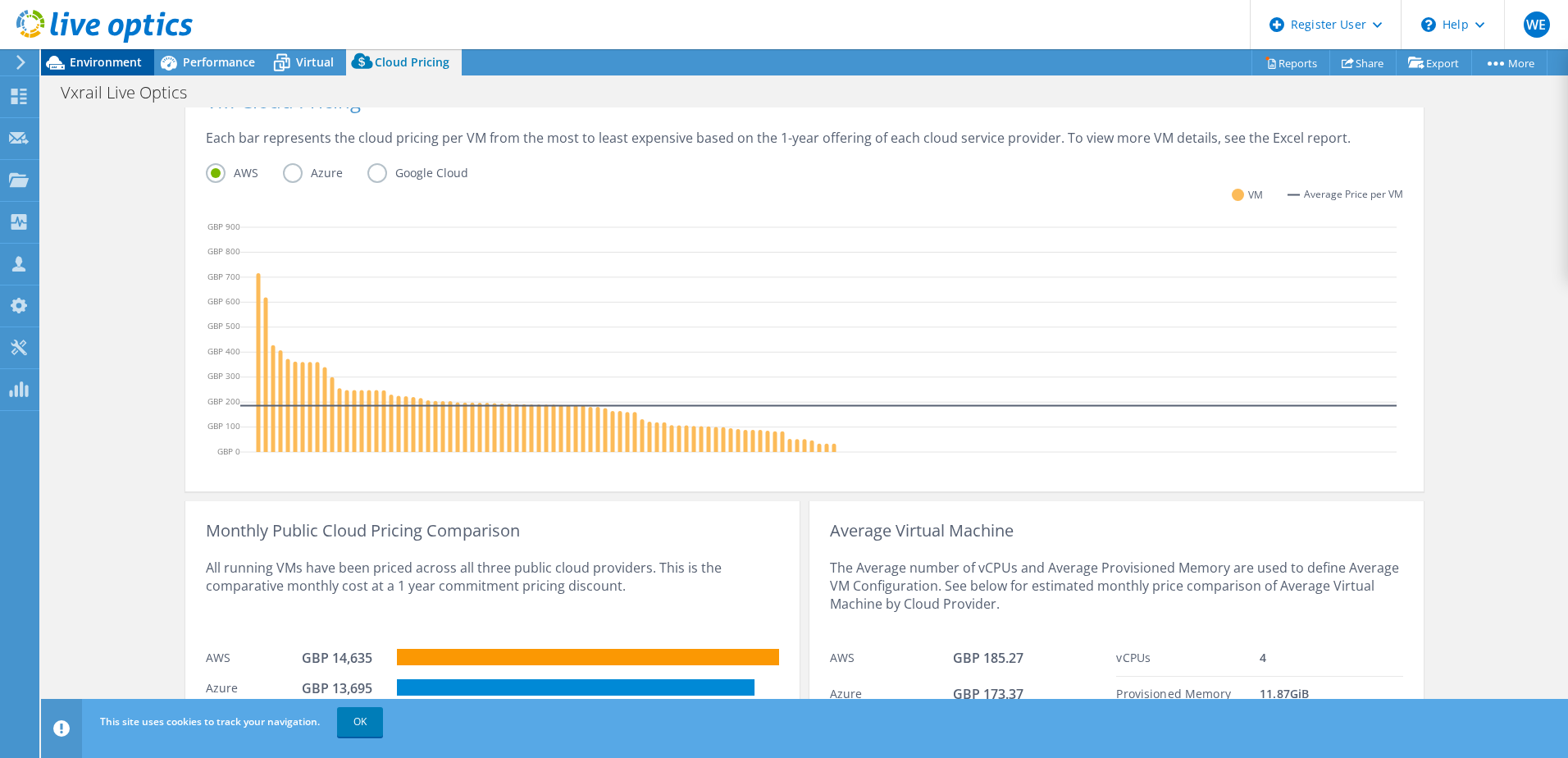
click at [108, 66] on span "Environment" at bounding box center [106, 61] width 72 height 15
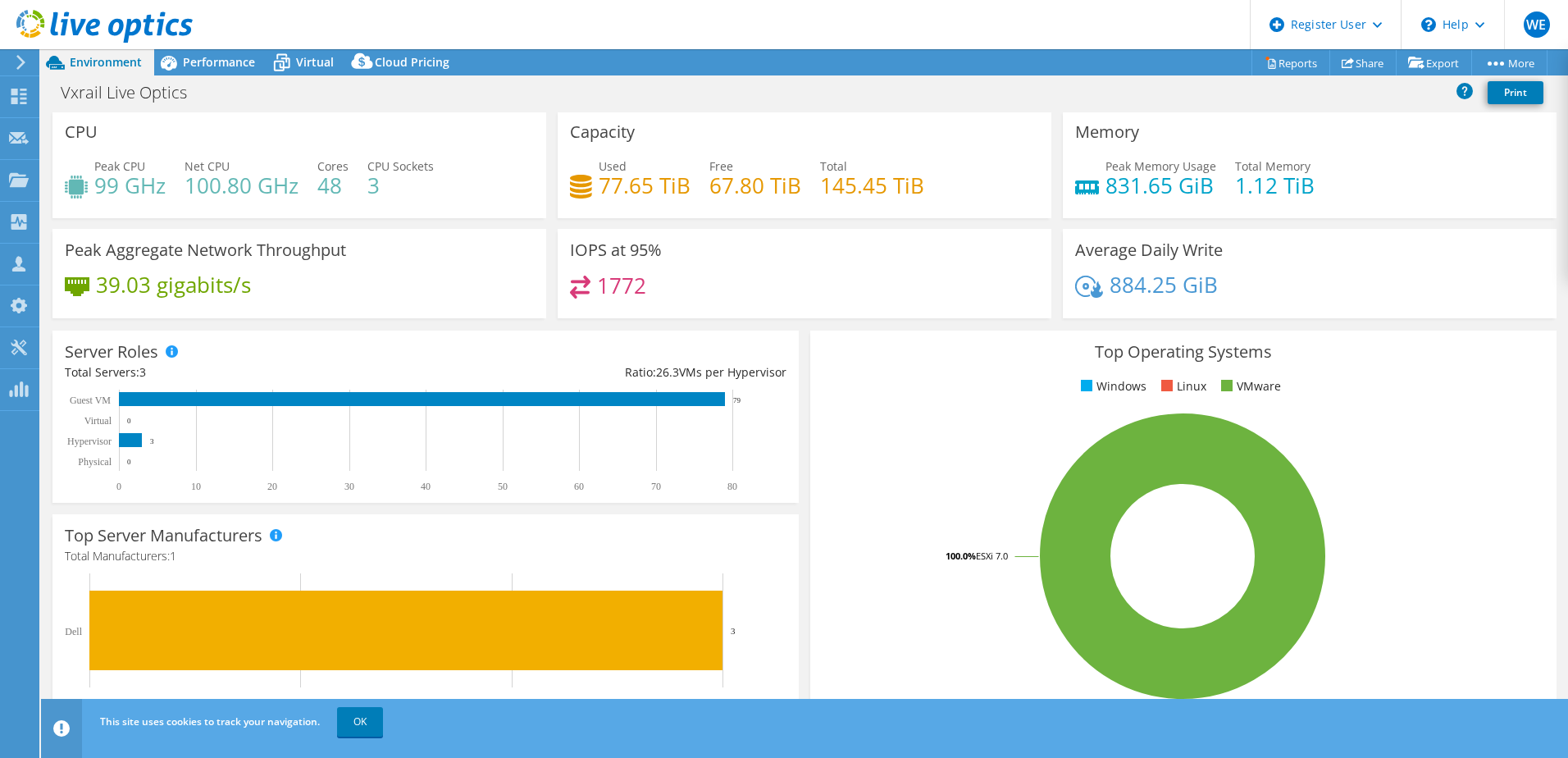
scroll to position [0, 0]
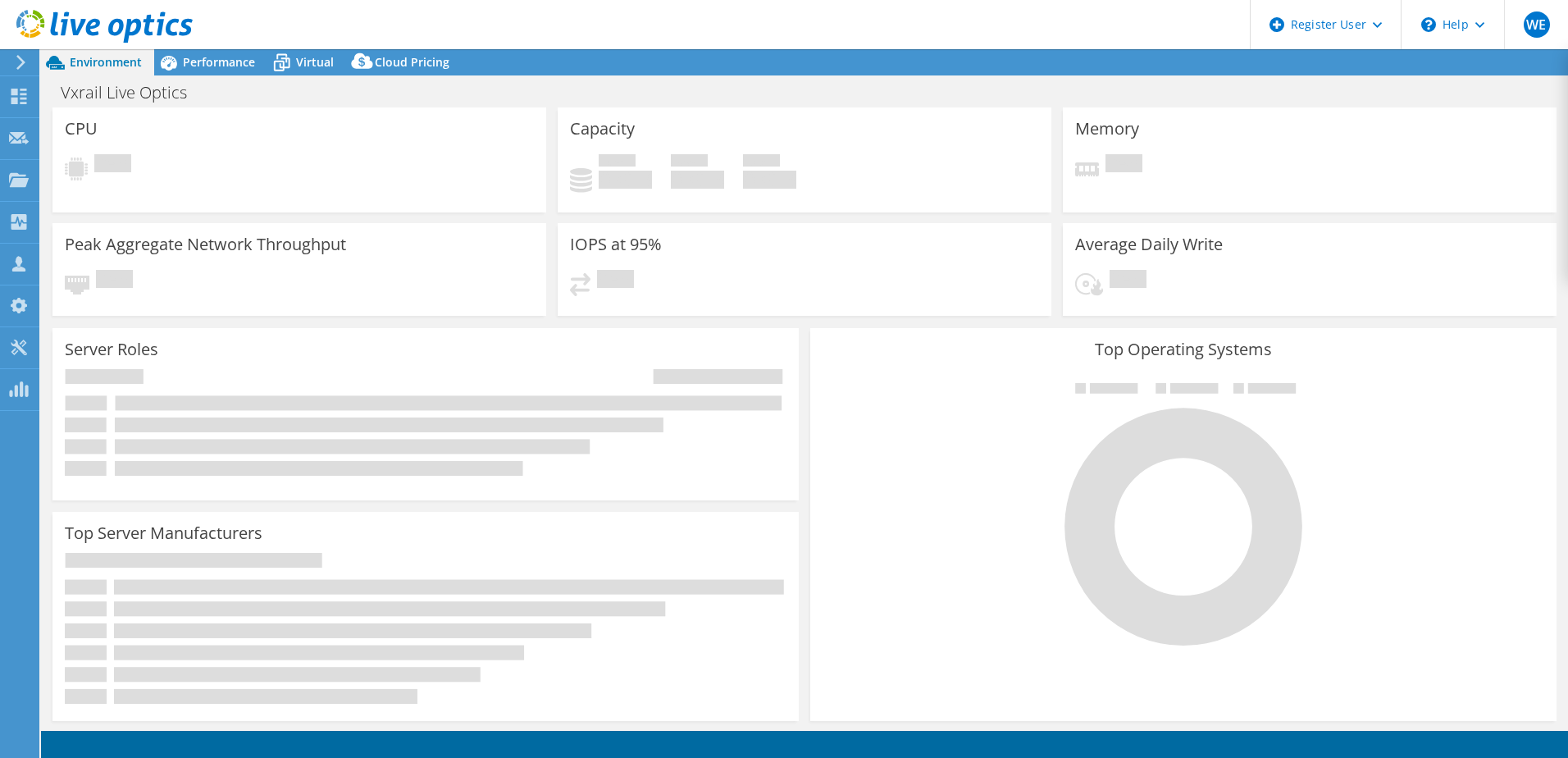
select select "USD"
select select "EULondon"
select select "GBP"
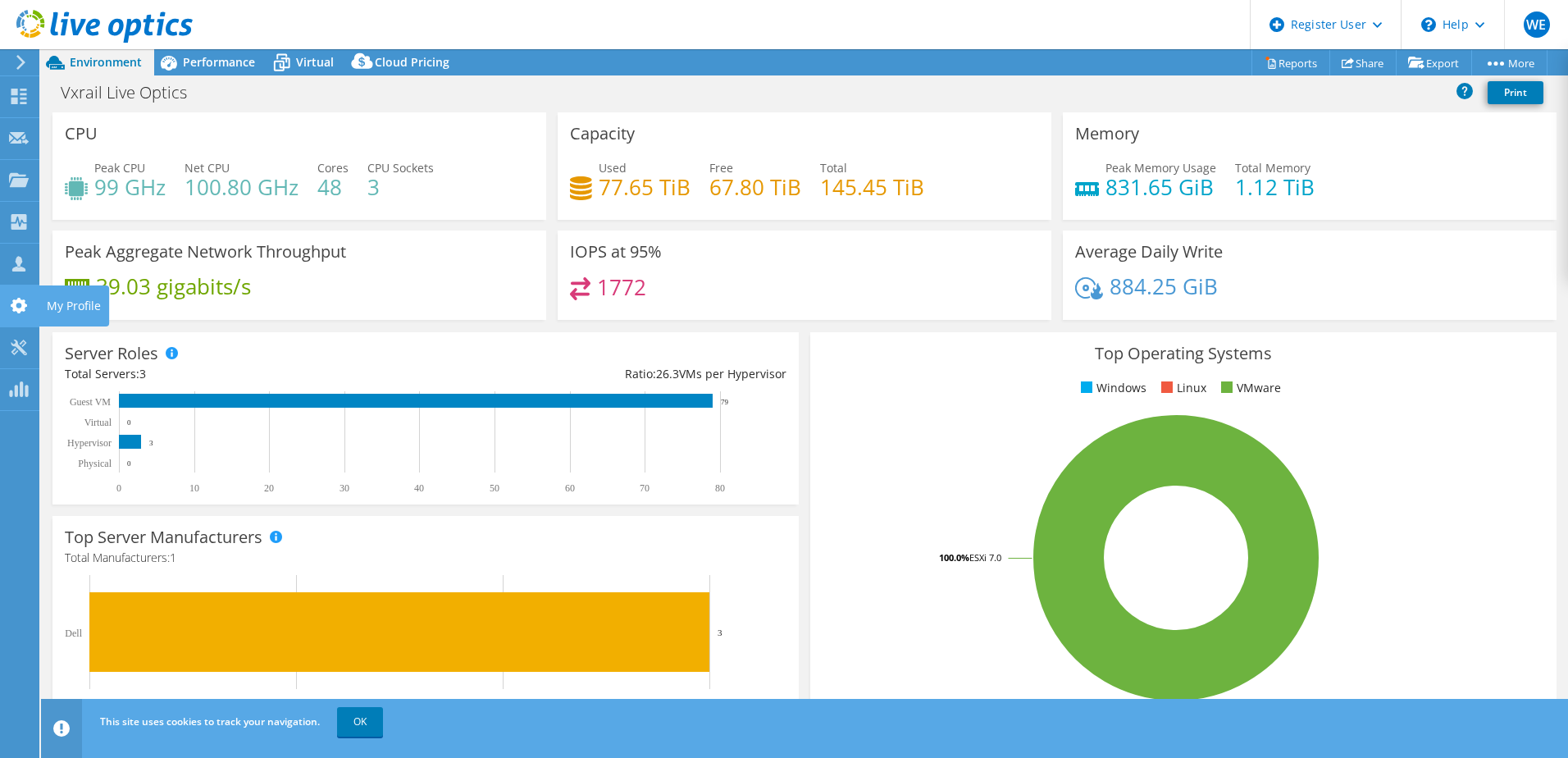
drag, startPoint x: 61, startPoint y: 303, endPoint x: 61, endPoint y: 294, distance: 9.0
click at [61, 296] on div "My Profile" at bounding box center [74, 305] width 70 height 41
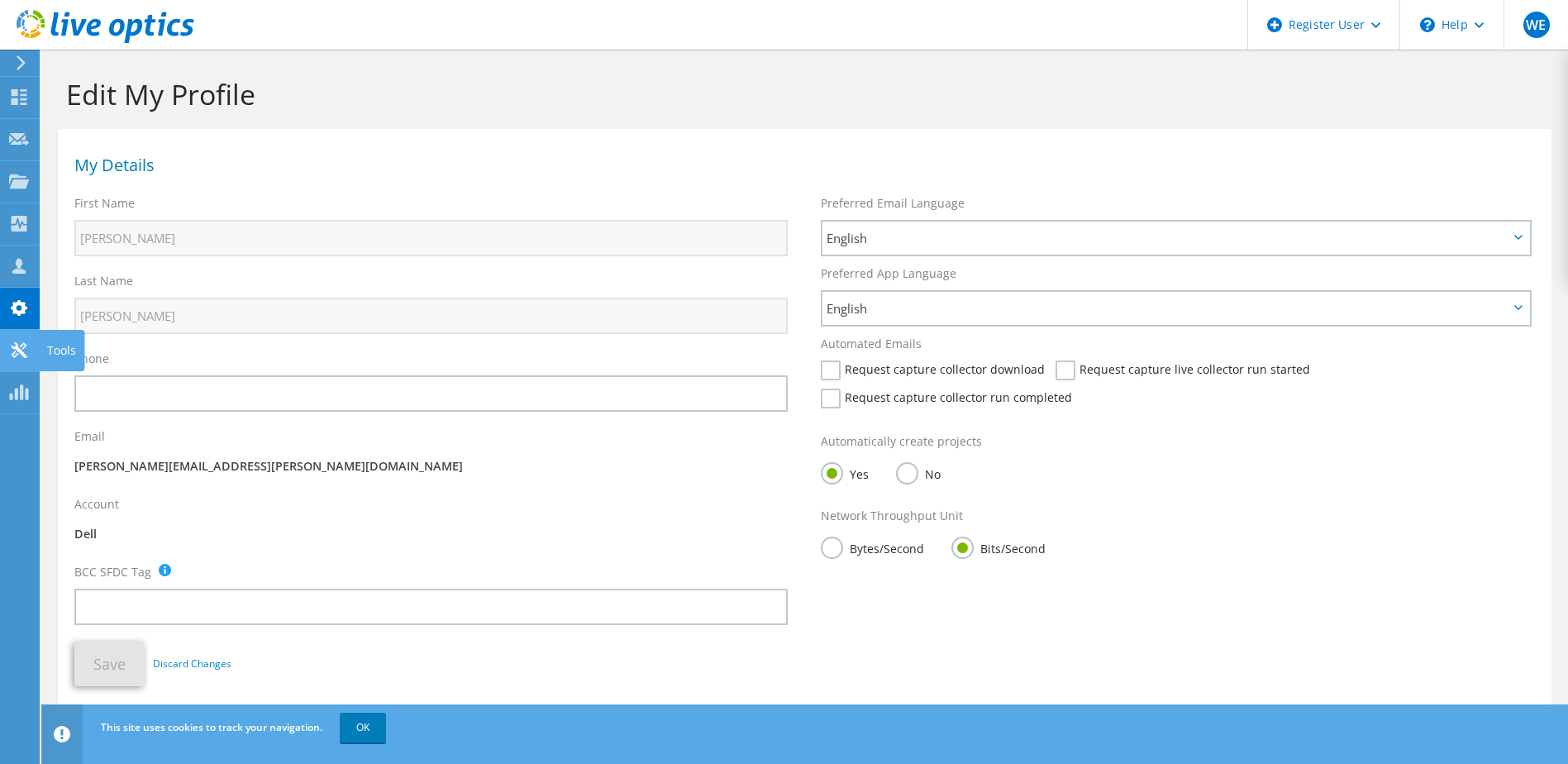
click at [25, 349] on icon at bounding box center [19, 349] width 20 height 15
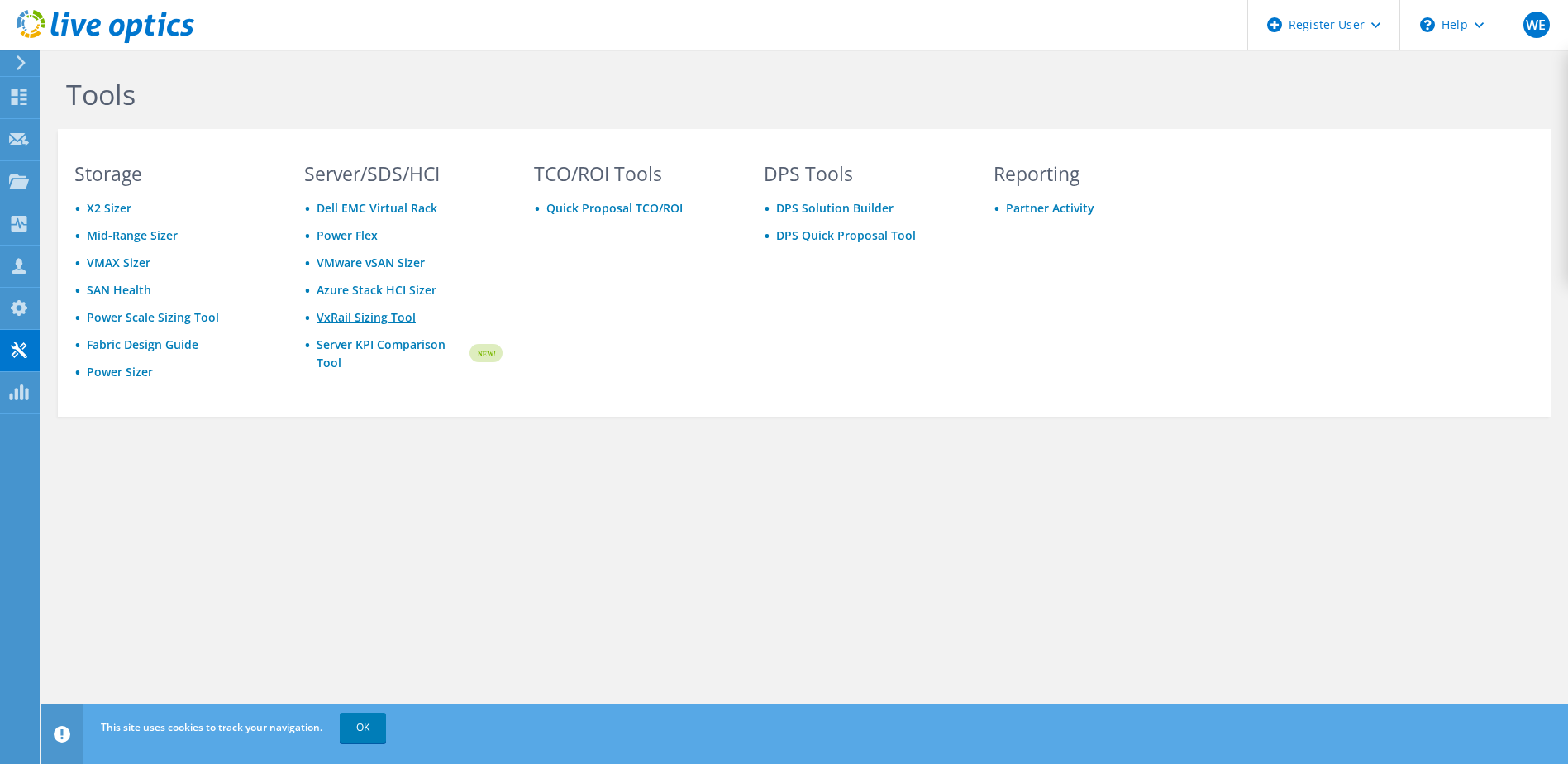
click at [383, 315] on link "VxRail Sizing Tool" at bounding box center [366, 317] width 99 height 15
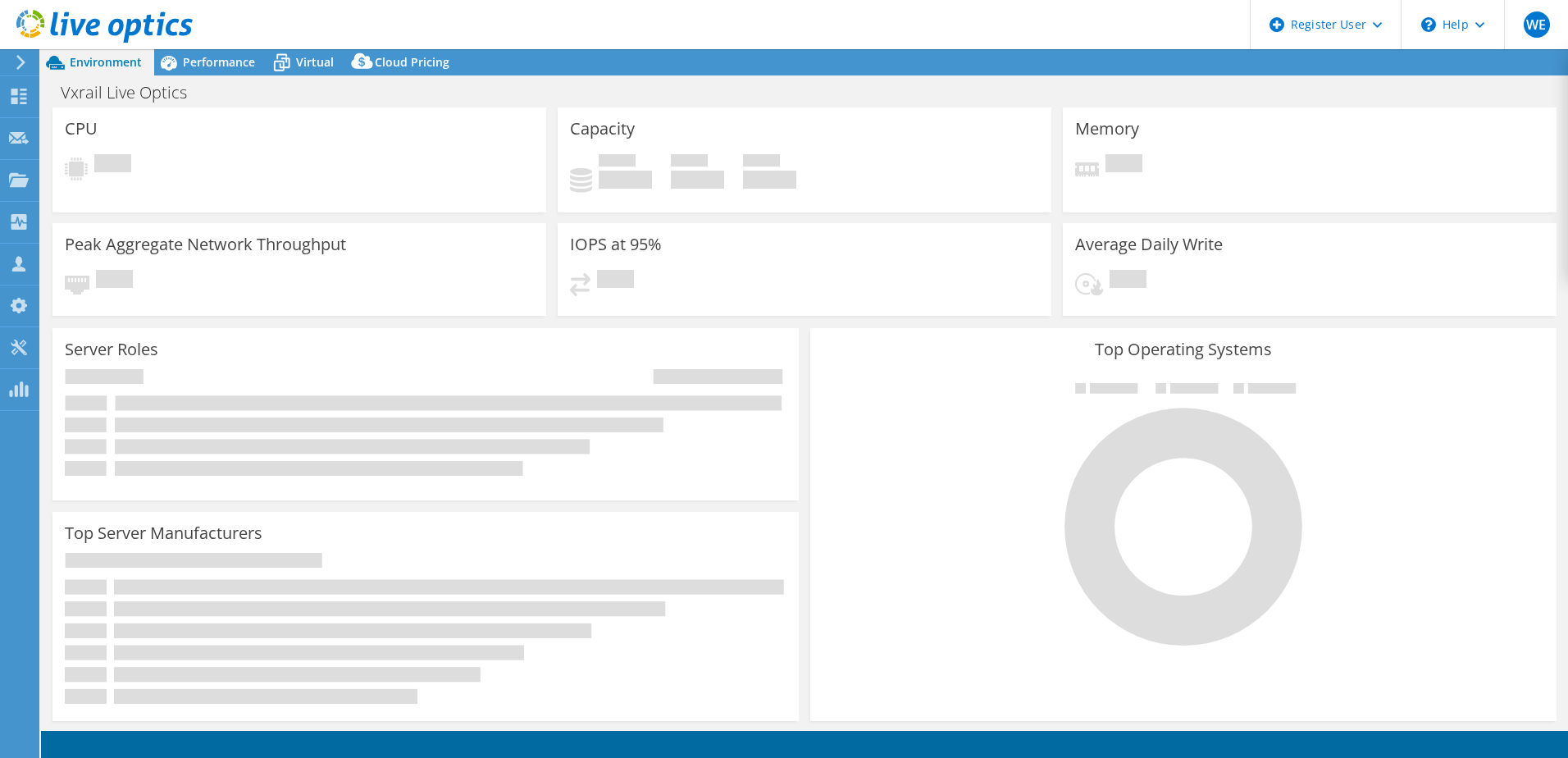
select select "EULondon"
select select "GBP"
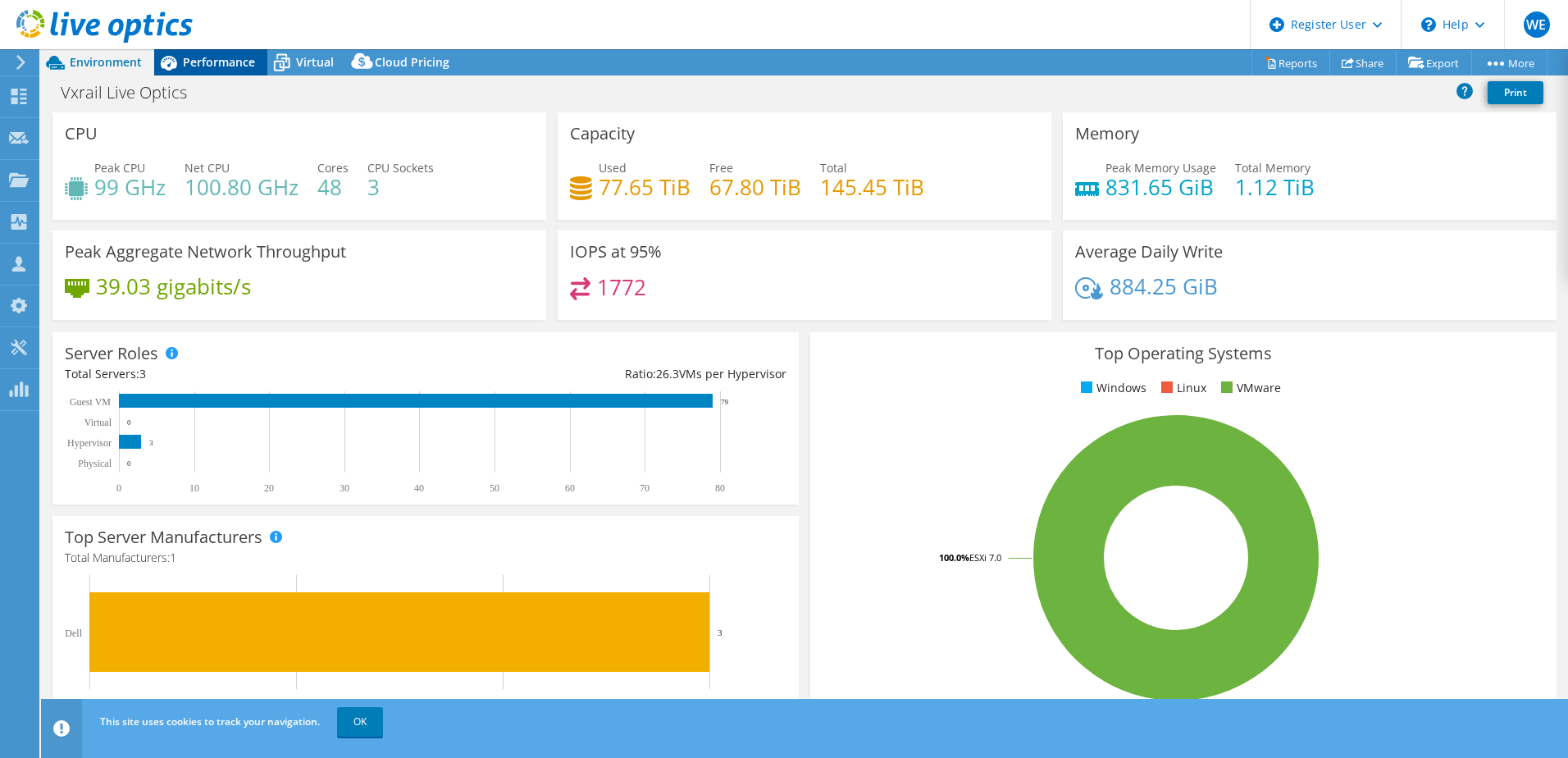
click at [208, 60] on span "Performance" at bounding box center [219, 61] width 72 height 15
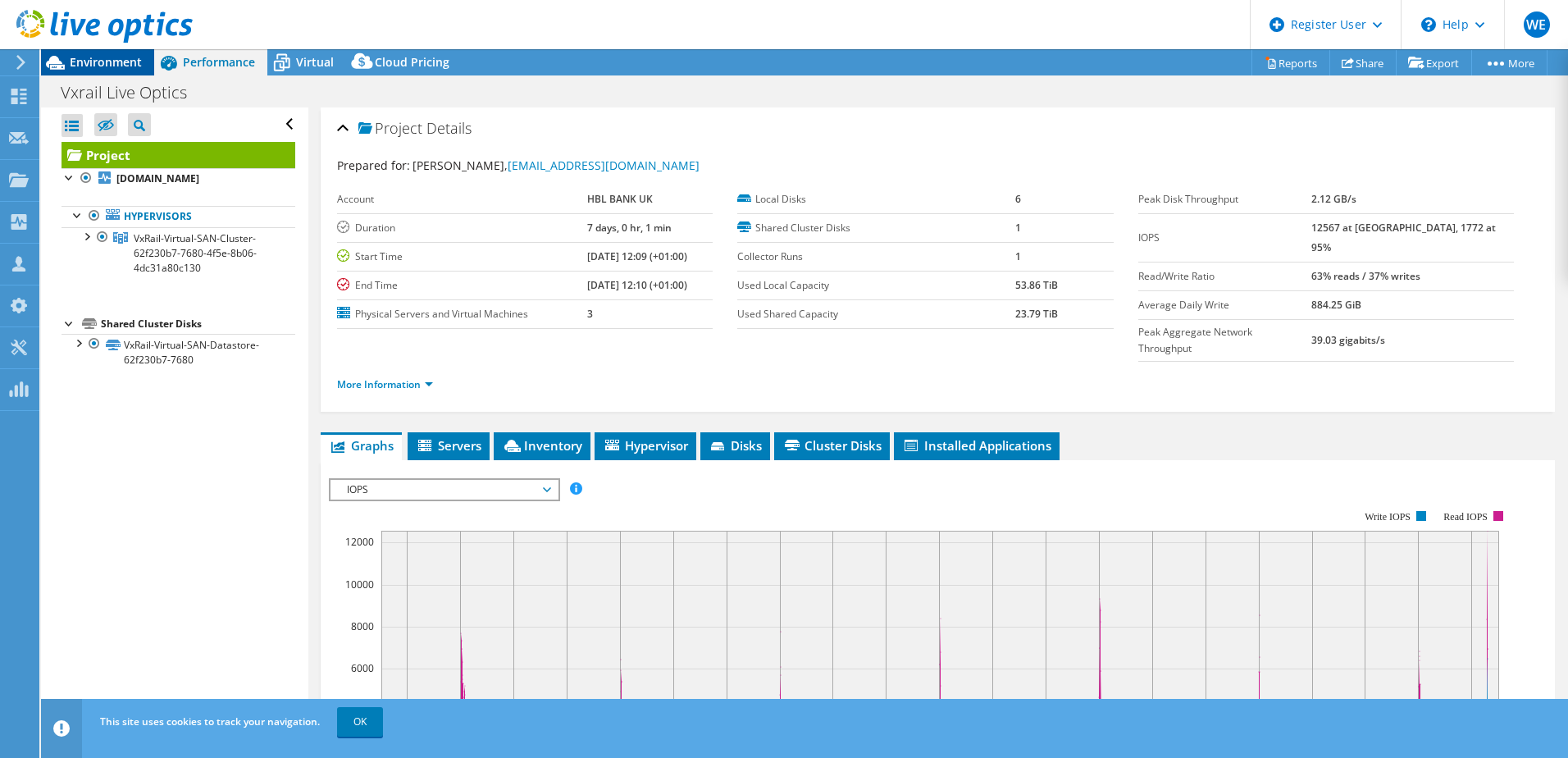
click at [97, 69] on span "Environment" at bounding box center [106, 61] width 72 height 15
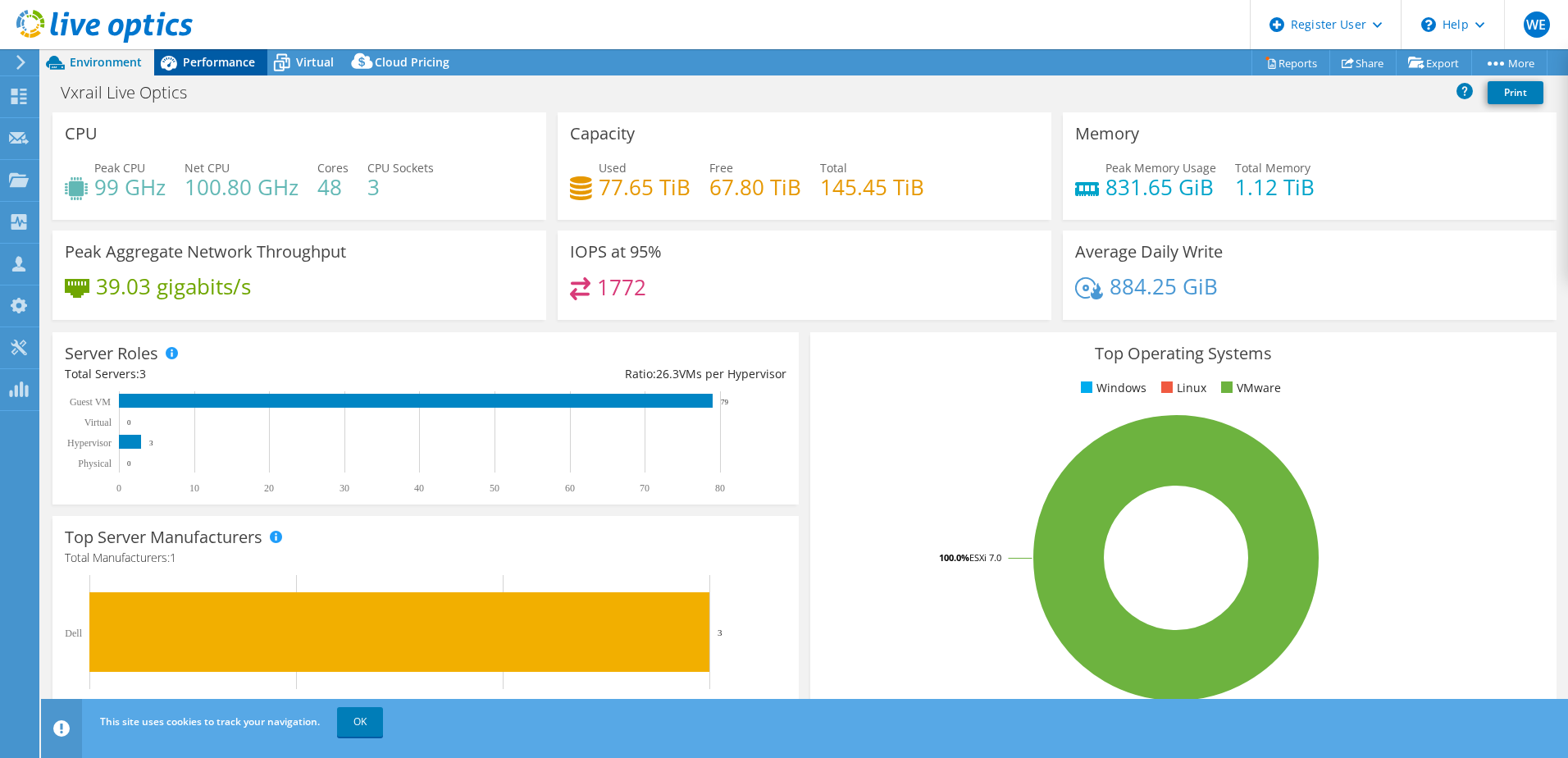
click at [216, 56] on span "Performance" at bounding box center [219, 61] width 72 height 15
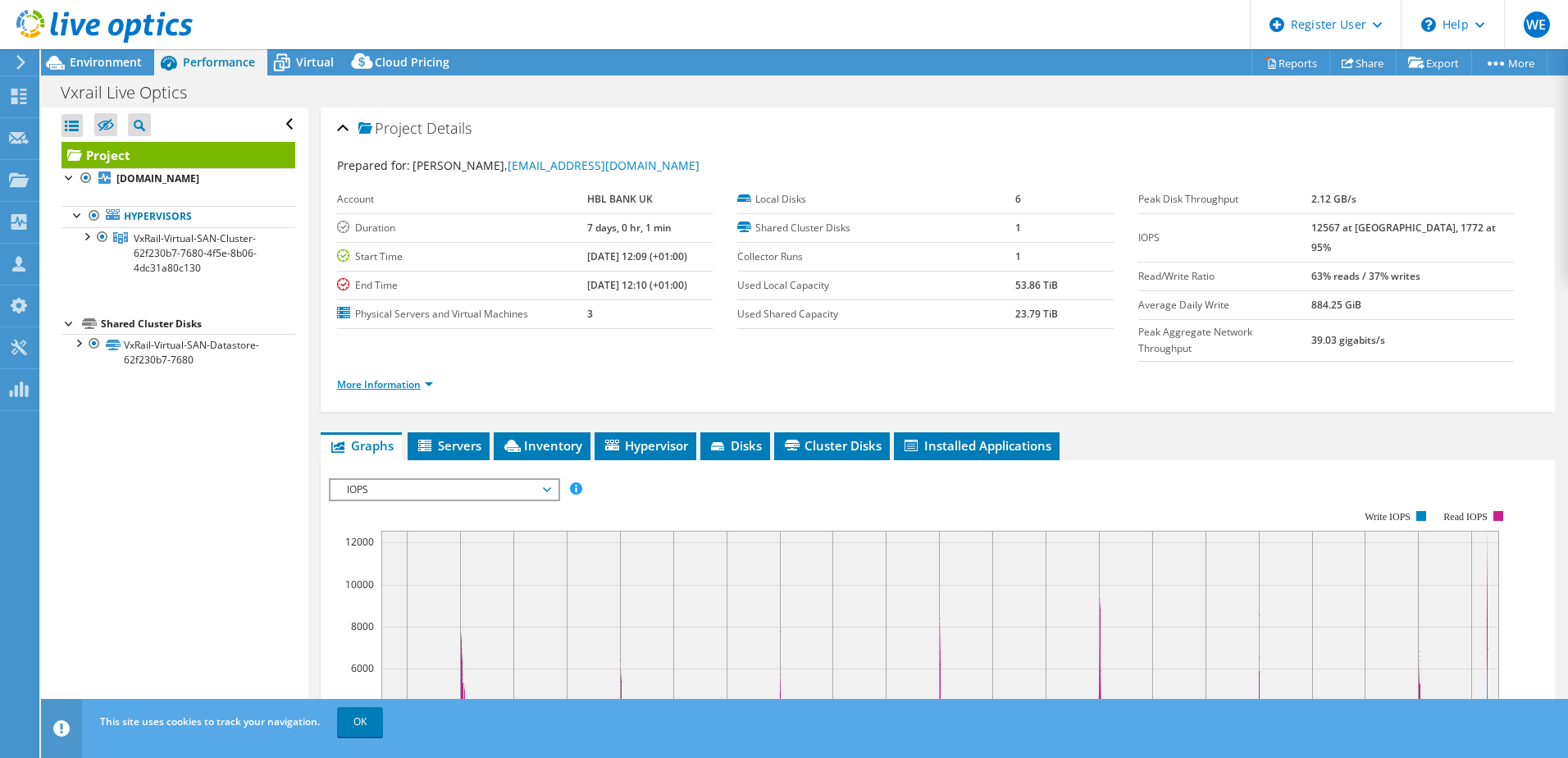
click at [428, 377] on link "More Information" at bounding box center [385, 384] width 96 height 14
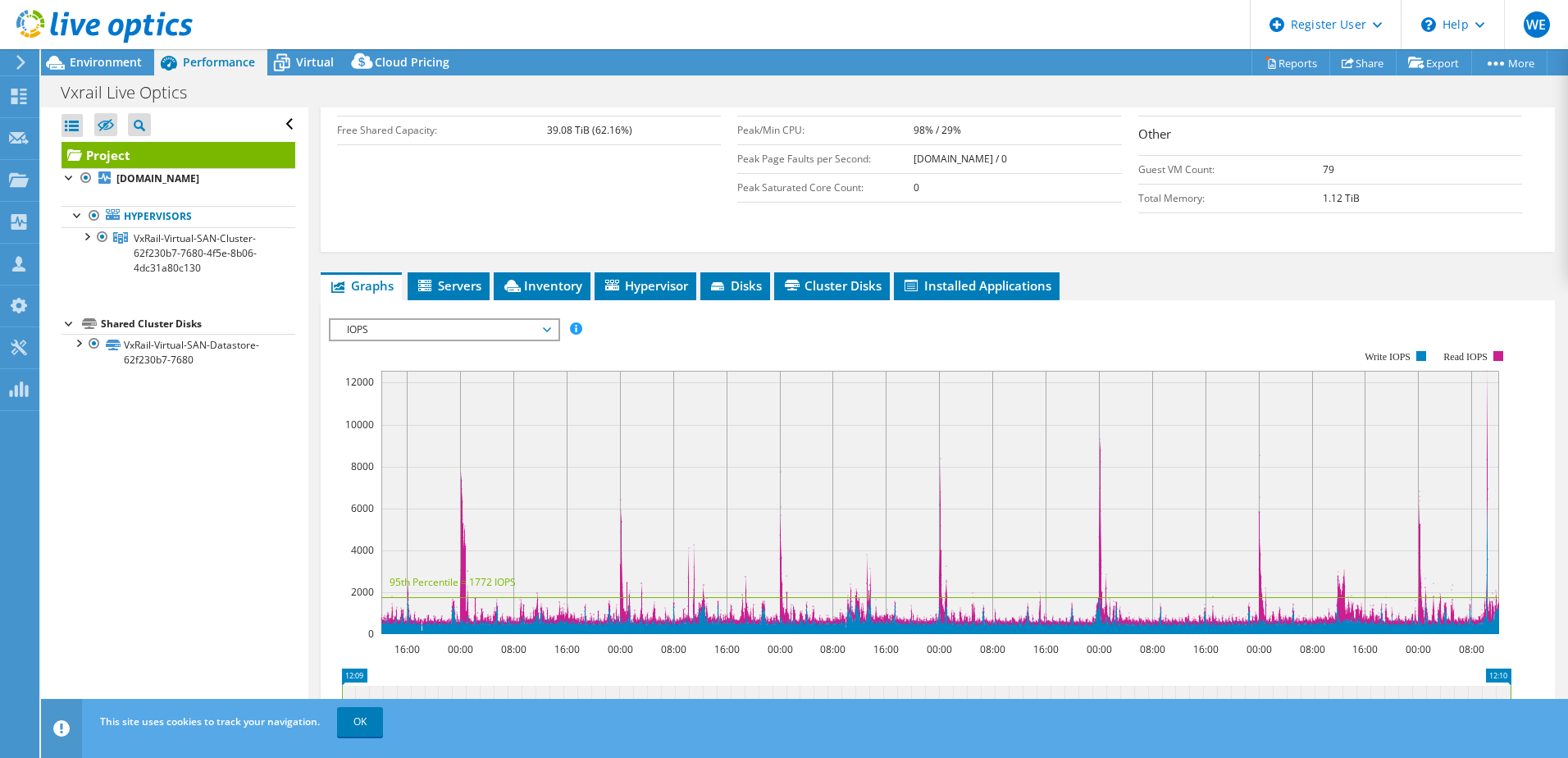
scroll to position [410, 0]
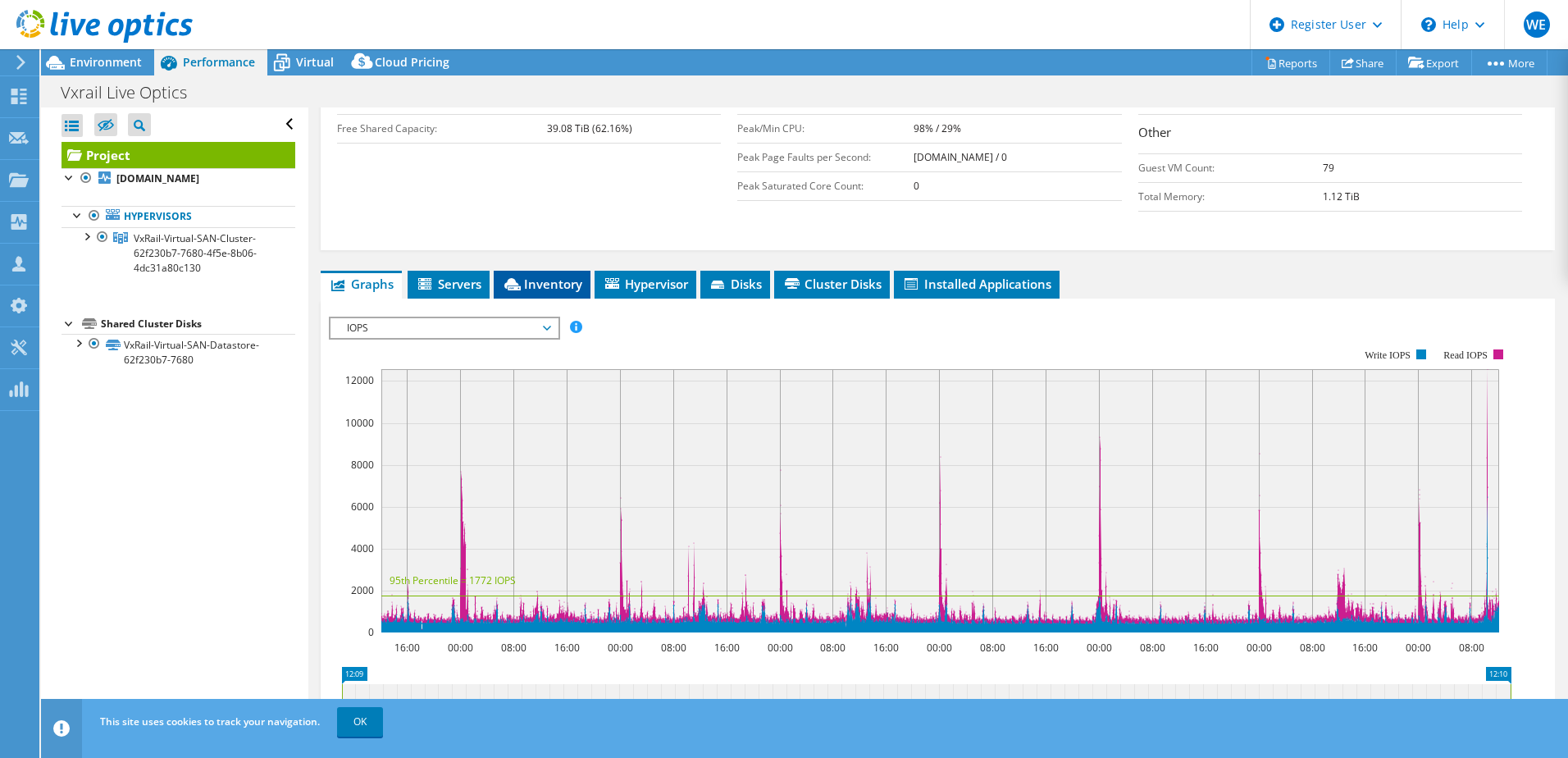
click at [538, 275] on span "Inventory" at bounding box center [541, 283] width 80 height 16
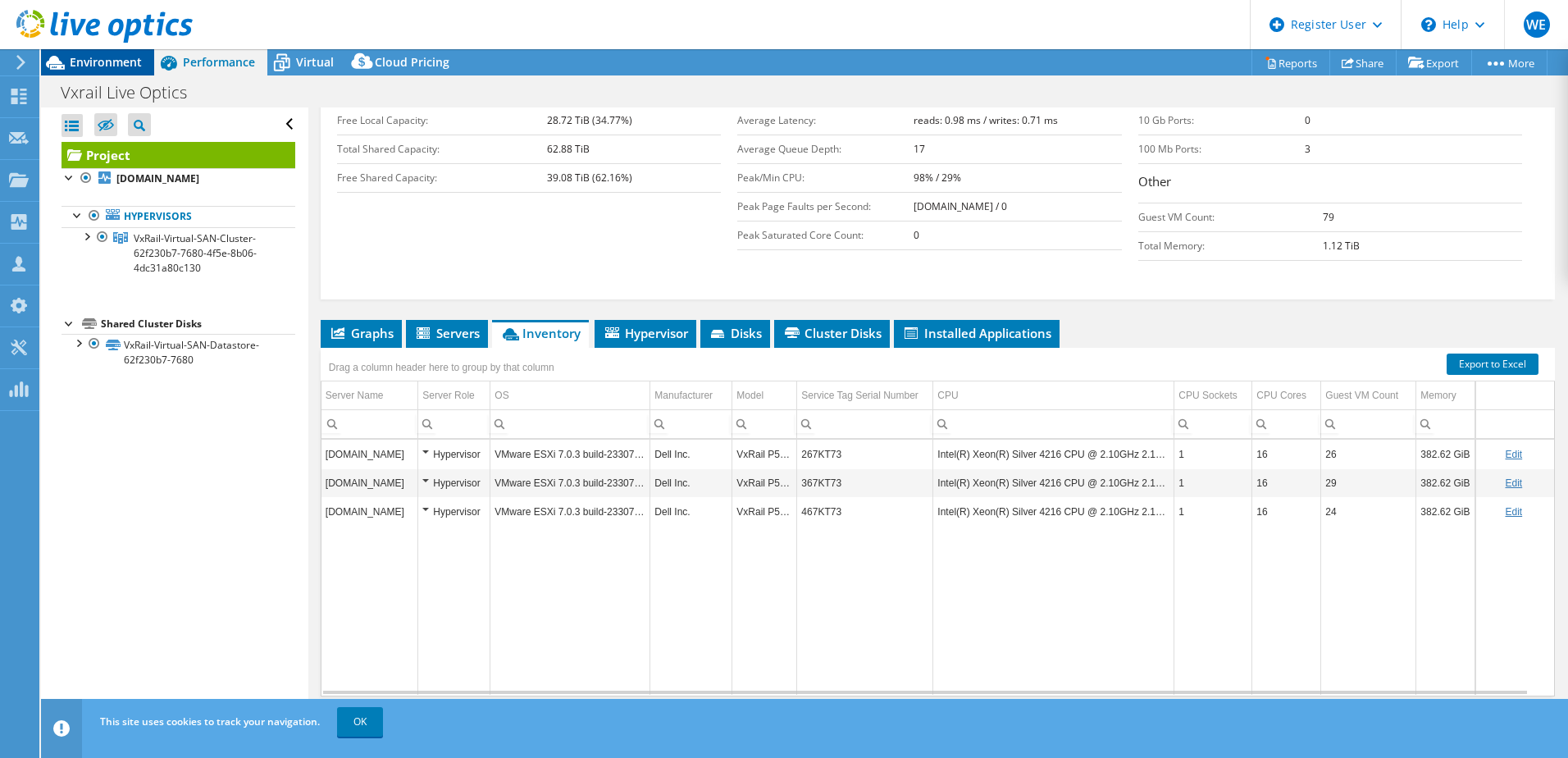
click at [95, 60] on span "Environment" at bounding box center [106, 61] width 72 height 15
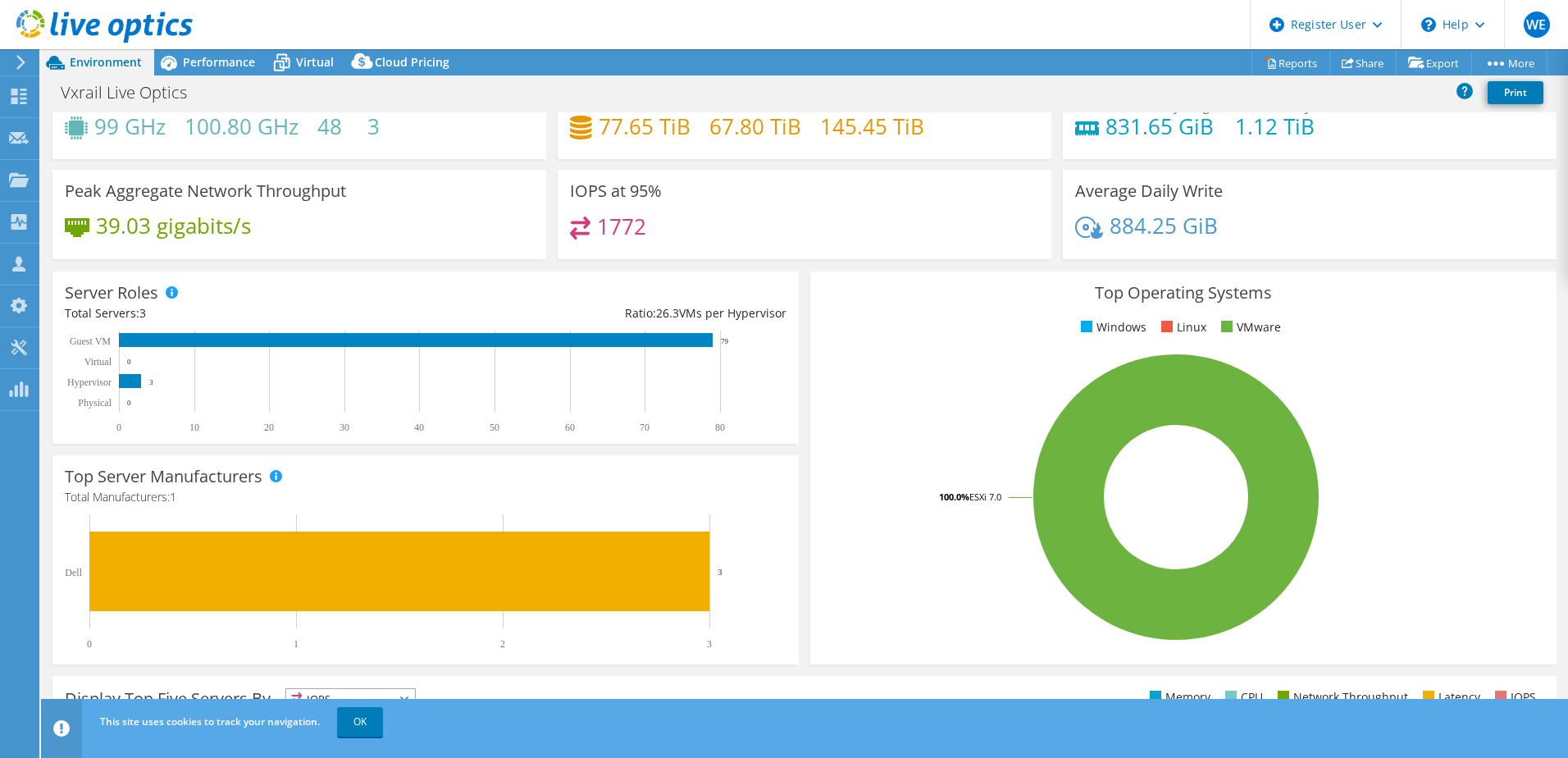
scroll to position [0, 0]
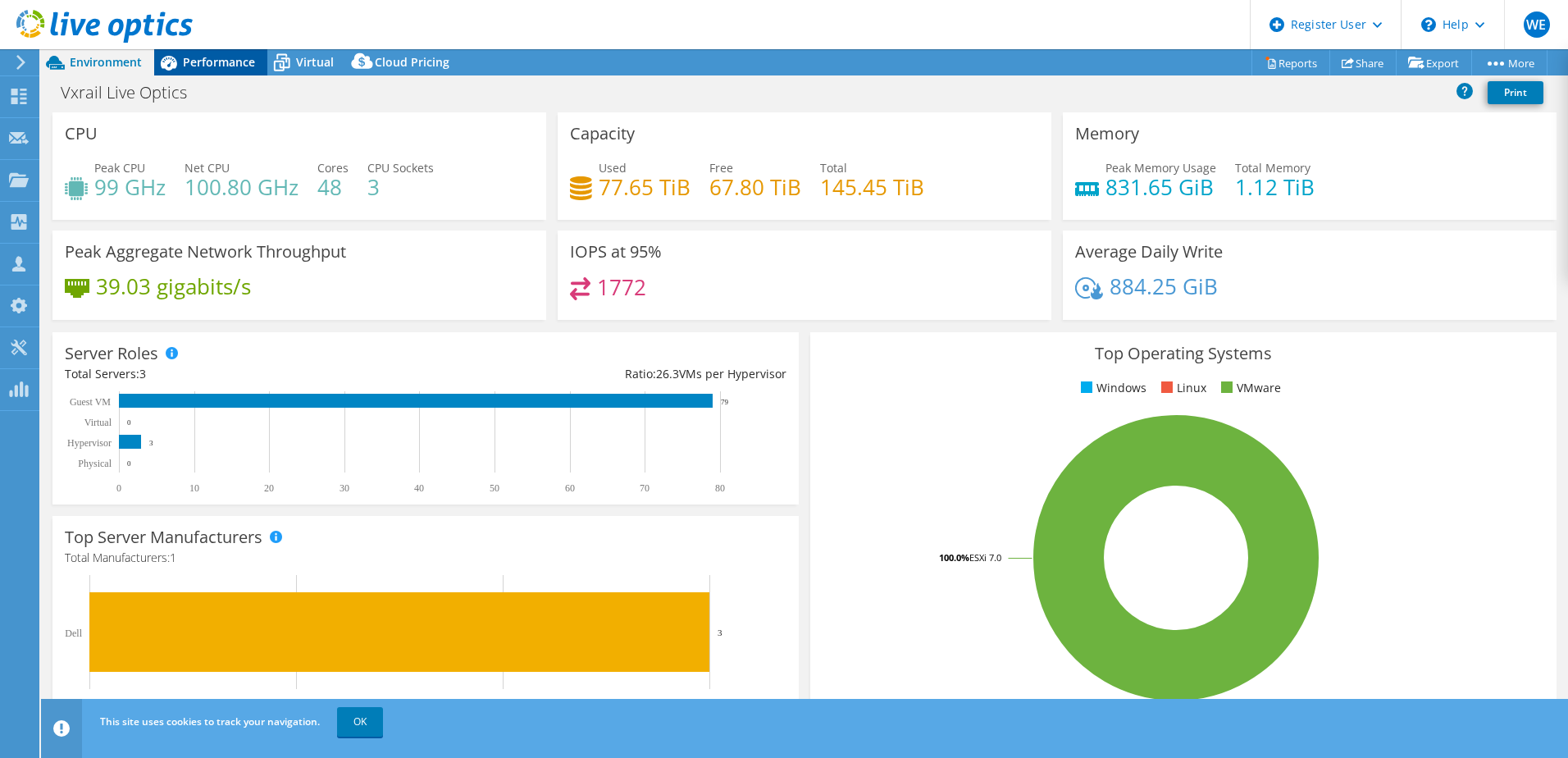
drag, startPoint x: 227, startPoint y: 66, endPoint x: 235, endPoint y: 70, distance: 8.9
click at [227, 66] on span "Performance" at bounding box center [219, 61] width 72 height 15
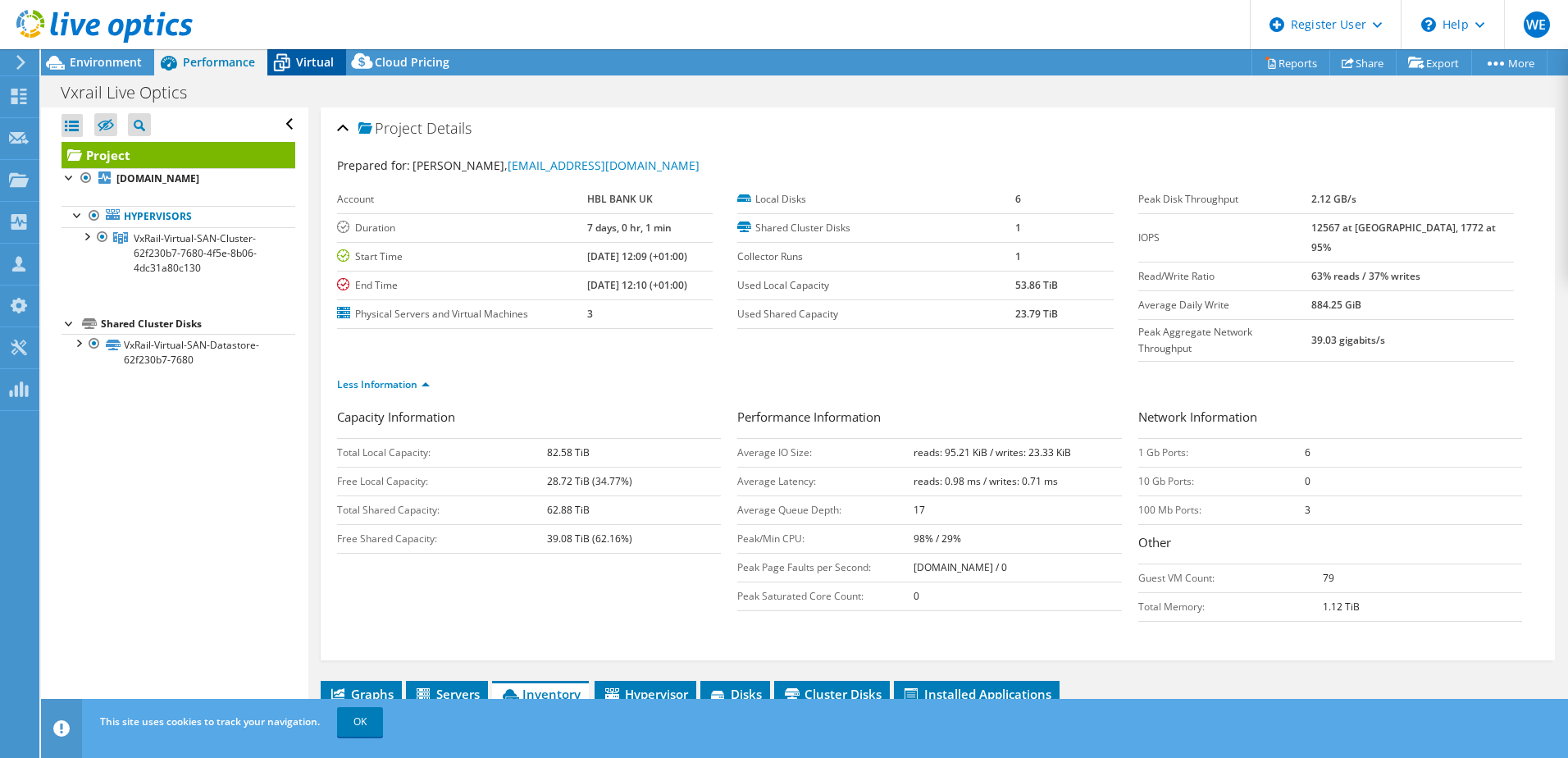
click at [307, 63] on span "Virtual" at bounding box center [315, 61] width 38 height 15
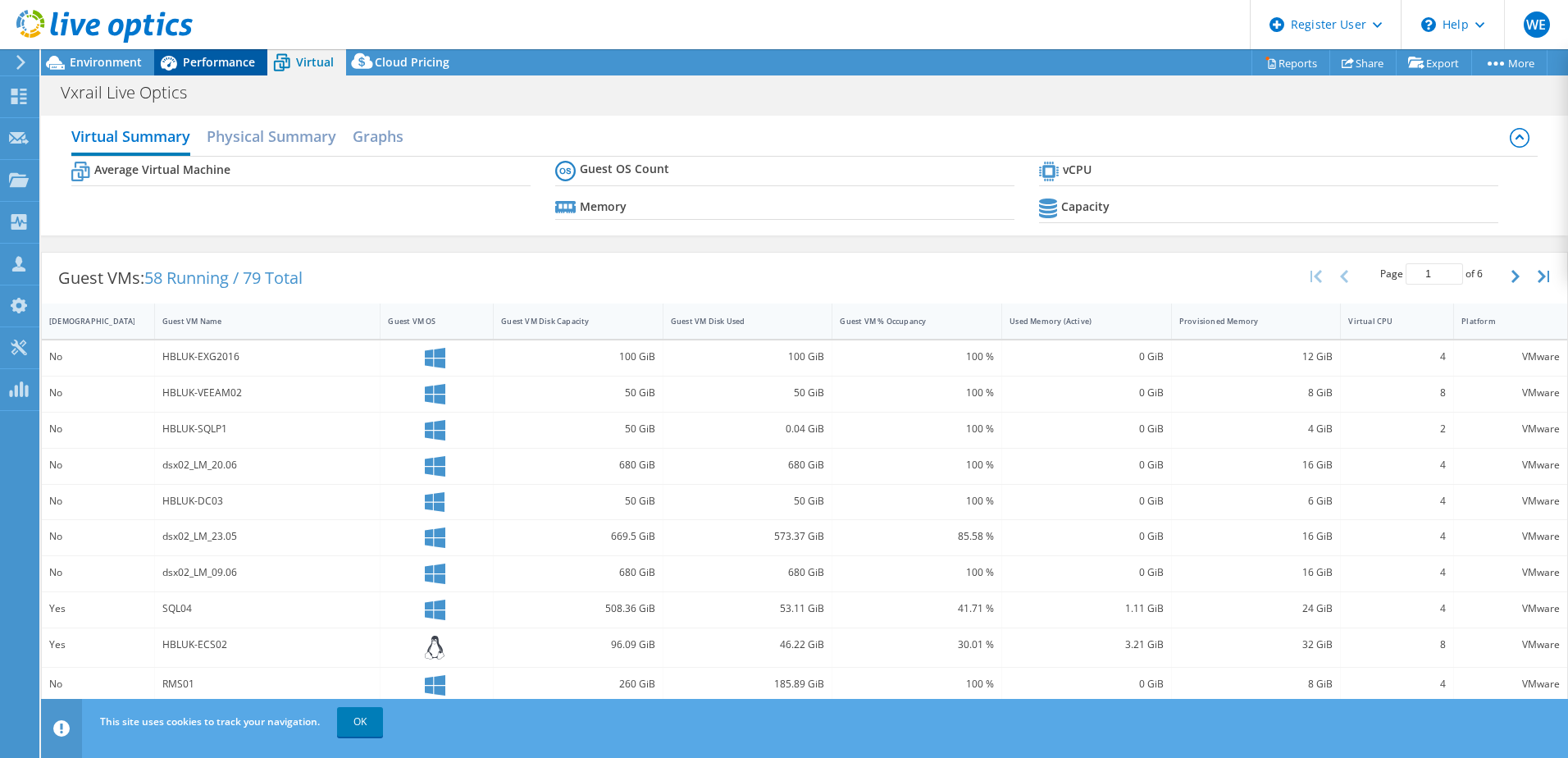
click at [198, 55] on span "Performance" at bounding box center [219, 61] width 72 height 15
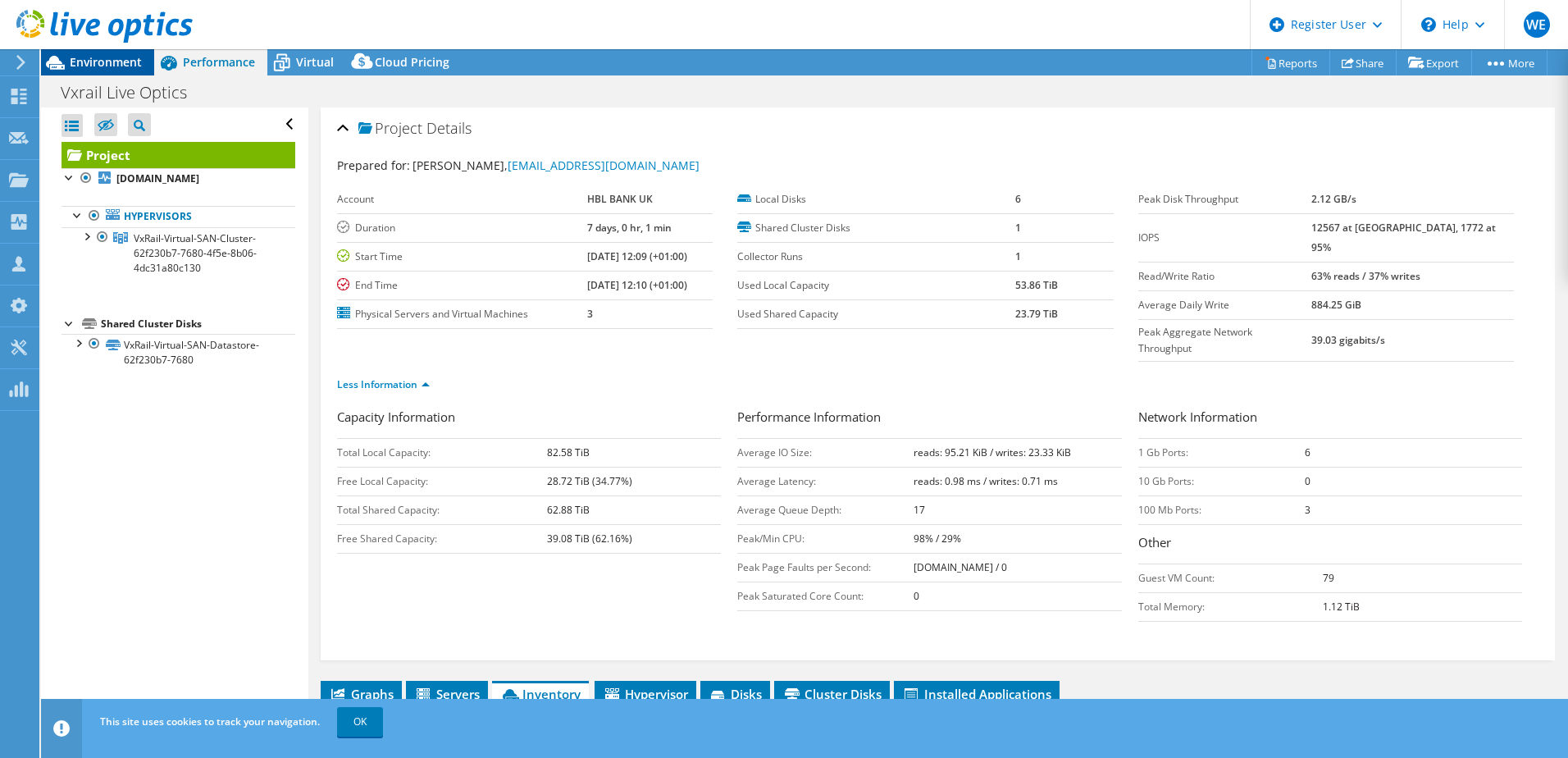
click at [88, 60] on span "Environment" at bounding box center [106, 61] width 72 height 15
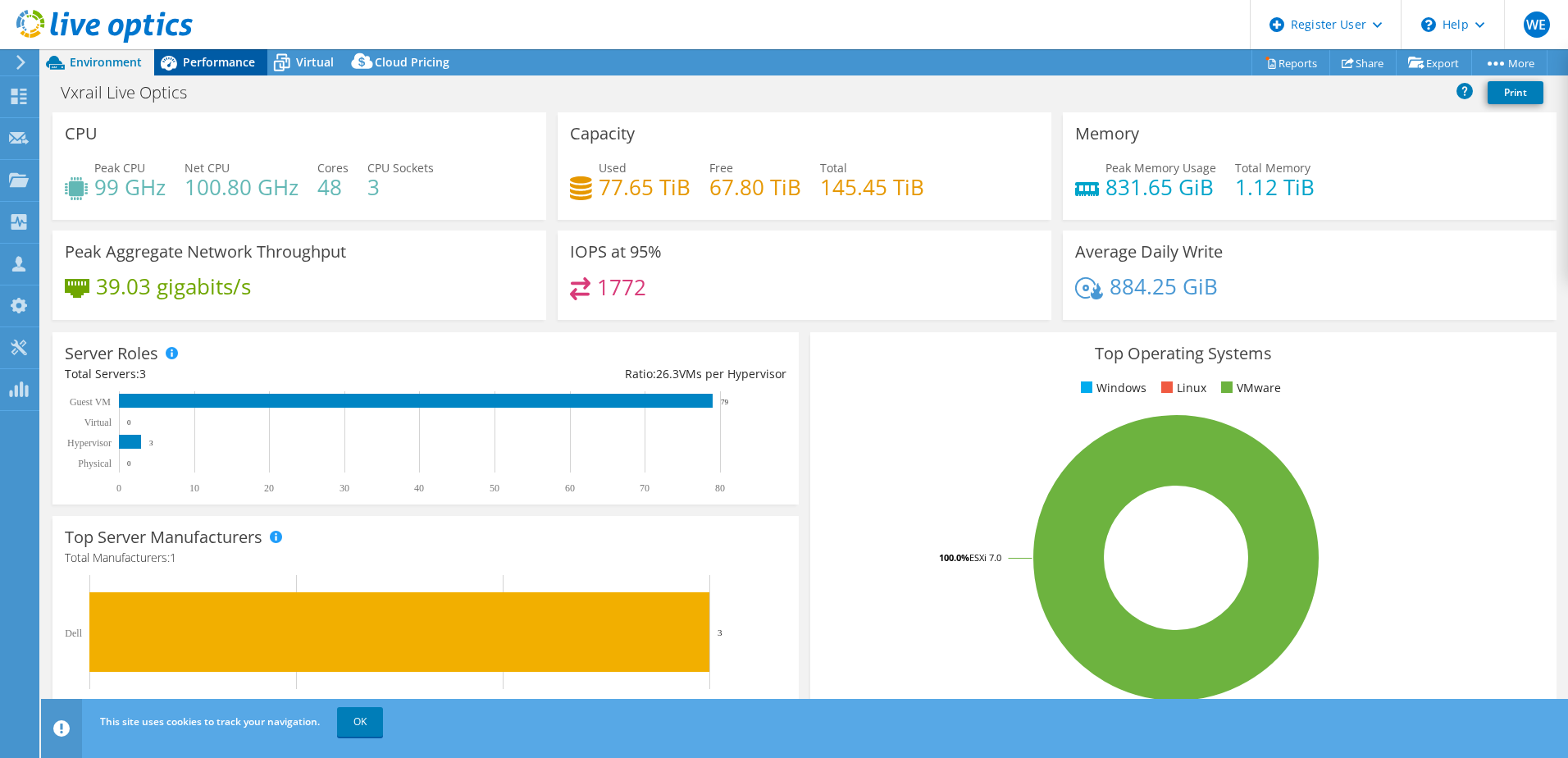
click at [217, 59] on span "Performance" at bounding box center [219, 61] width 72 height 15
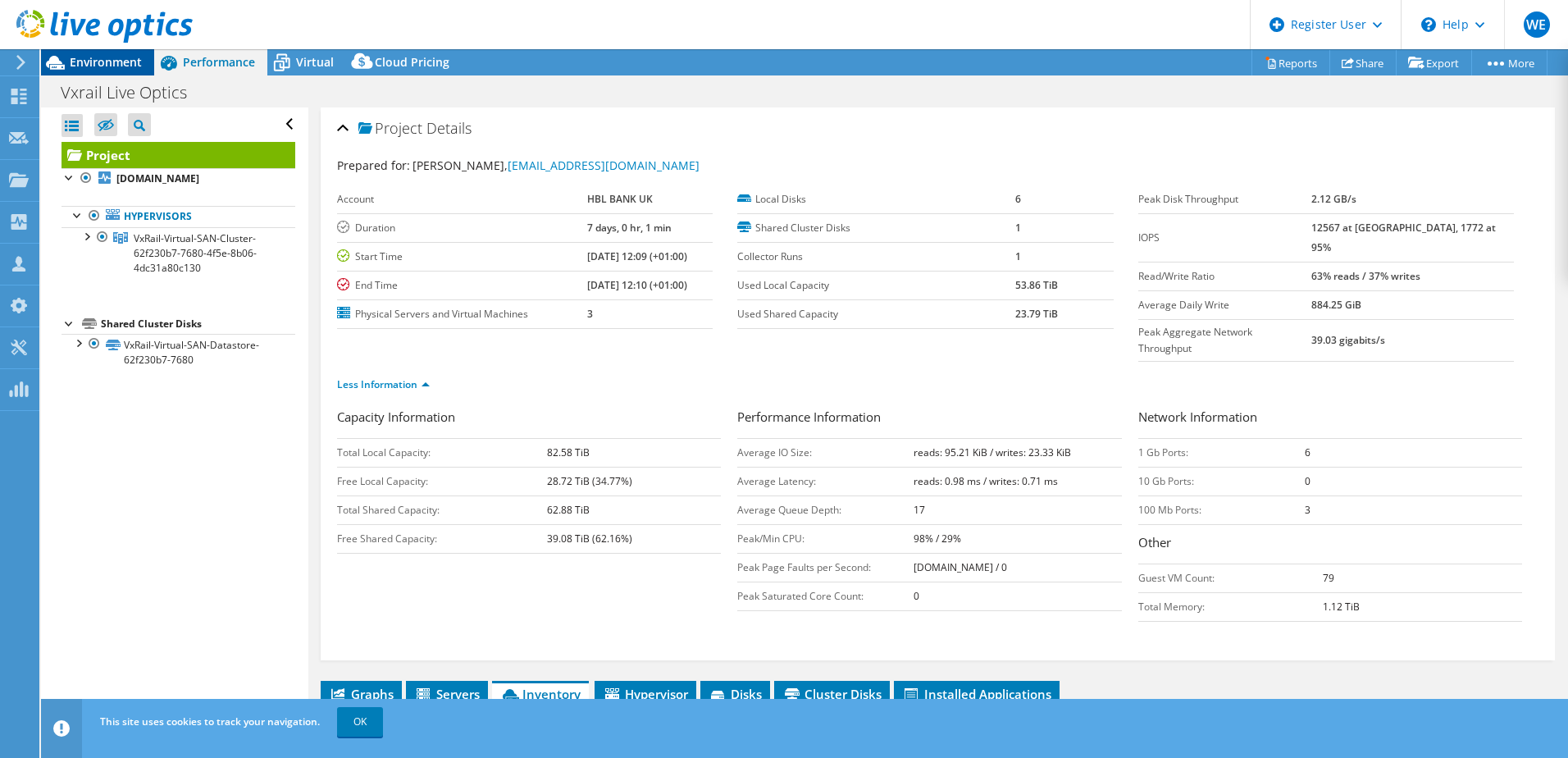
click at [69, 63] on div "Environment" at bounding box center [97, 62] width 113 height 26
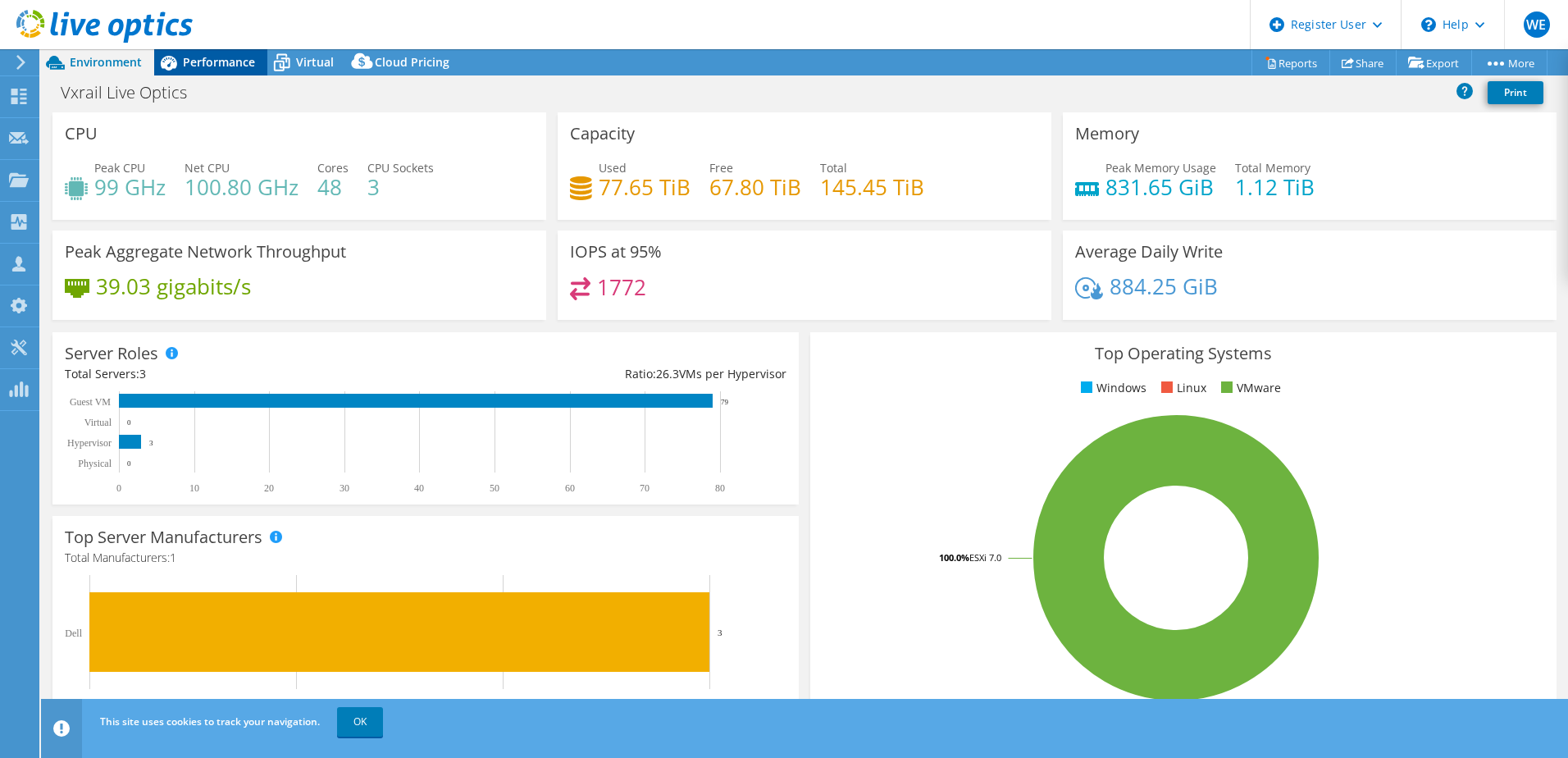
click at [208, 50] on div "Performance" at bounding box center [210, 62] width 113 height 26
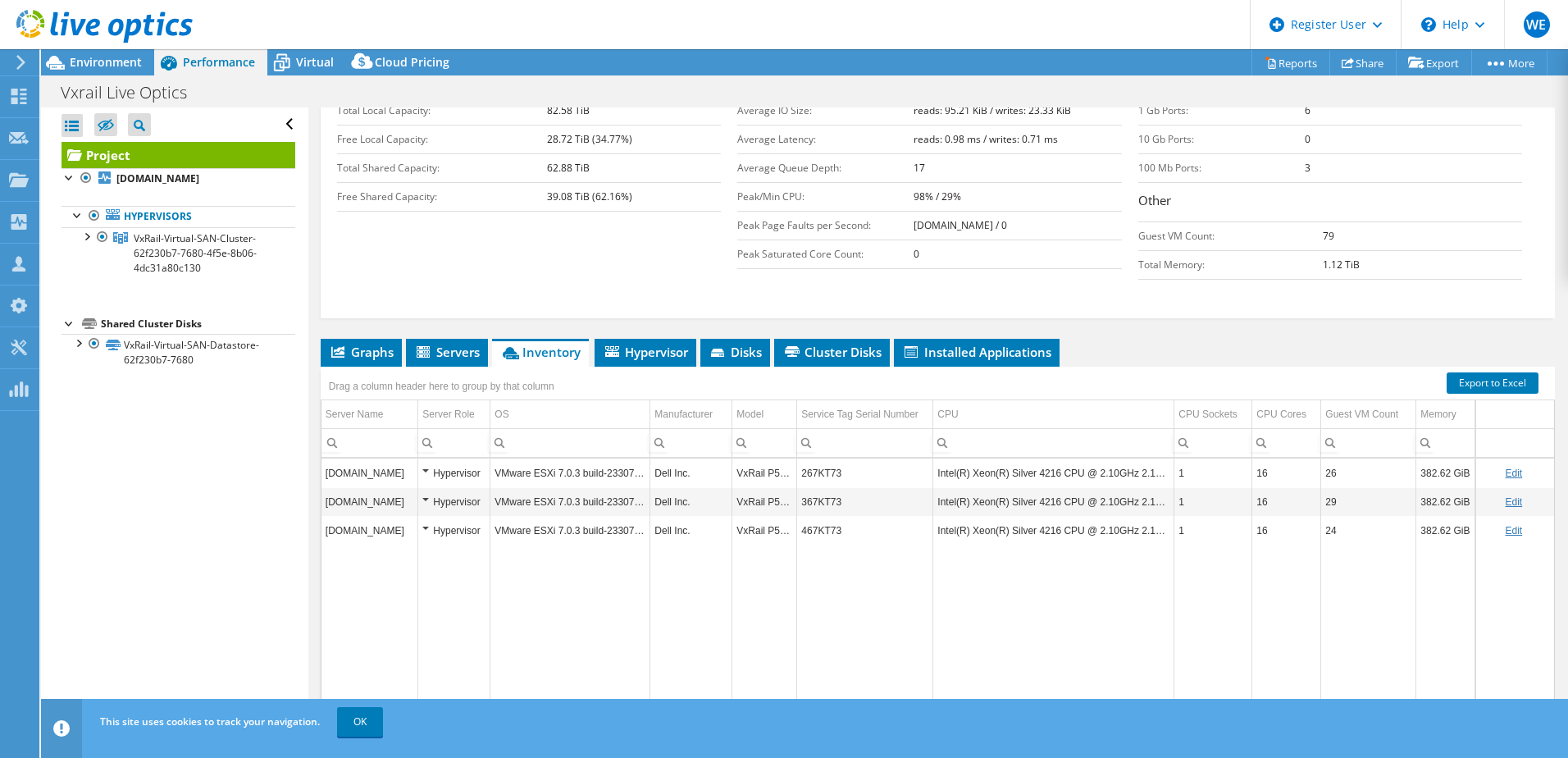
scroll to position [361, 0]
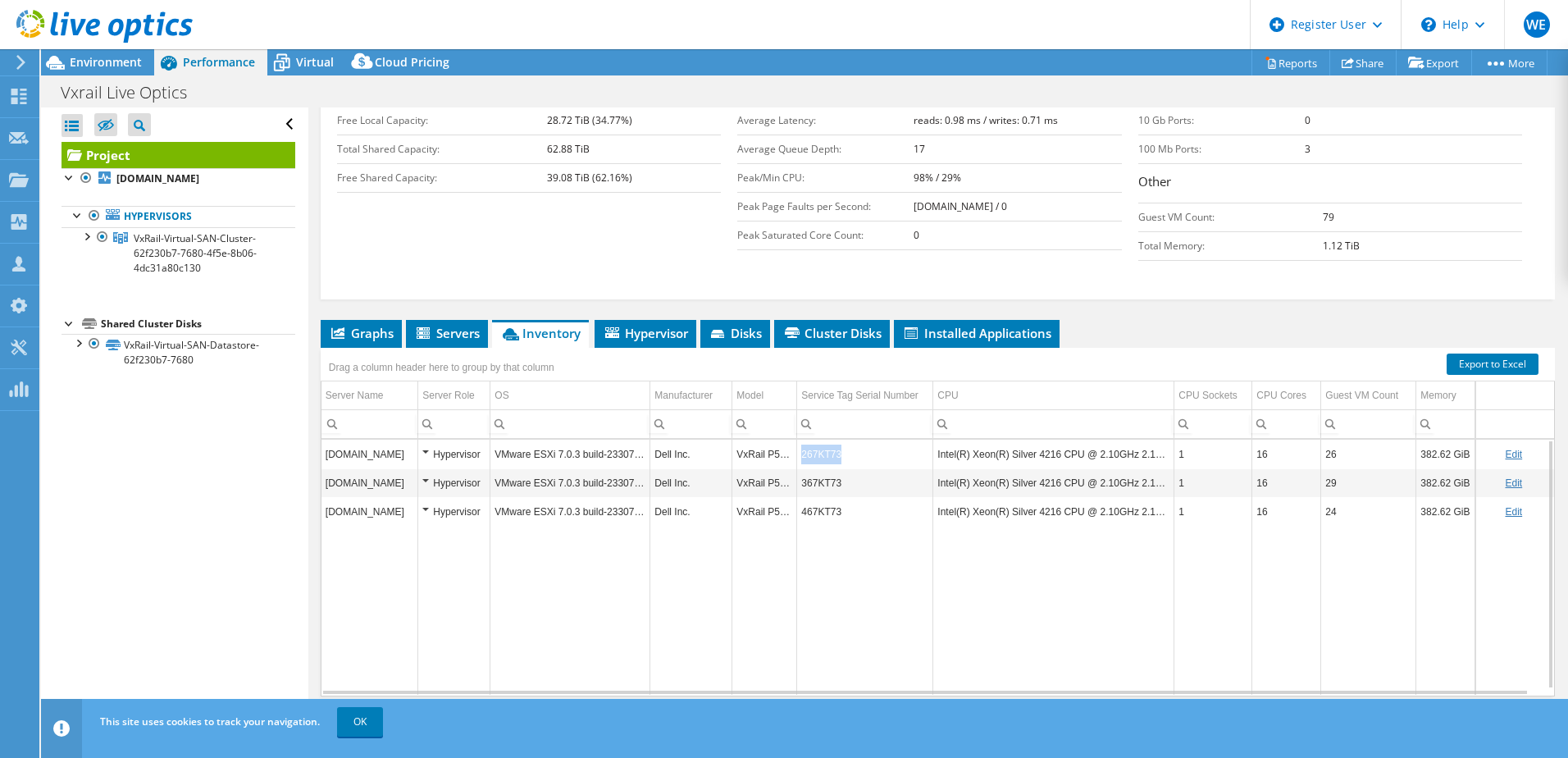
drag, startPoint x: 844, startPoint y: 428, endPoint x: 798, endPoint y: 431, distance: 46.1
click at [798, 439] on td "267KT73" at bounding box center [864, 454] width 136 height 29
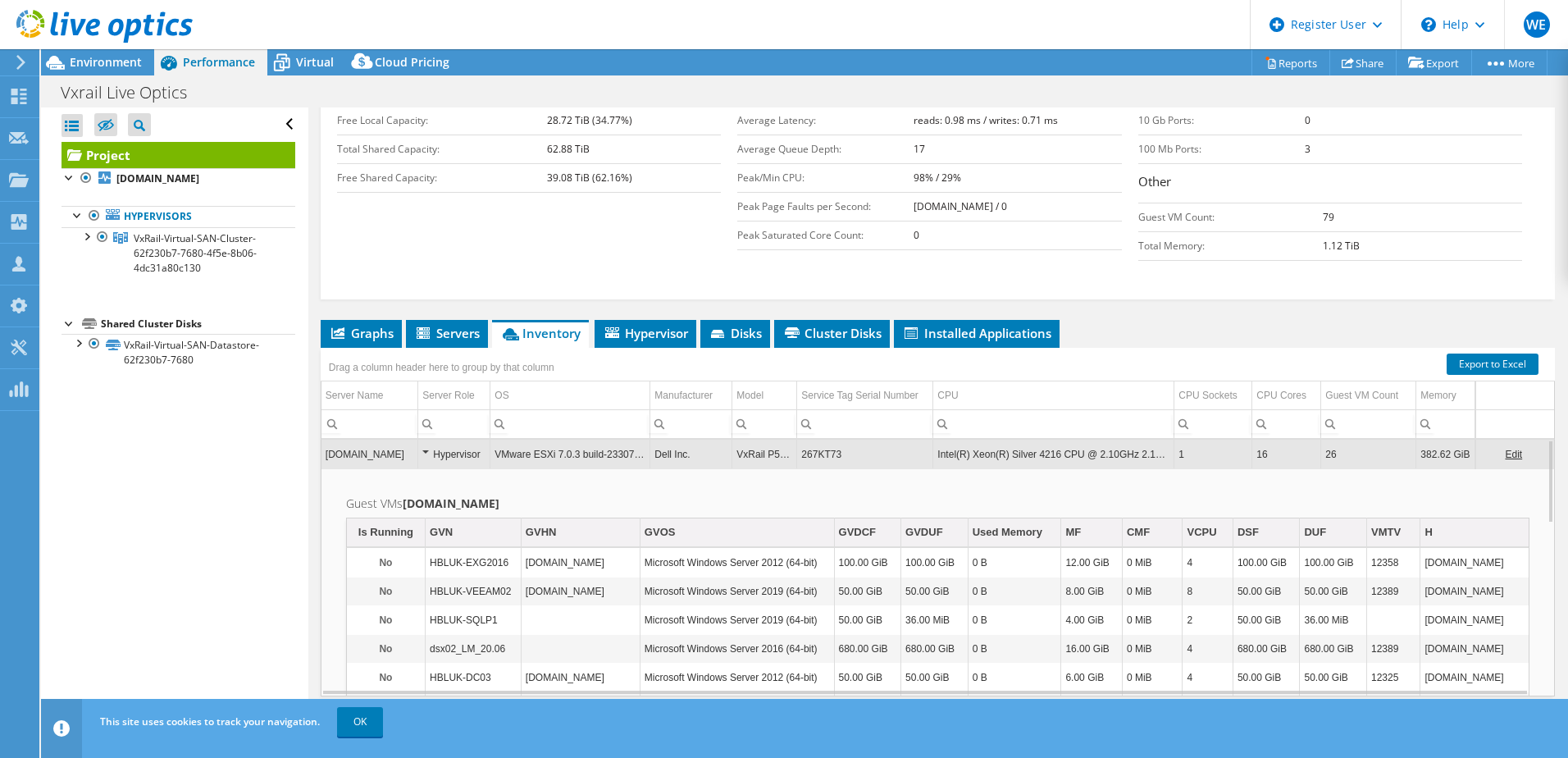
copy td "267KT73"
click at [813, 439] on td "267KT73" at bounding box center [864, 454] width 136 height 29
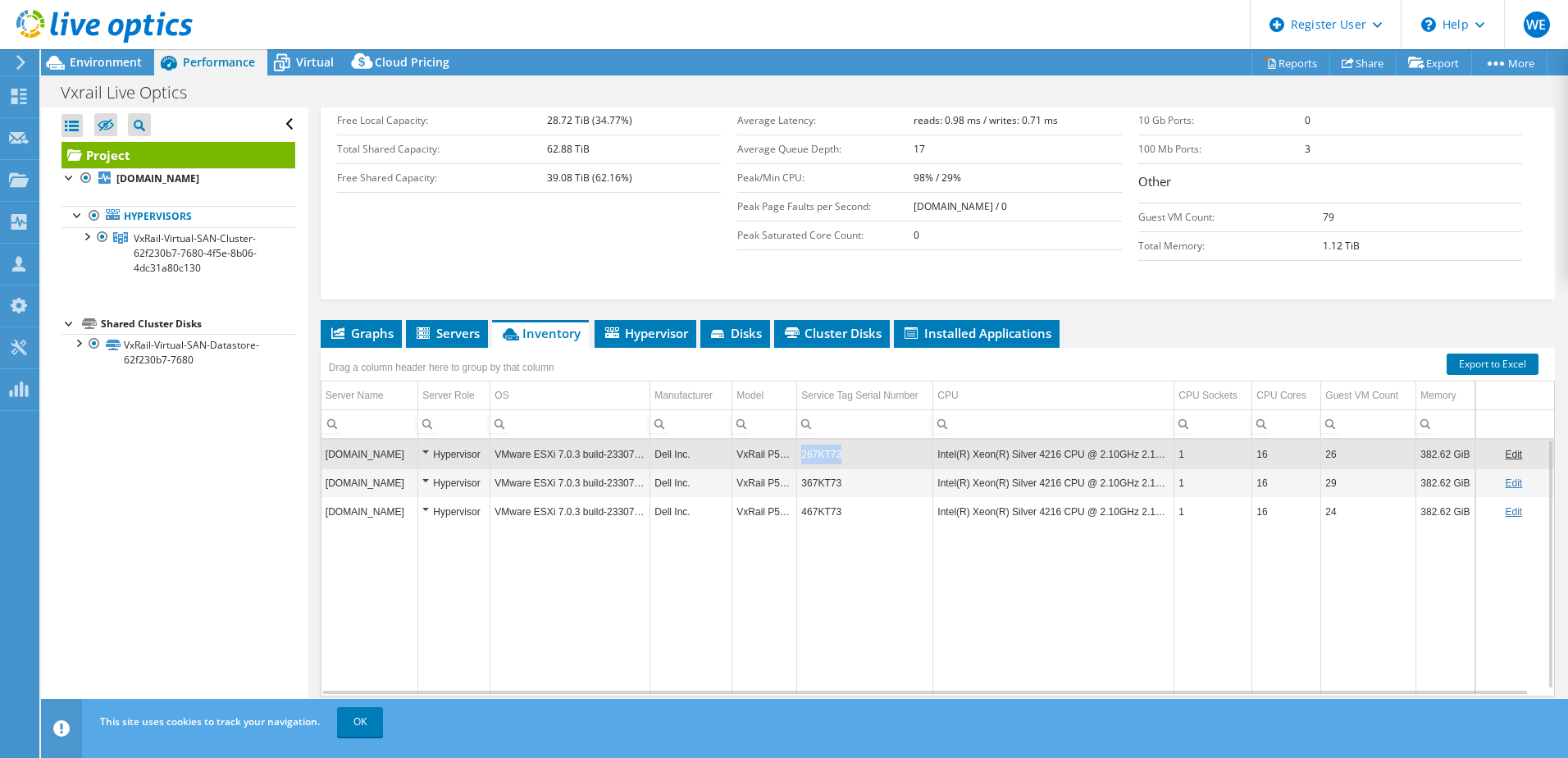
click at [813, 439] on td "267KT73" at bounding box center [864, 454] width 136 height 29
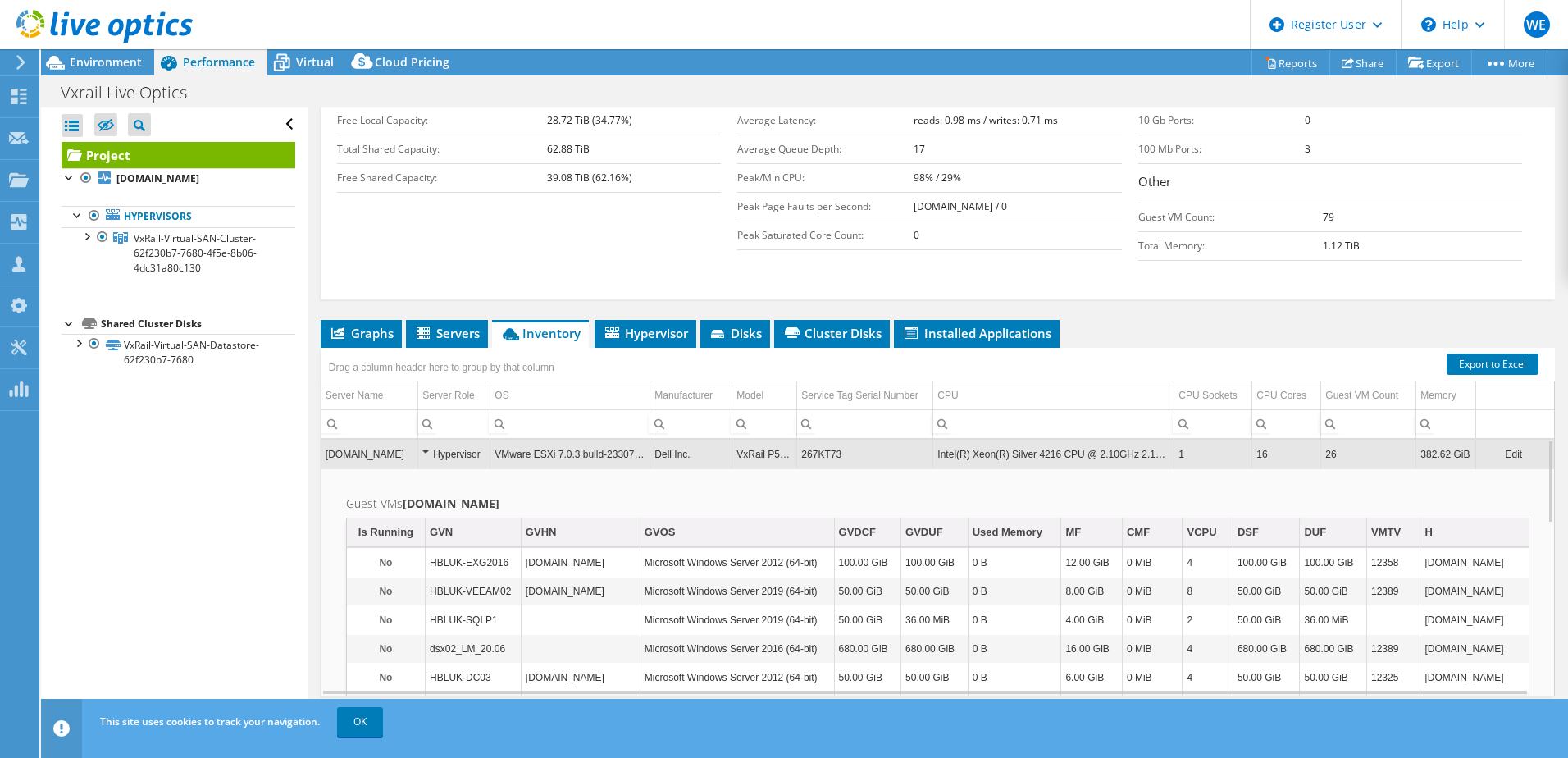
click at [816, 439] on td "267KT73" at bounding box center [864, 454] width 136 height 29
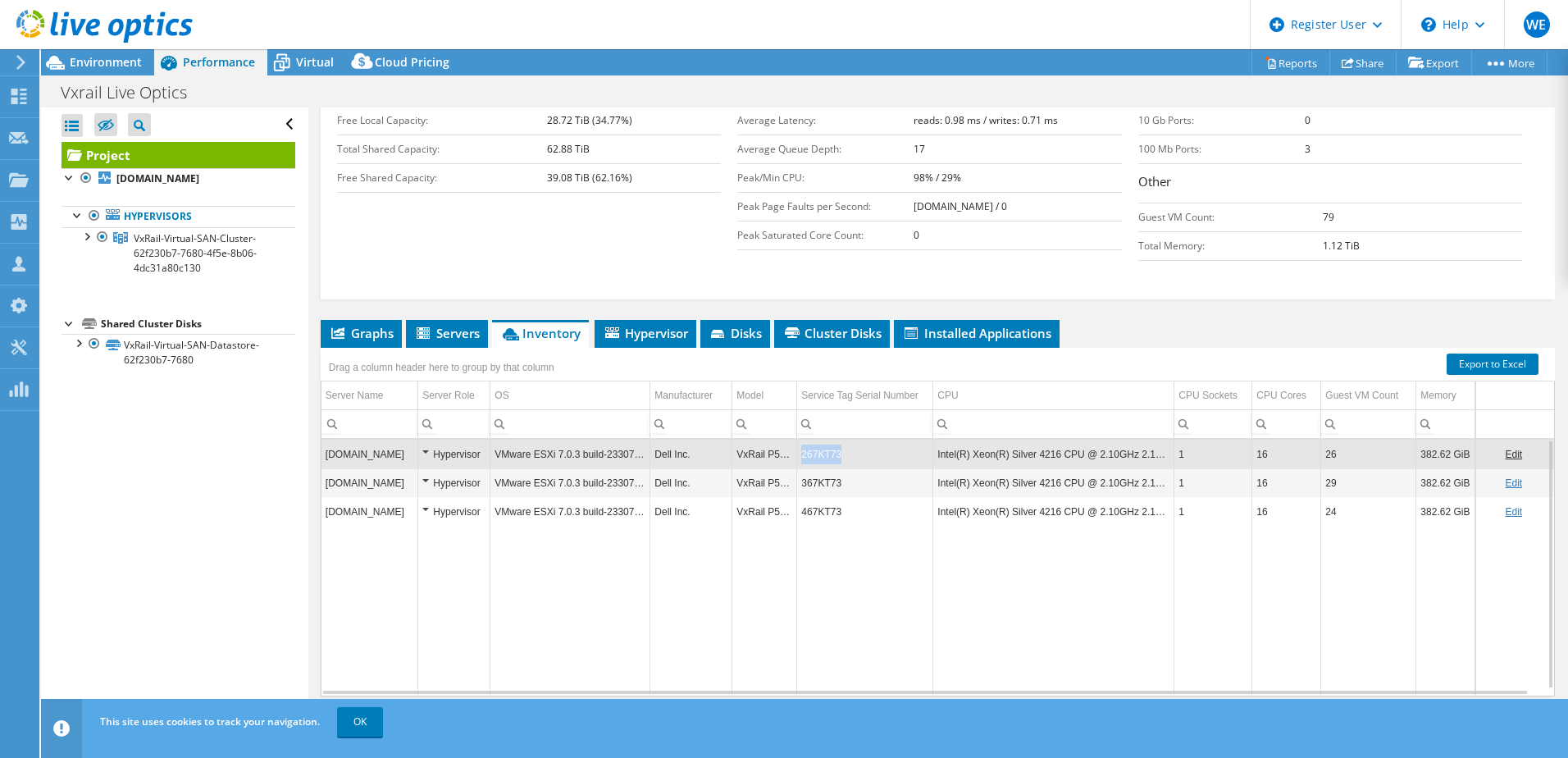
copy td "267KT73"
drag, startPoint x: 888, startPoint y: 414, endPoint x: 803, endPoint y: 426, distance: 85.8
click at [803, 439] on td "267KT73" at bounding box center [864, 454] width 136 height 29
